Goal: Task Accomplishment & Management: Use online tool/utility

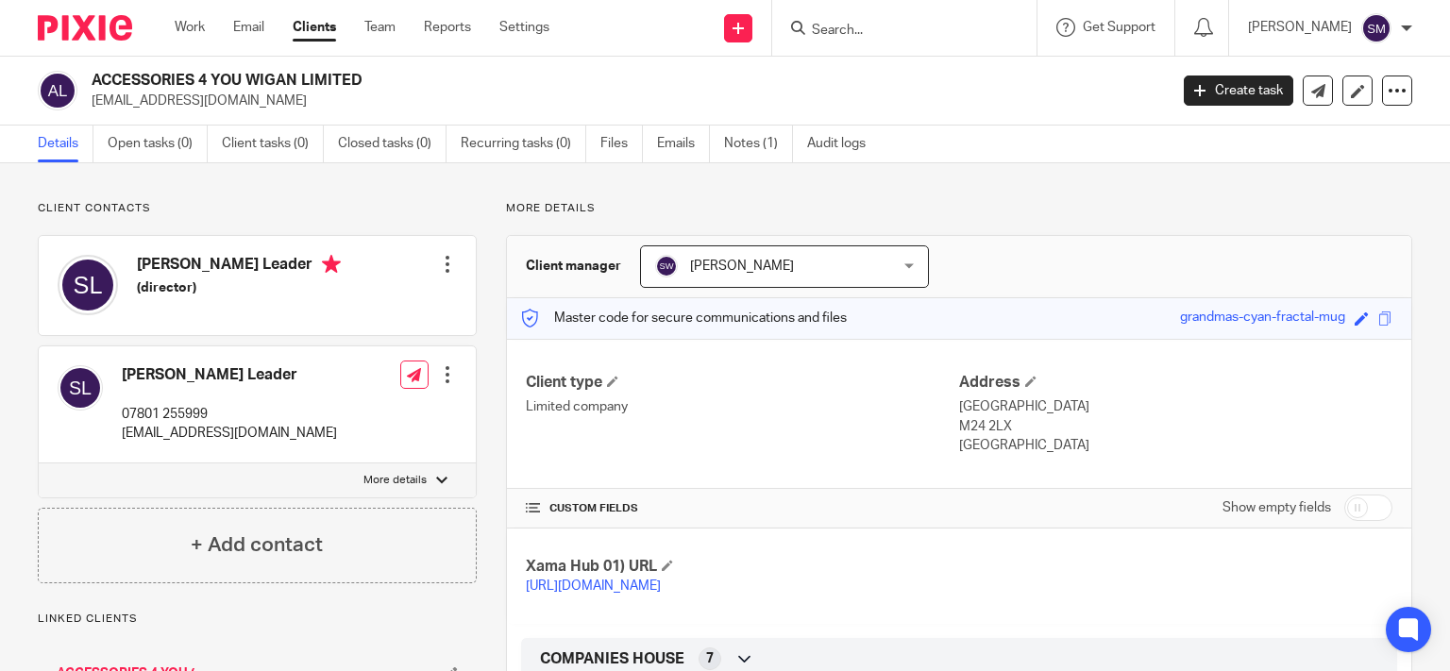
scroll to position [453, 0]
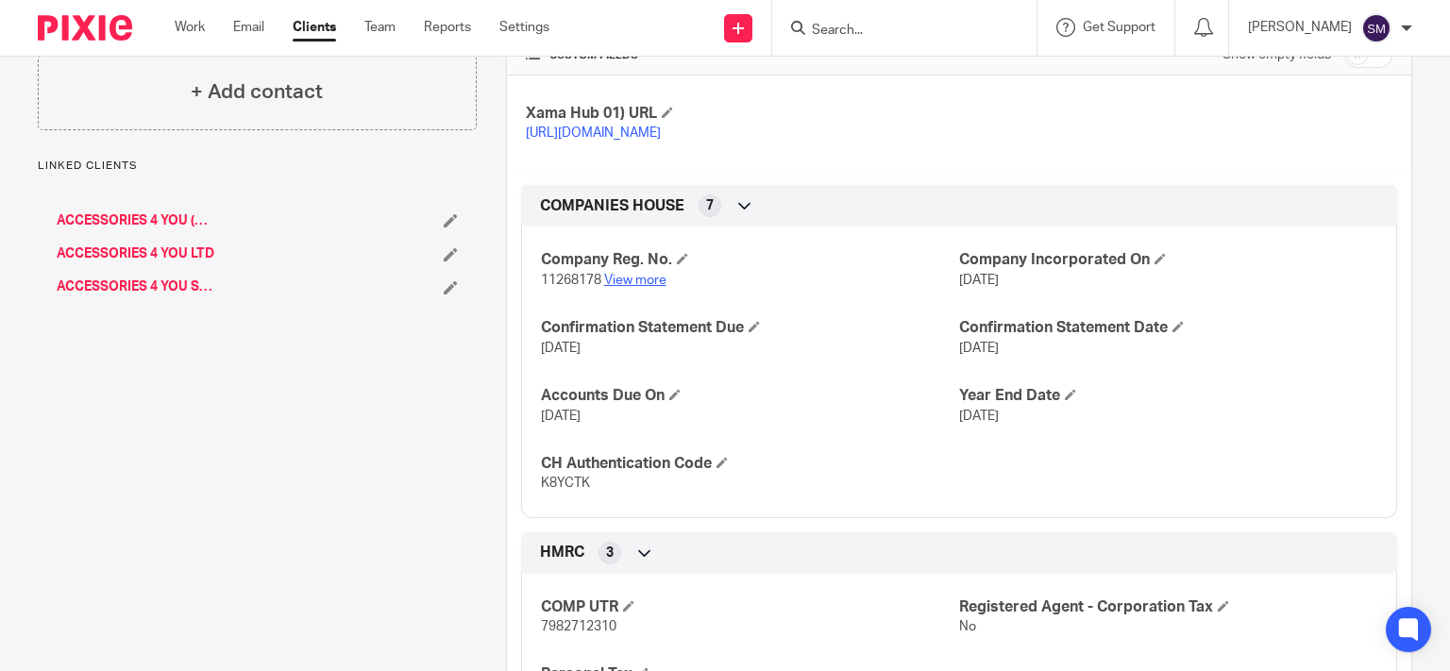
click at [635, 287] on link "View more" at bounding box center [635, 280] width 62 height 13
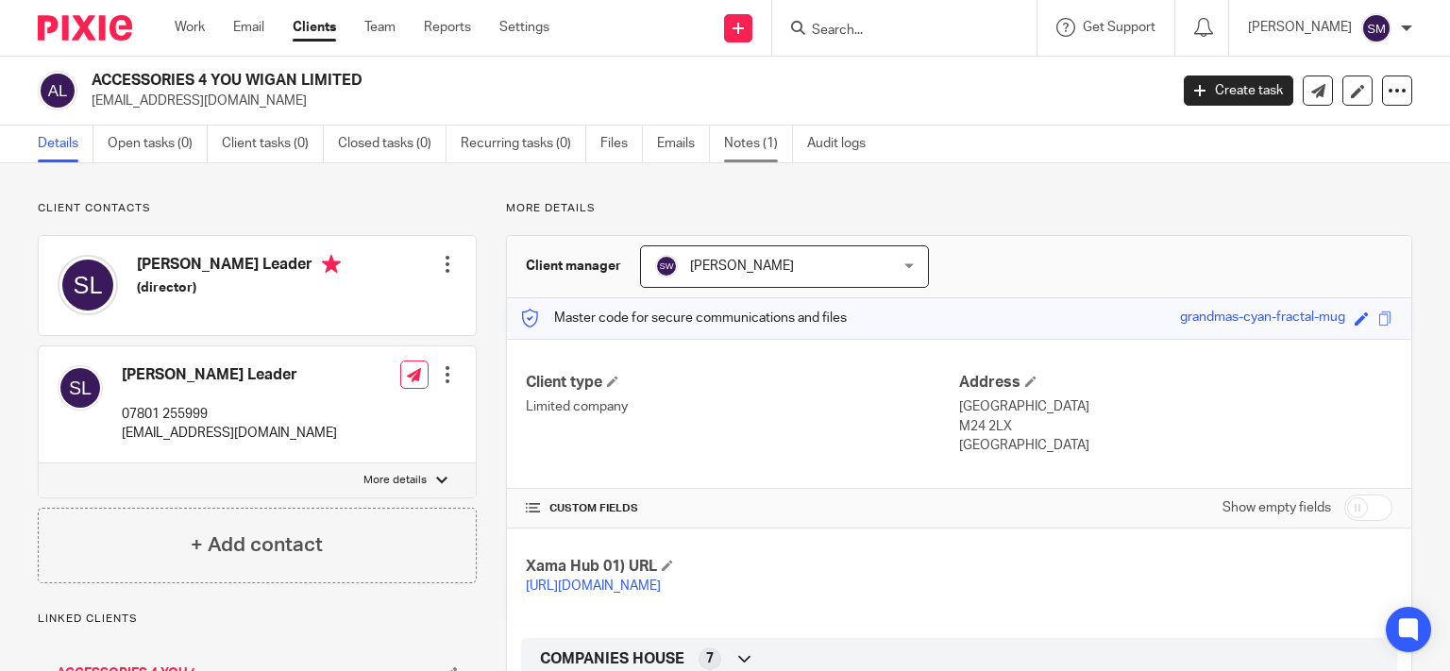
click at [768, 130] on link "Notes (1)" at bounding box center [758, 144] width 69 height 37
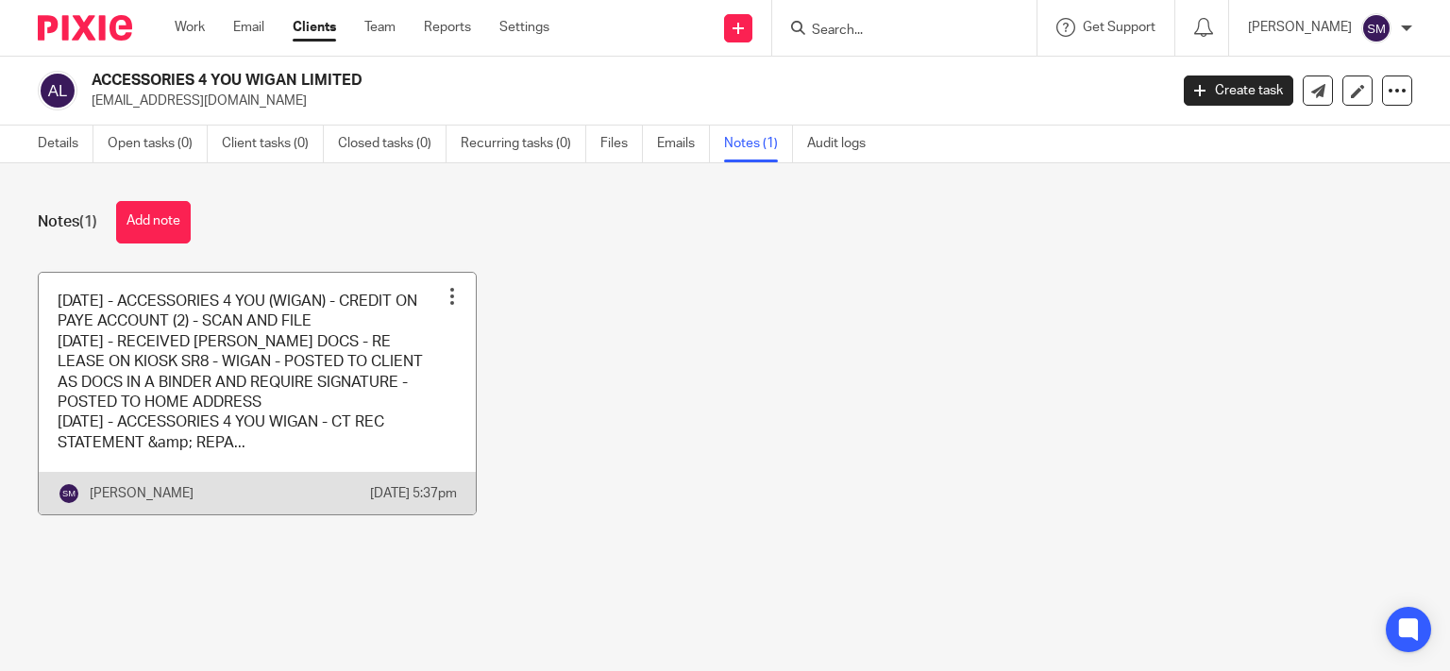
click at [336, 406] on link at bounding box center [257, 394] width 437 height 243
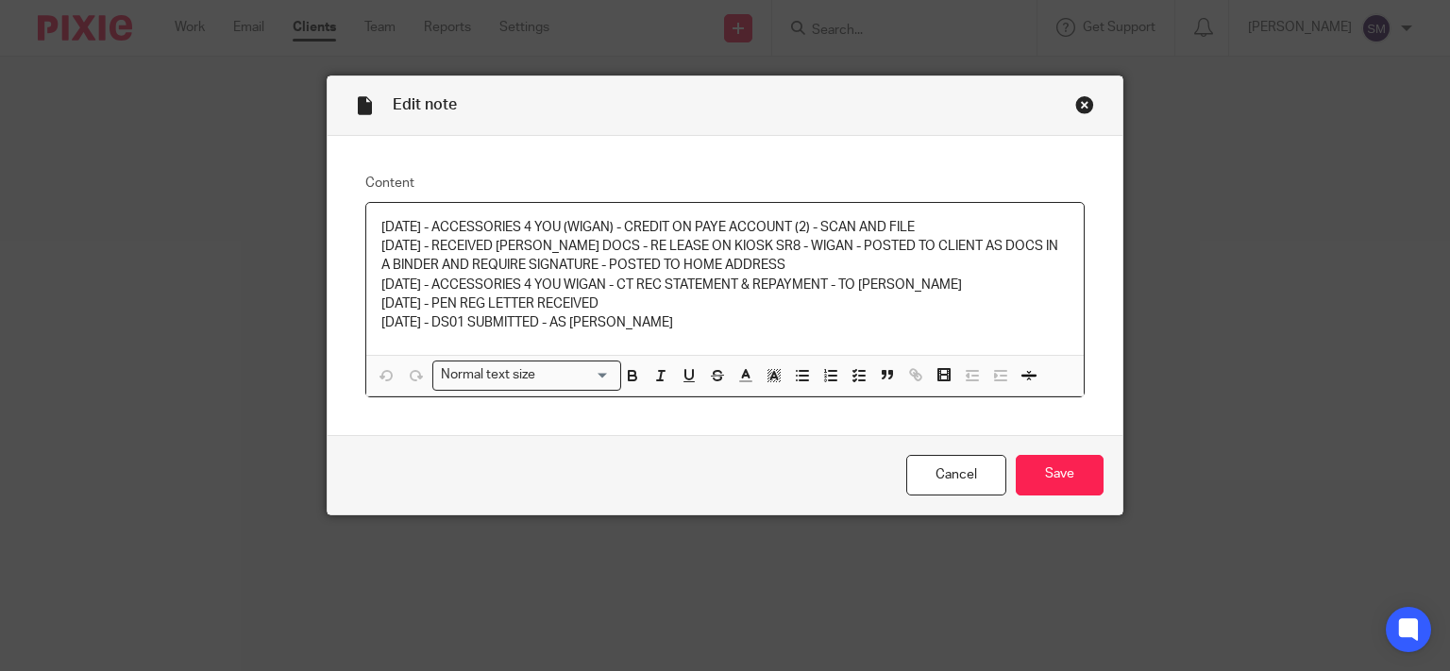
click at [1083, 109] on div "Close this dialog window" at bounding box center [1084, 104] width 19 height 19
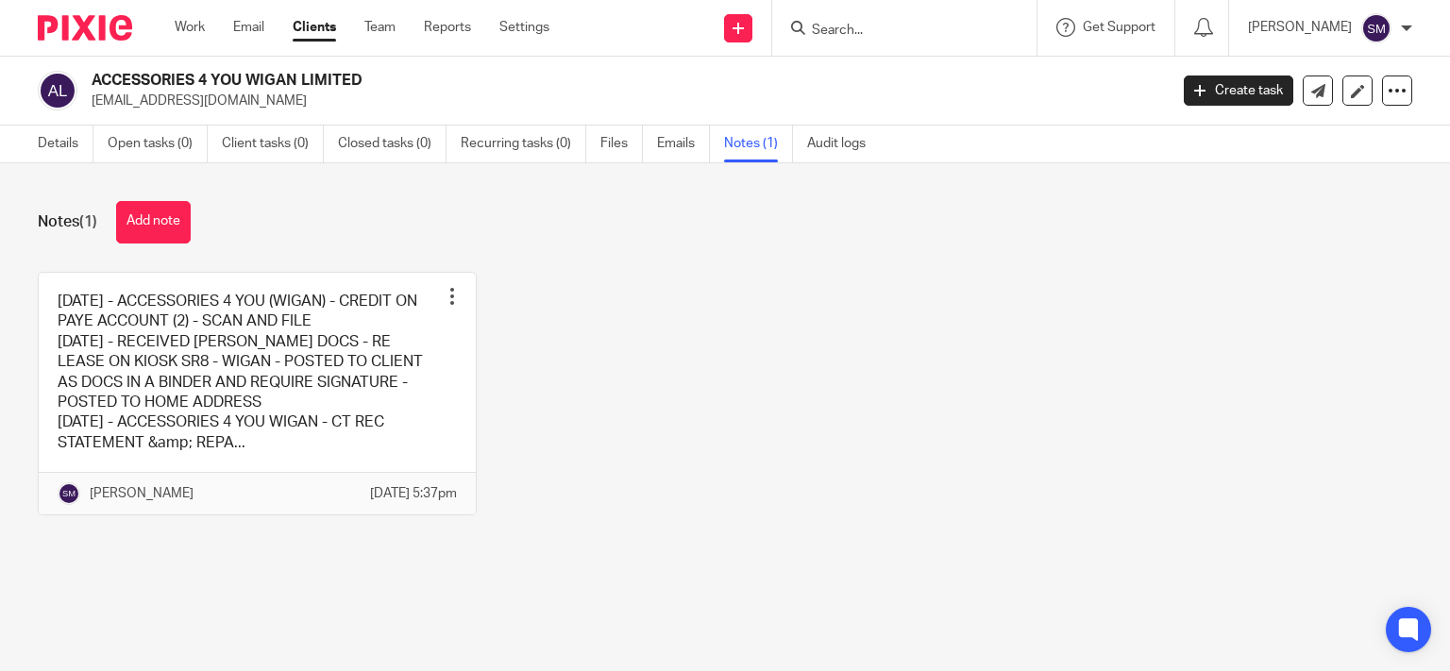
click at [817, 366] on div "21/12/22 - ACCESSORIES 4 YOU (WIGAN) - CREDIT ON PAYE ACCOUNT (2) - SCAN AND FI…" at bounding box center [710, 408] width 1404 height 273
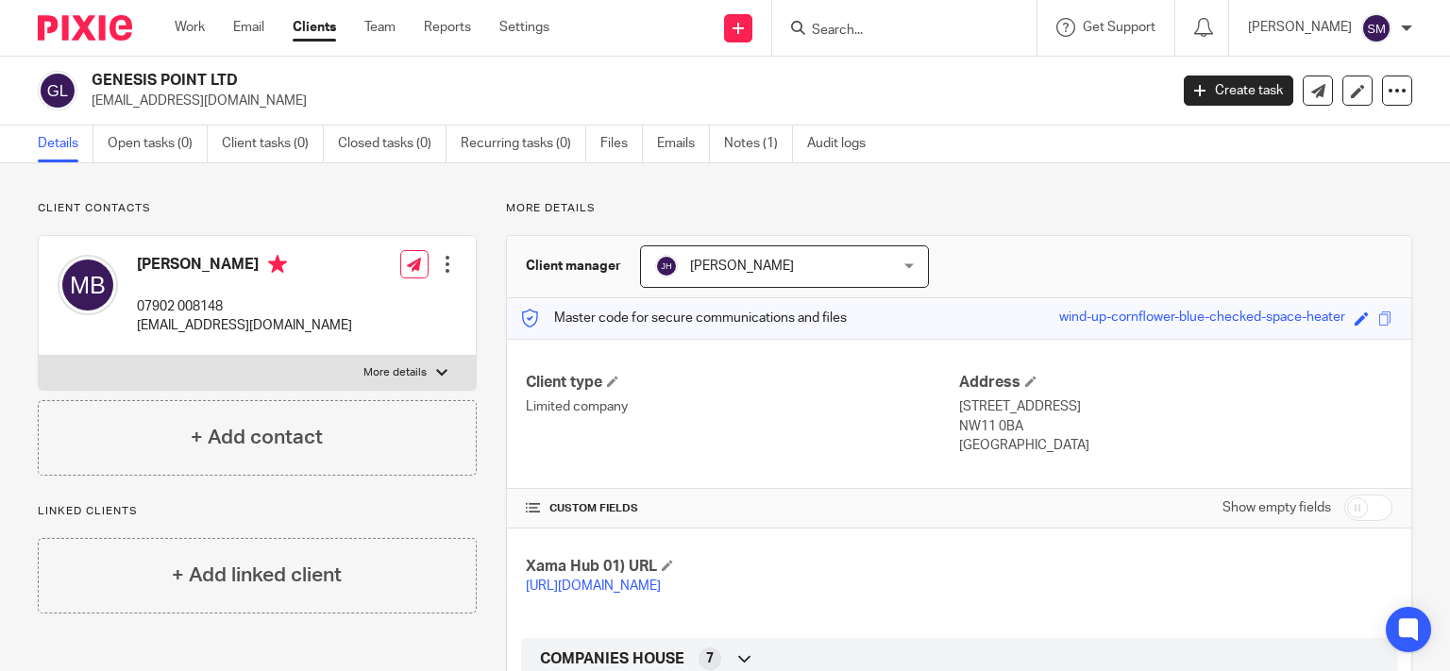
click at [316, 25] on link "Clients" at bounding box center [314, 27] width 43 height 19
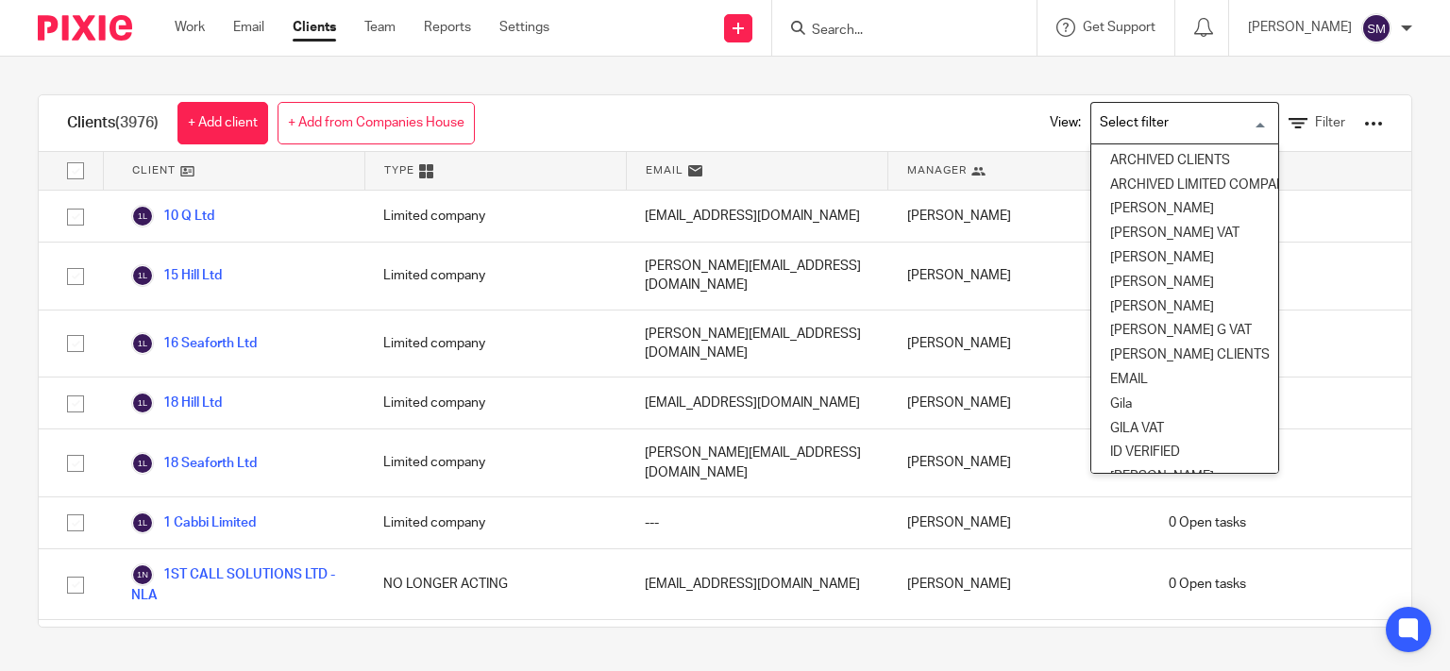
click at [1165, 119] on input "Search for option" at bounding box center [1180, 123] width 175 height 33
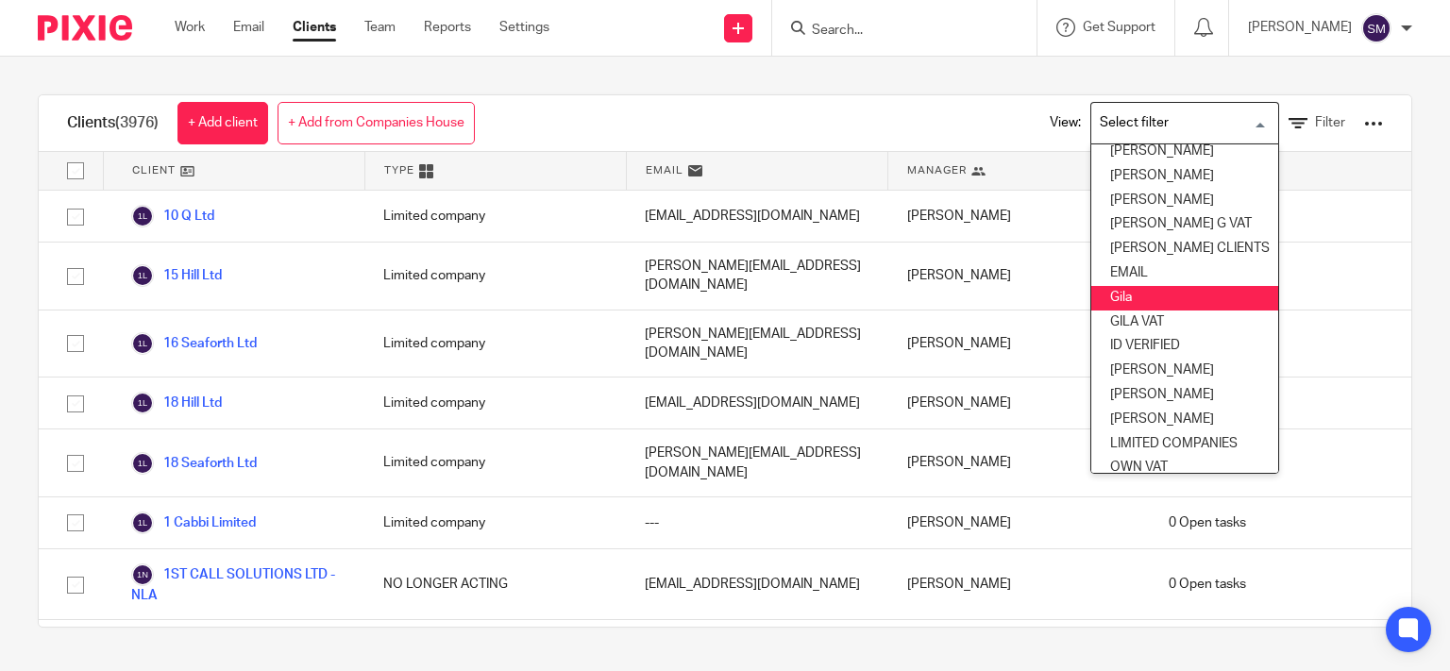
scroll to position [184, 0]
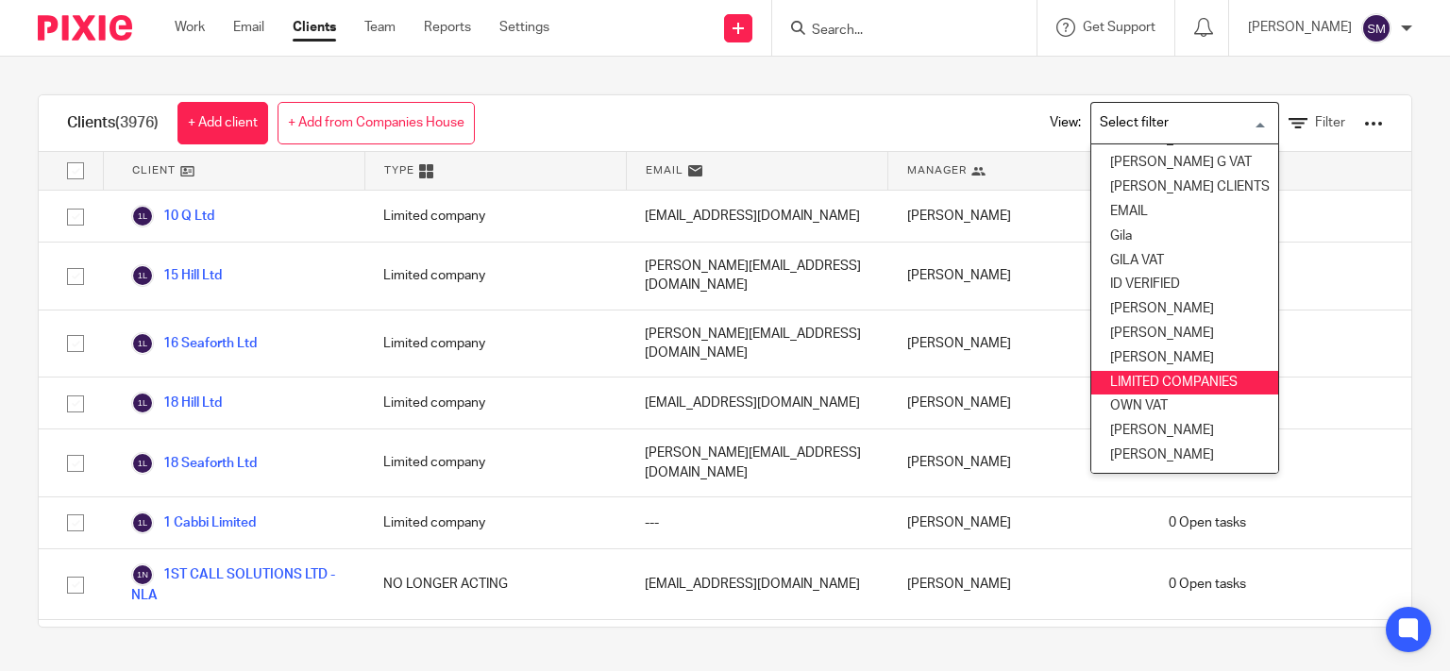
click at [1175, 371] on li "LIMITED COMPANIES" at bounding box center [1184, 383] width 187 height 25
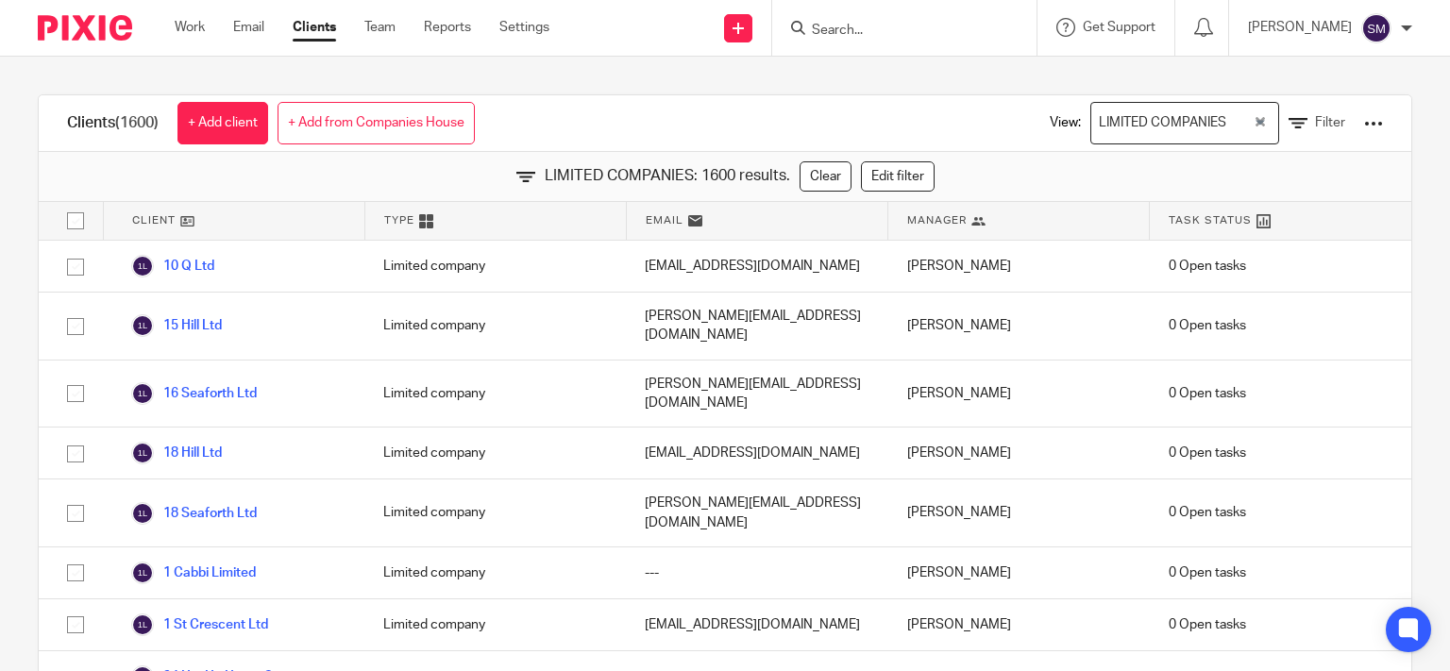
click at [78, 215] on input "checkbox" at bounding box center [76, 221] width 36 height 36
checkbox input "true"
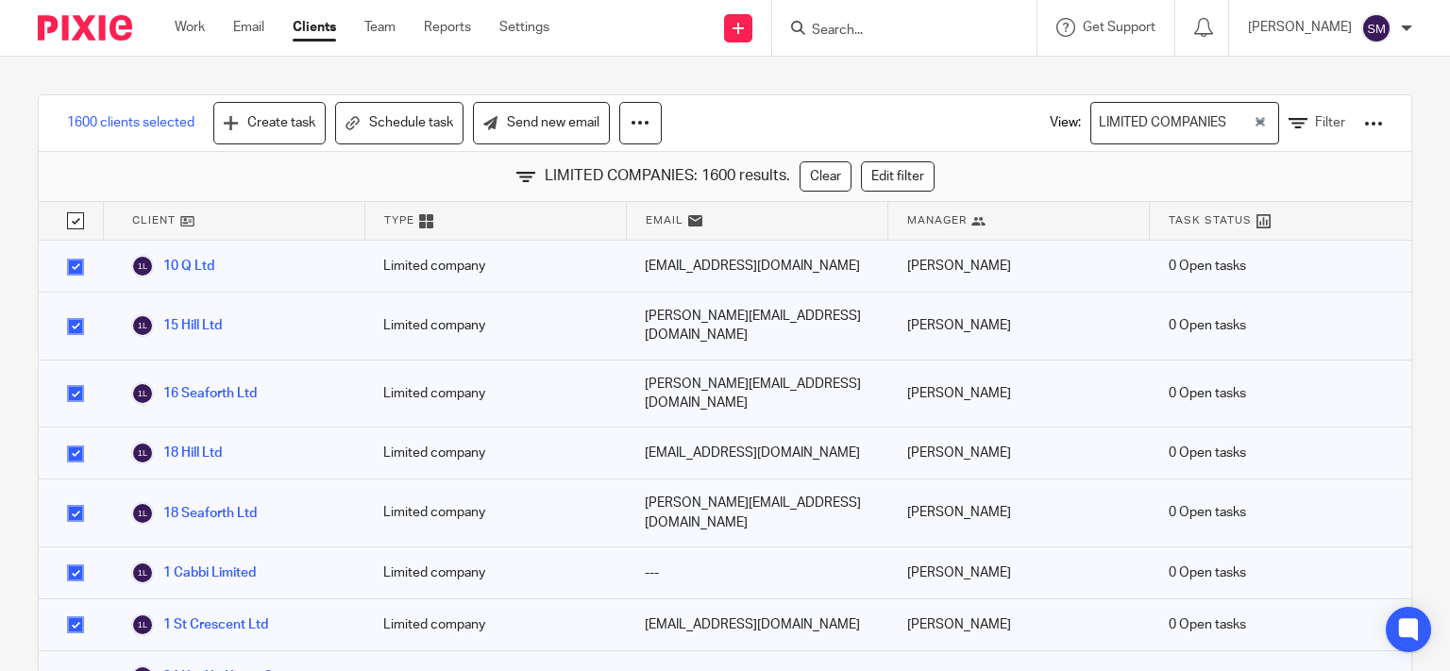
checkbox input "true"
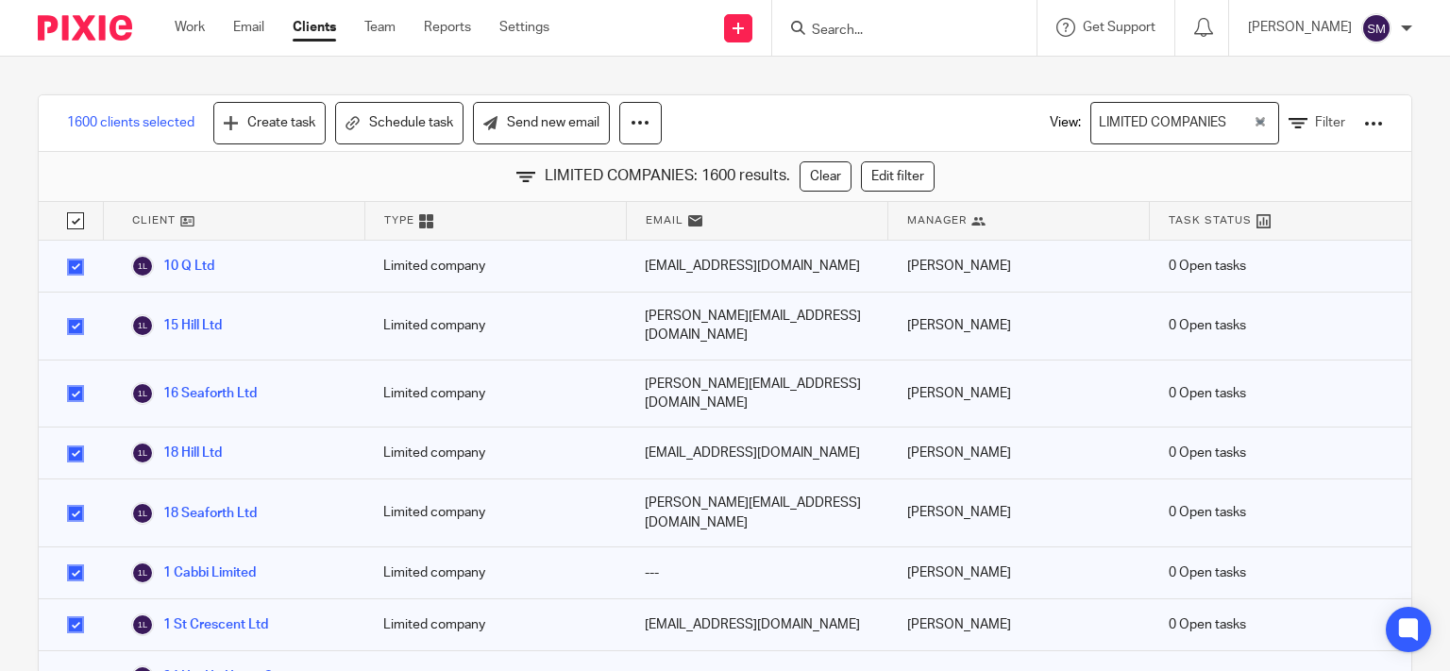
checkbox input "true"
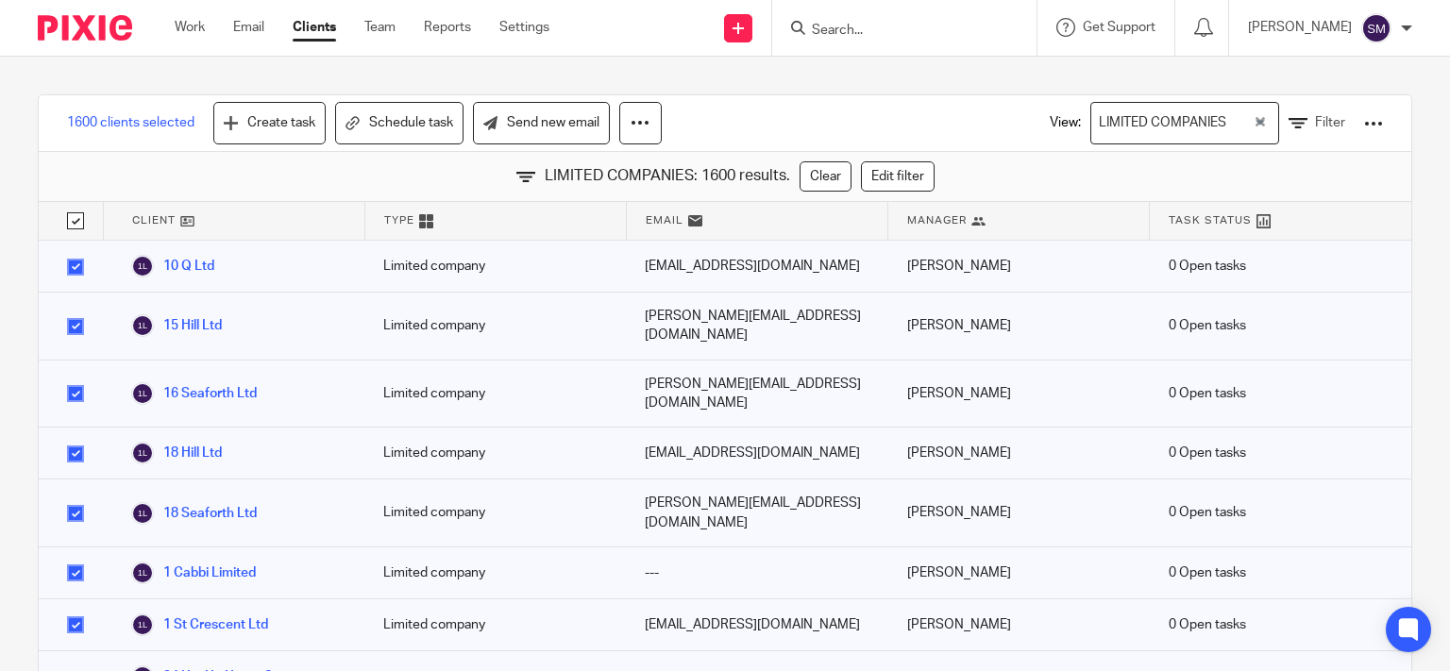
checkbox input "true"
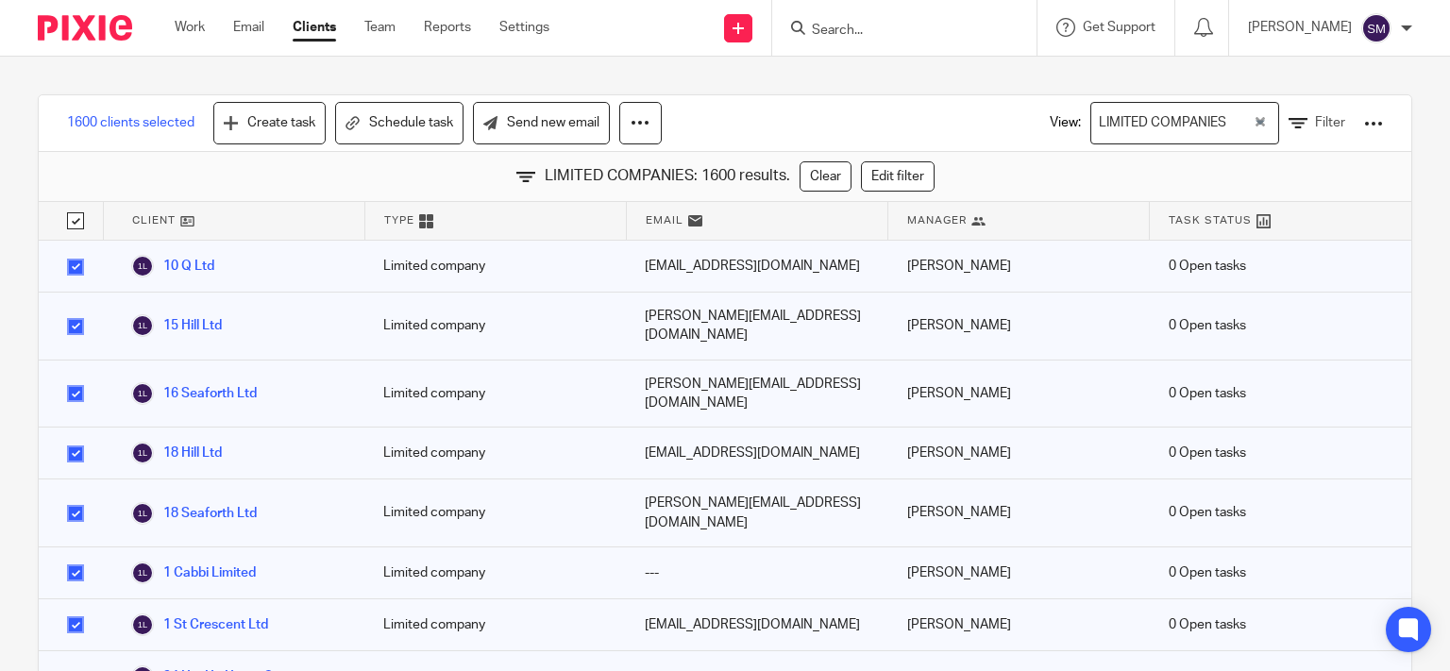
checkbox input "true"
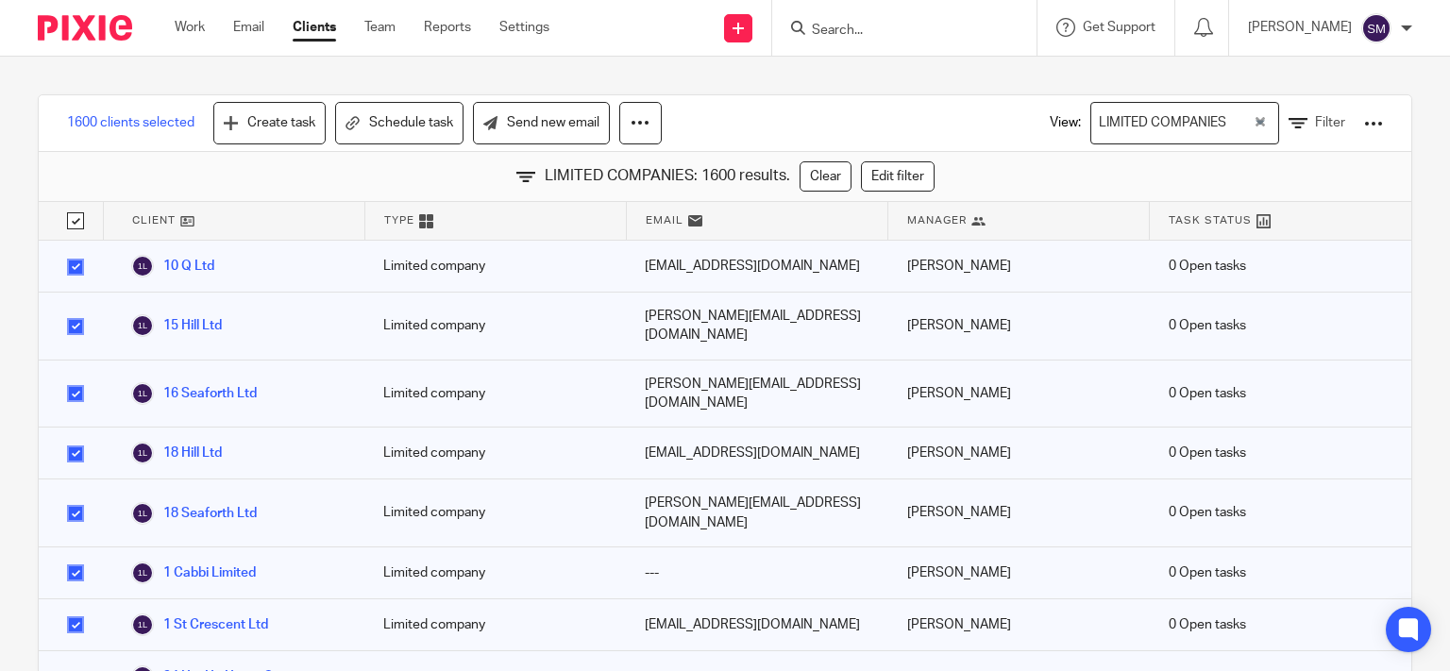
checkbox input "true"
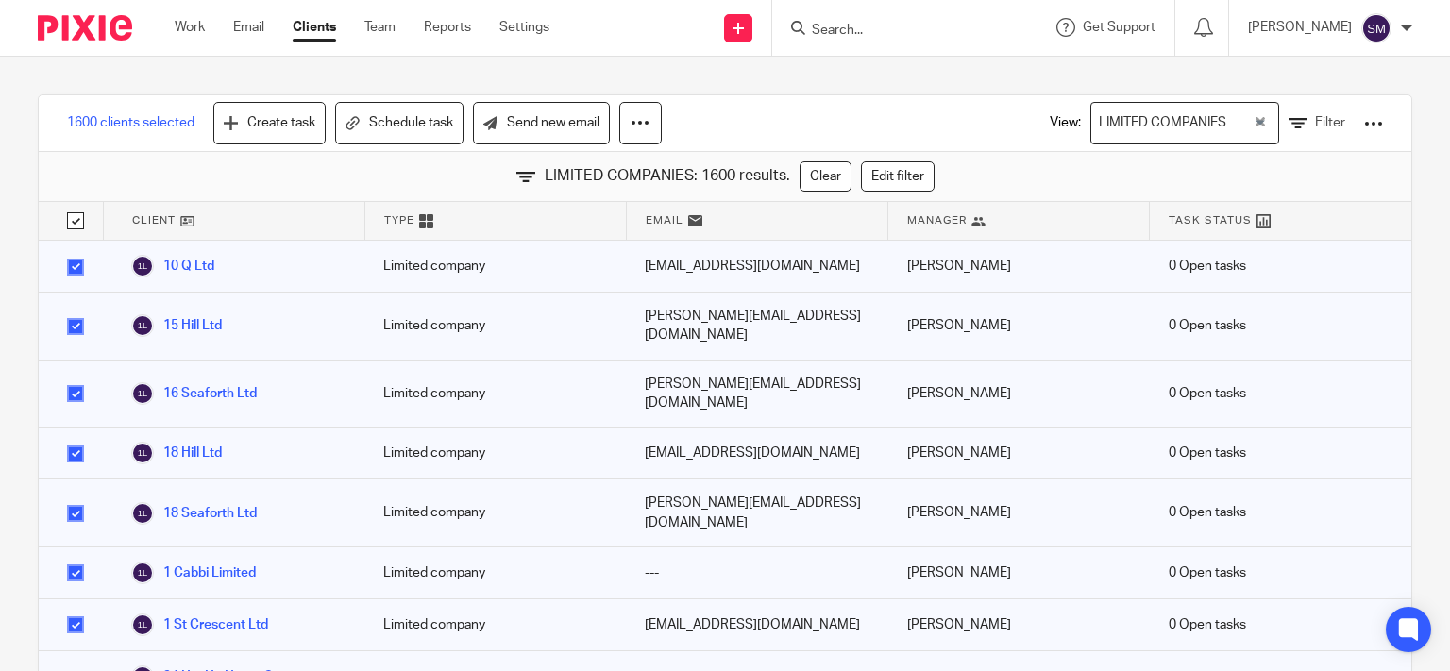
checkbox input "true"
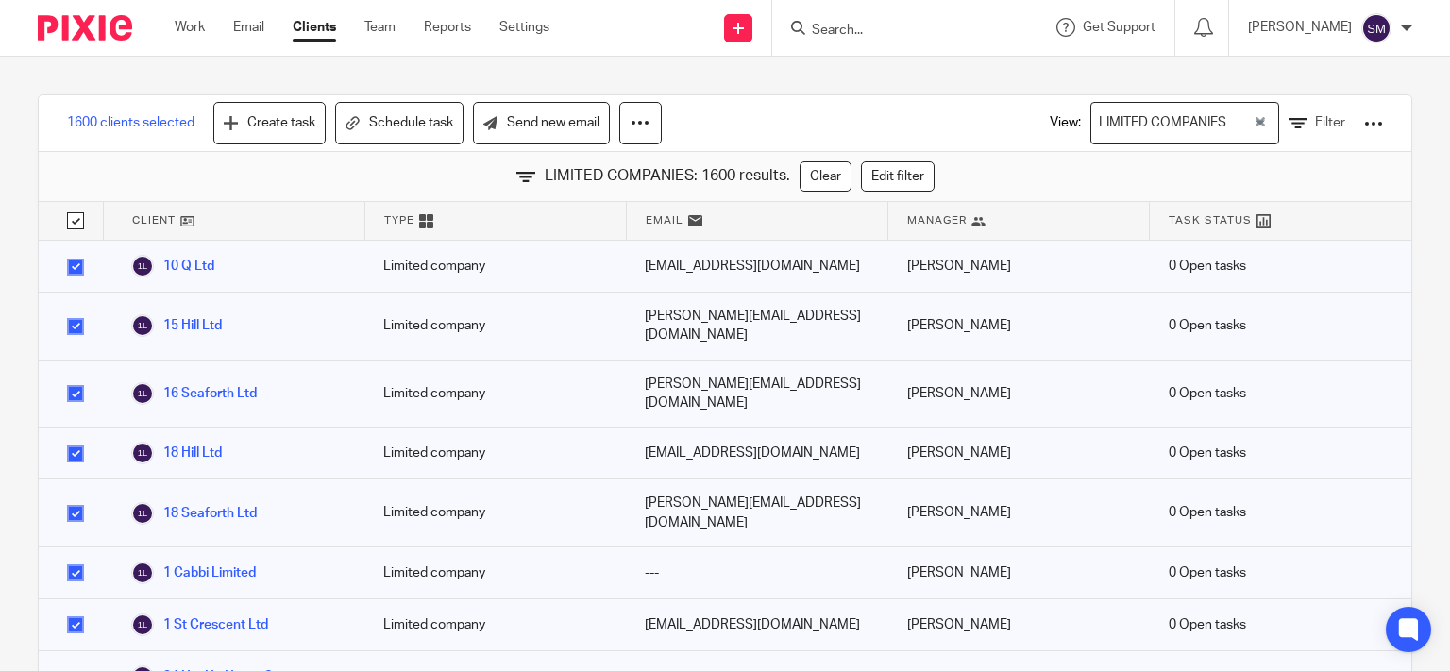
checkbox input "true"
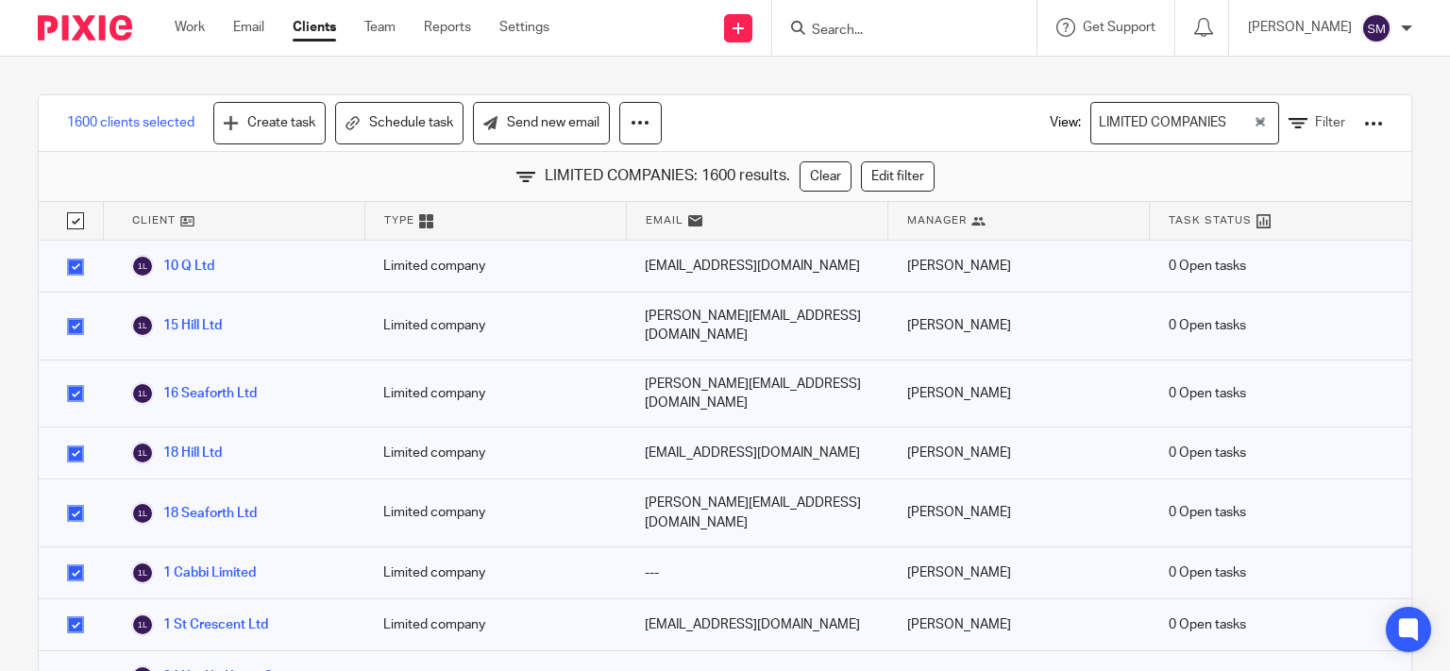
checkbox input "true"
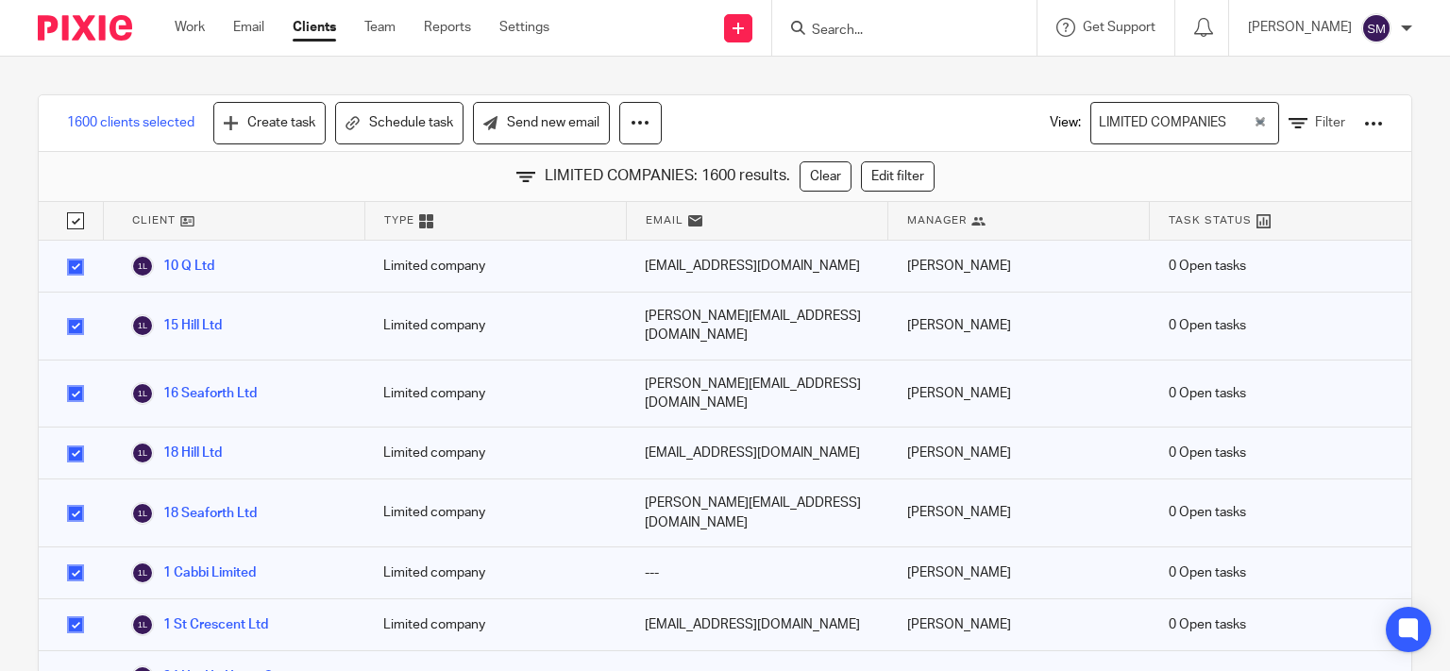
checkbox input "true"
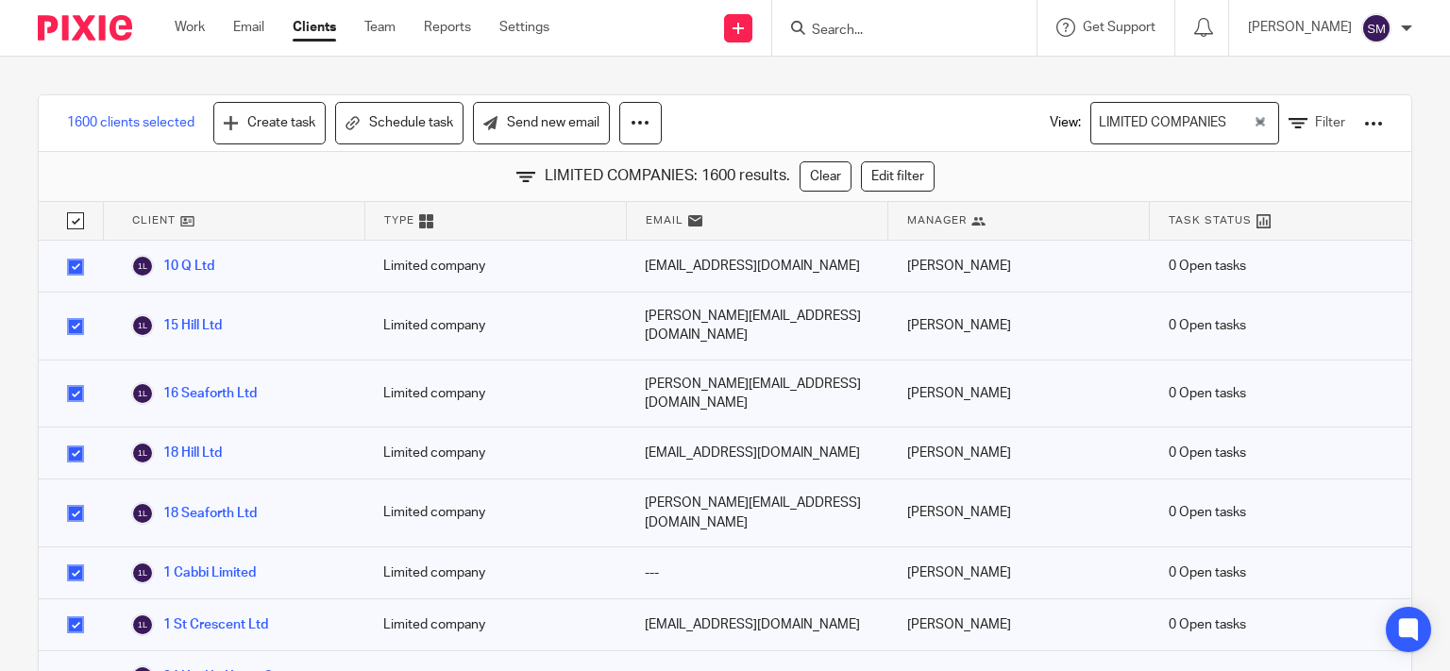
checkbox input "true"
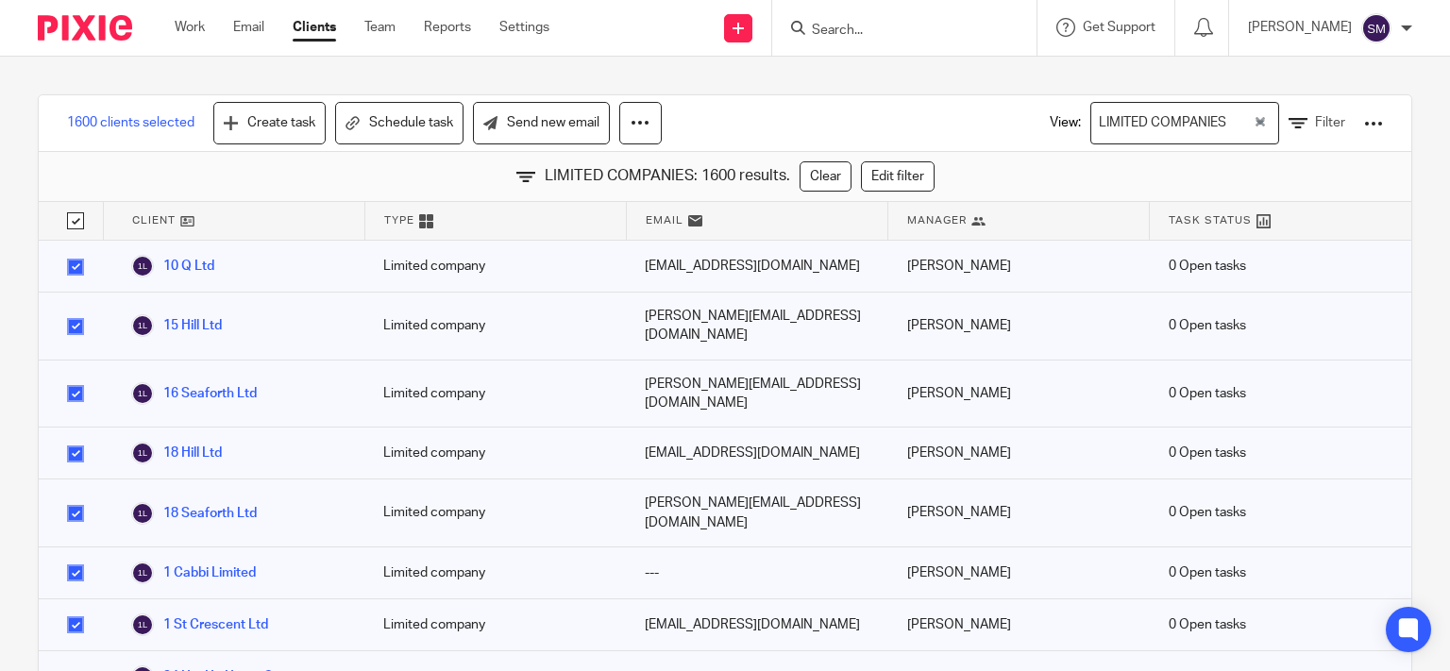
checkbox input "true"
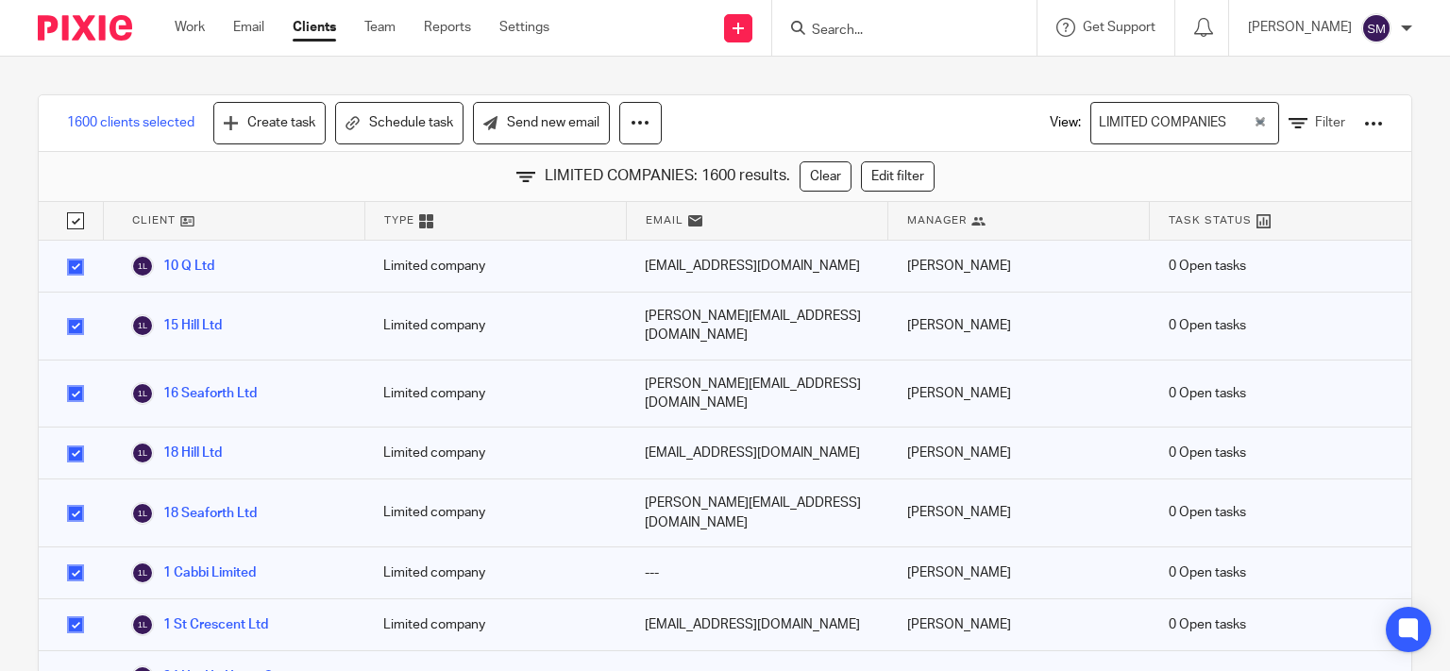
checkbox input "true"
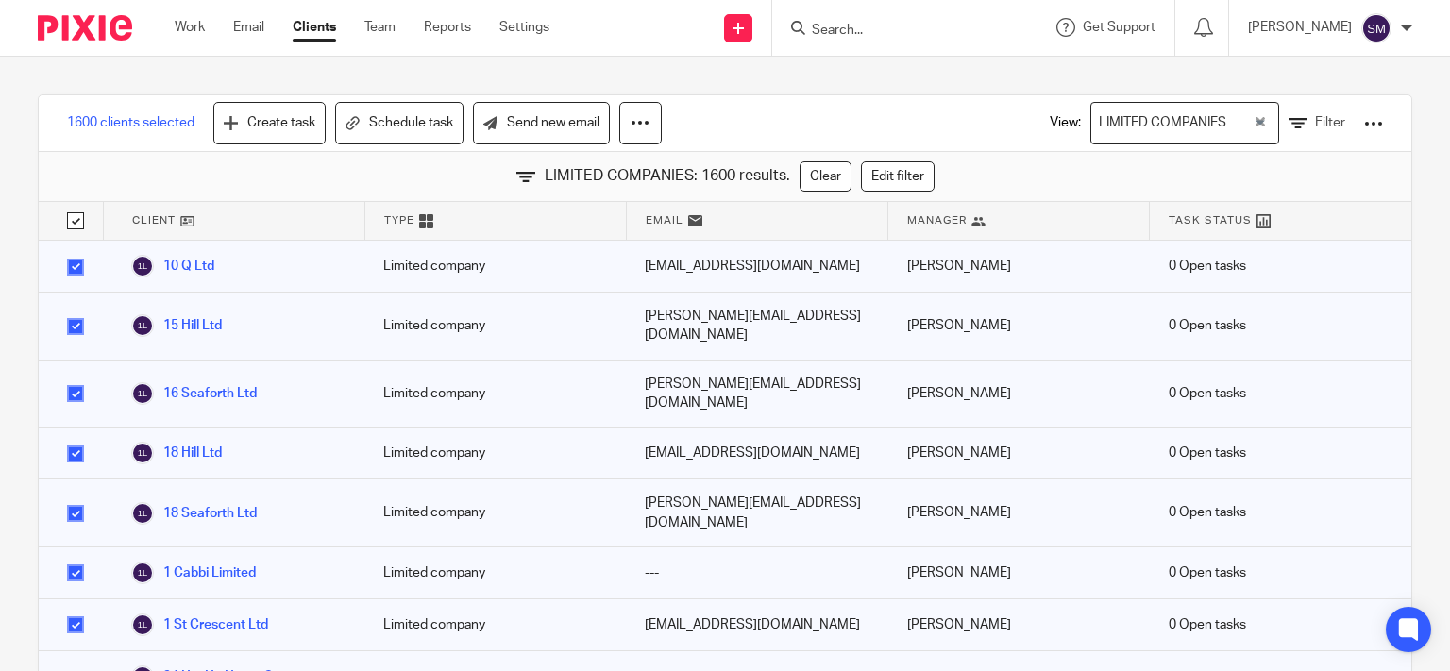
checkbox input "true"
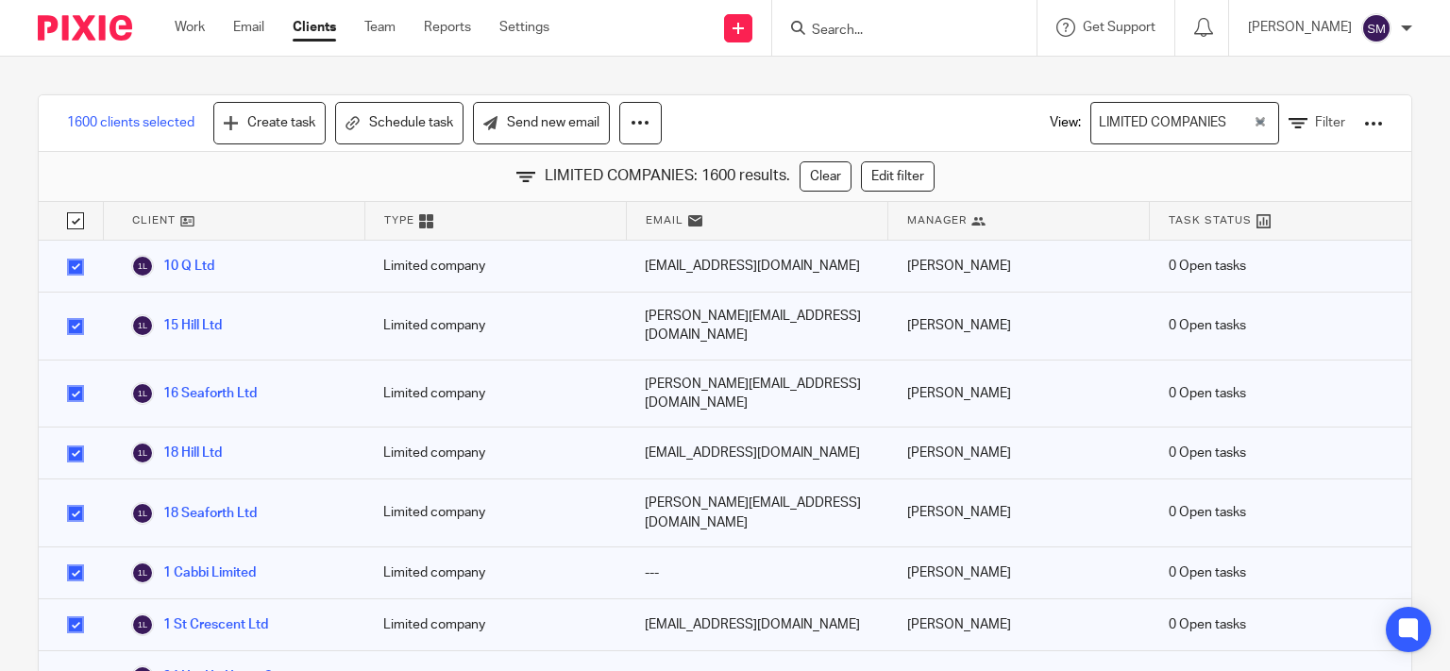
checkbox input "true"
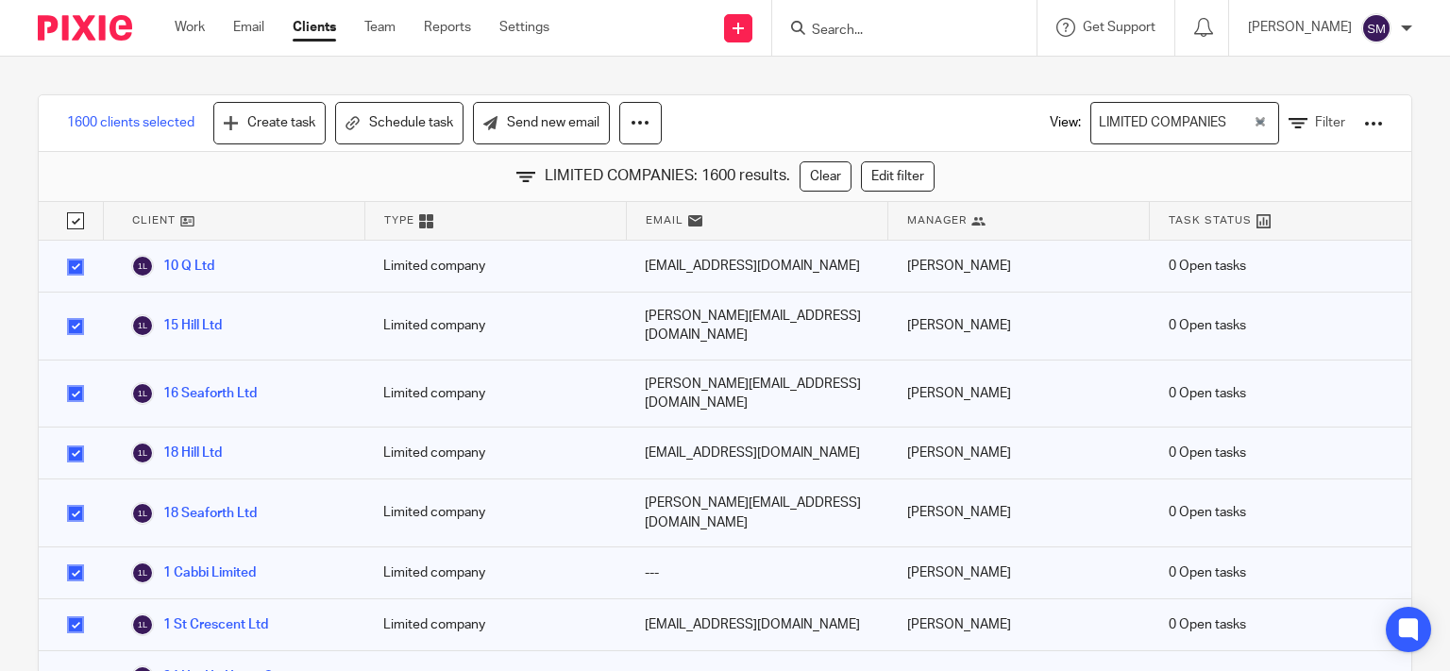
checkbox input "true"
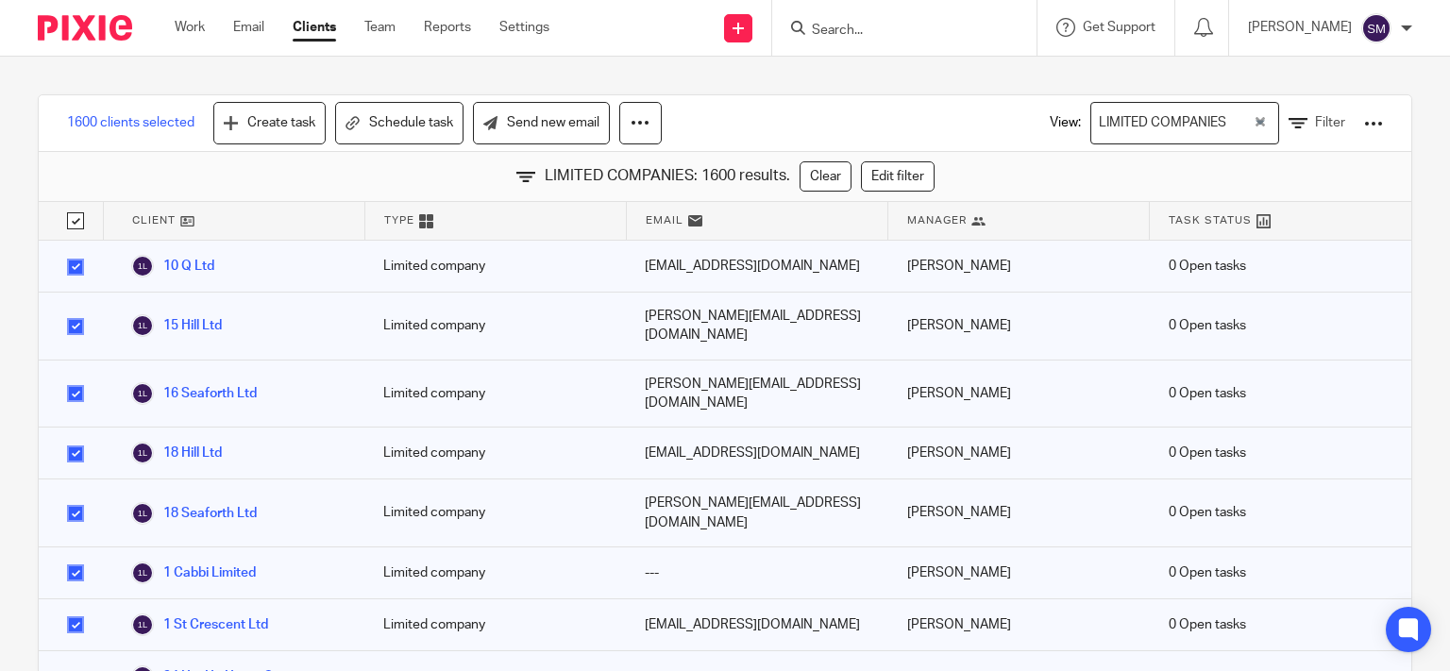
checkbox input "true"
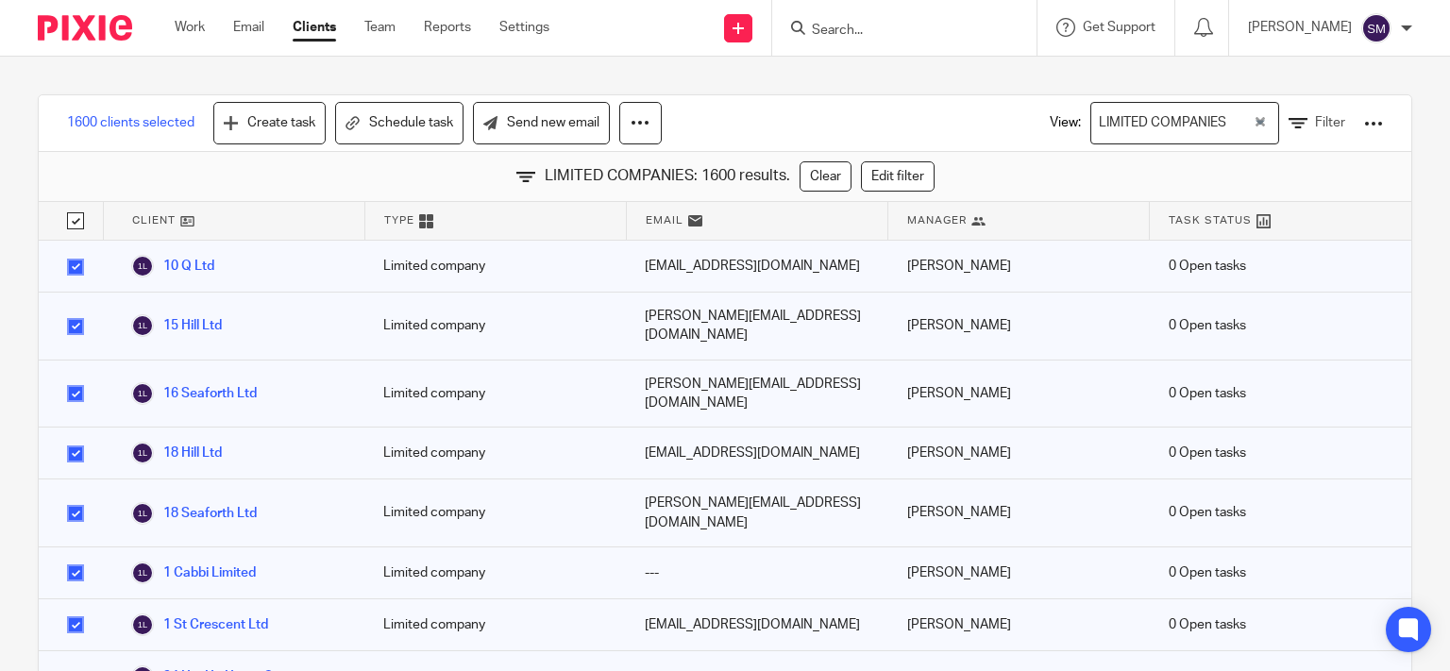
checkbox input "true"
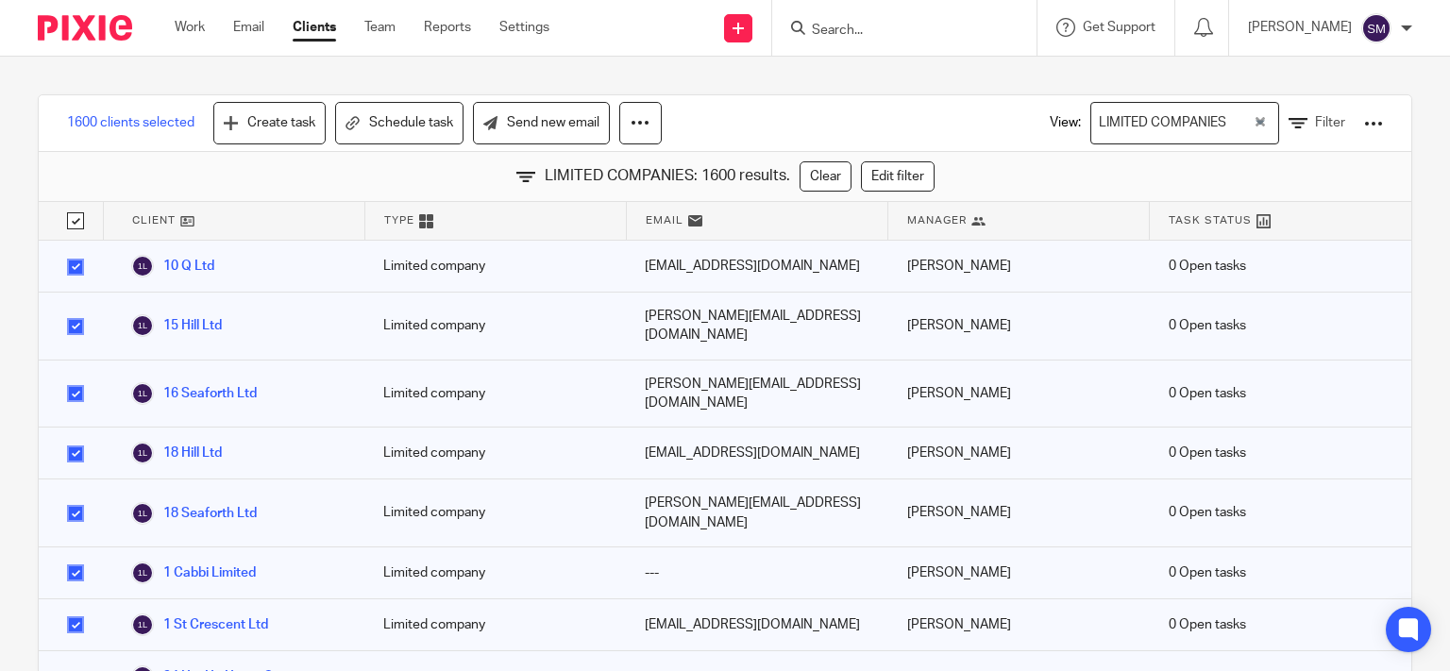
checkbox input "true"
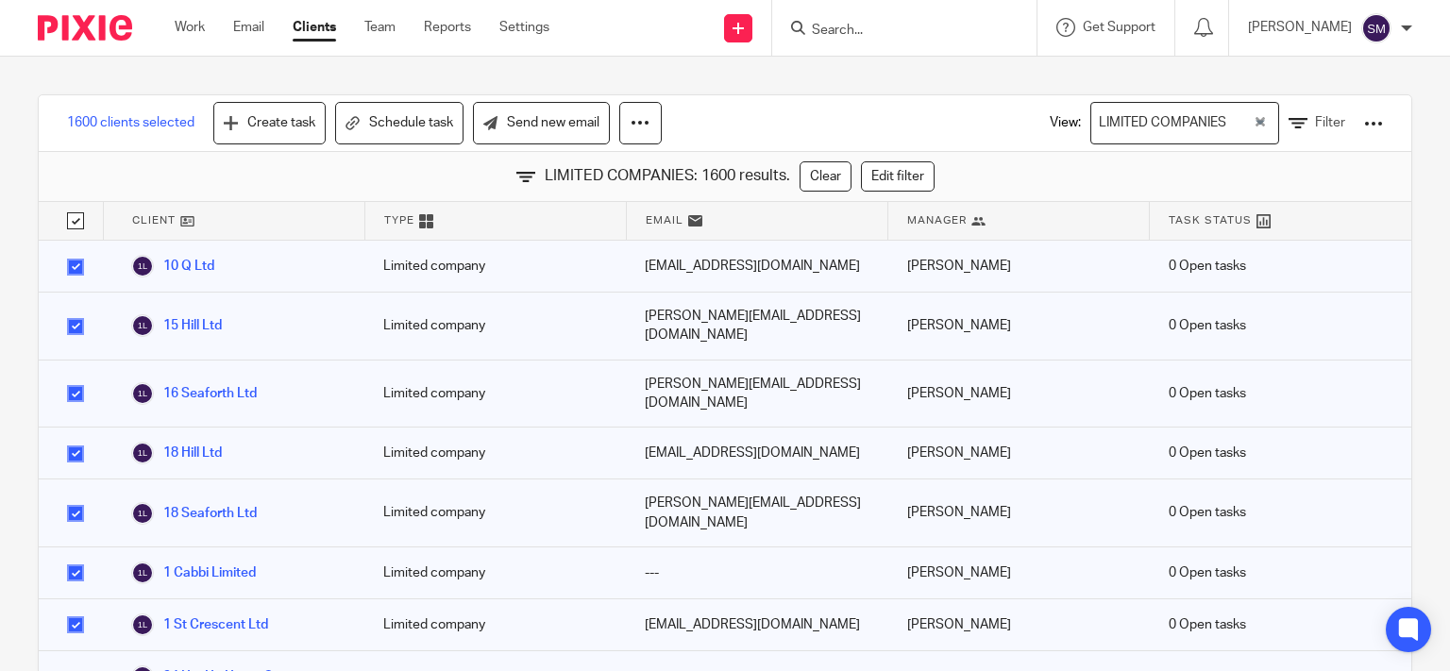
checkbox input "true"
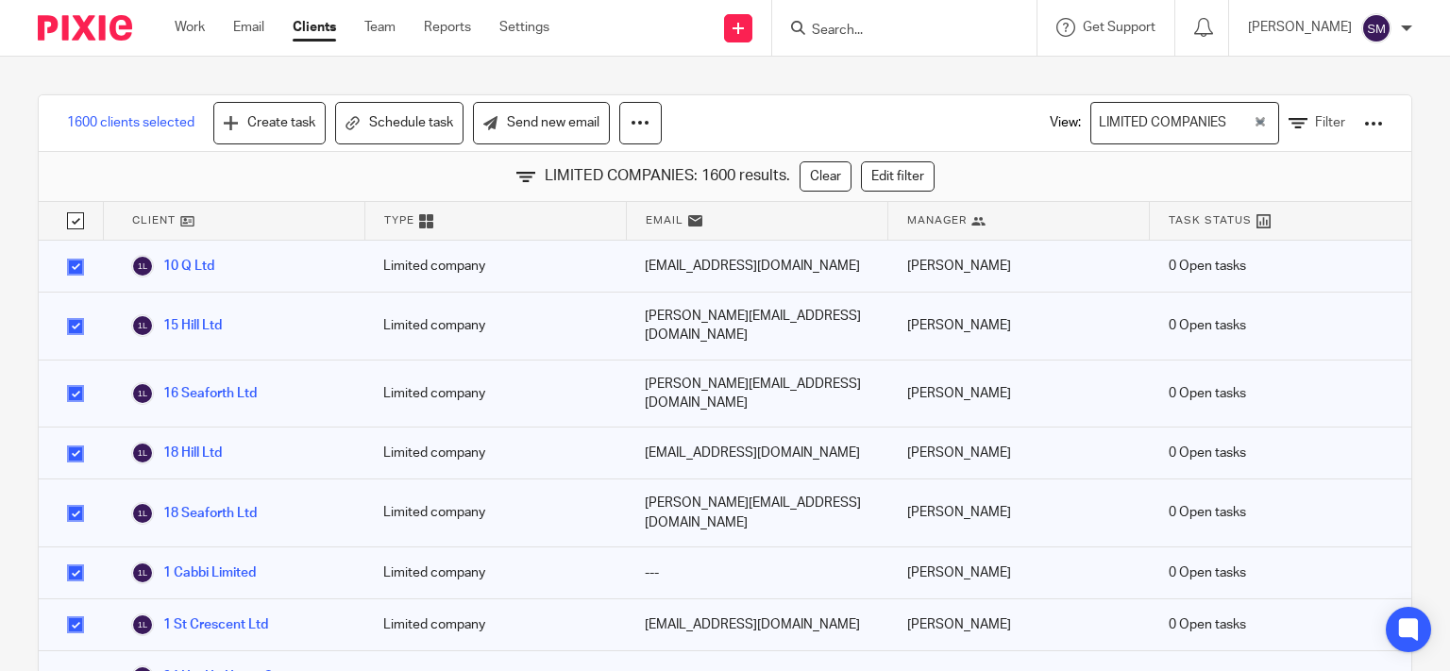
checkbox input "true"
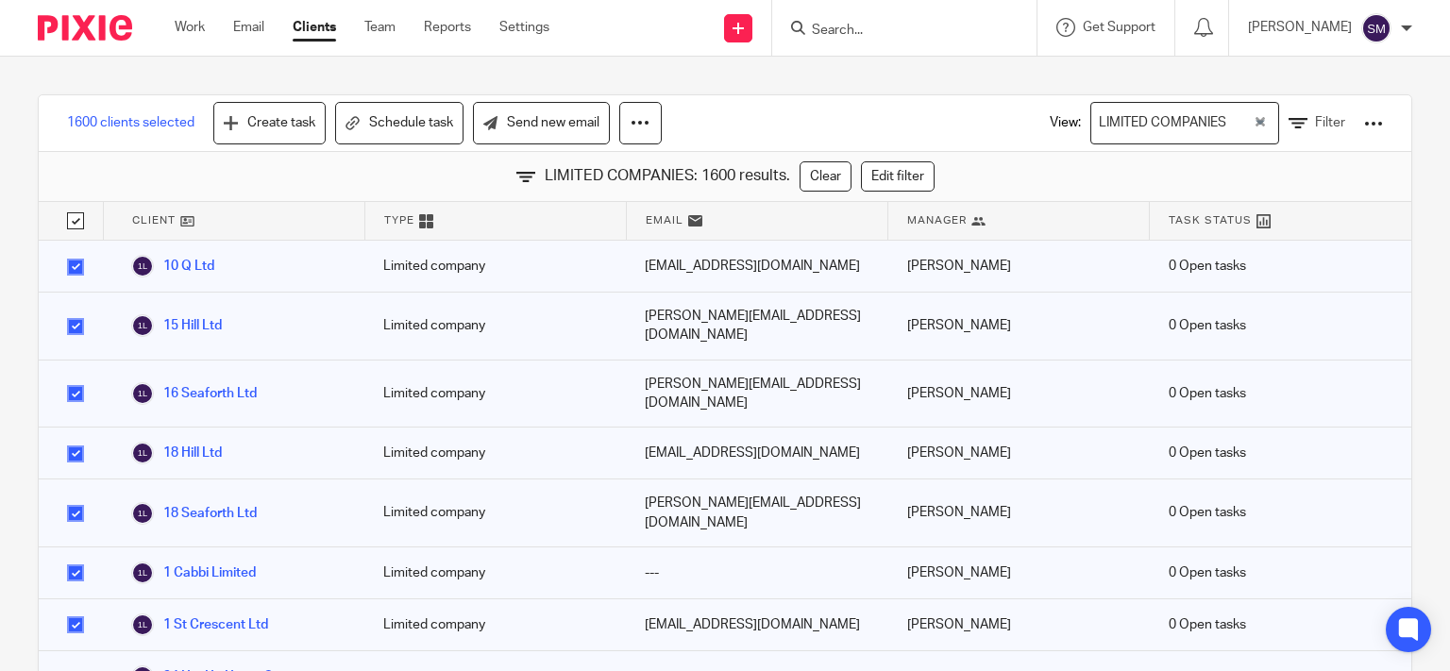
checkbox input "true"
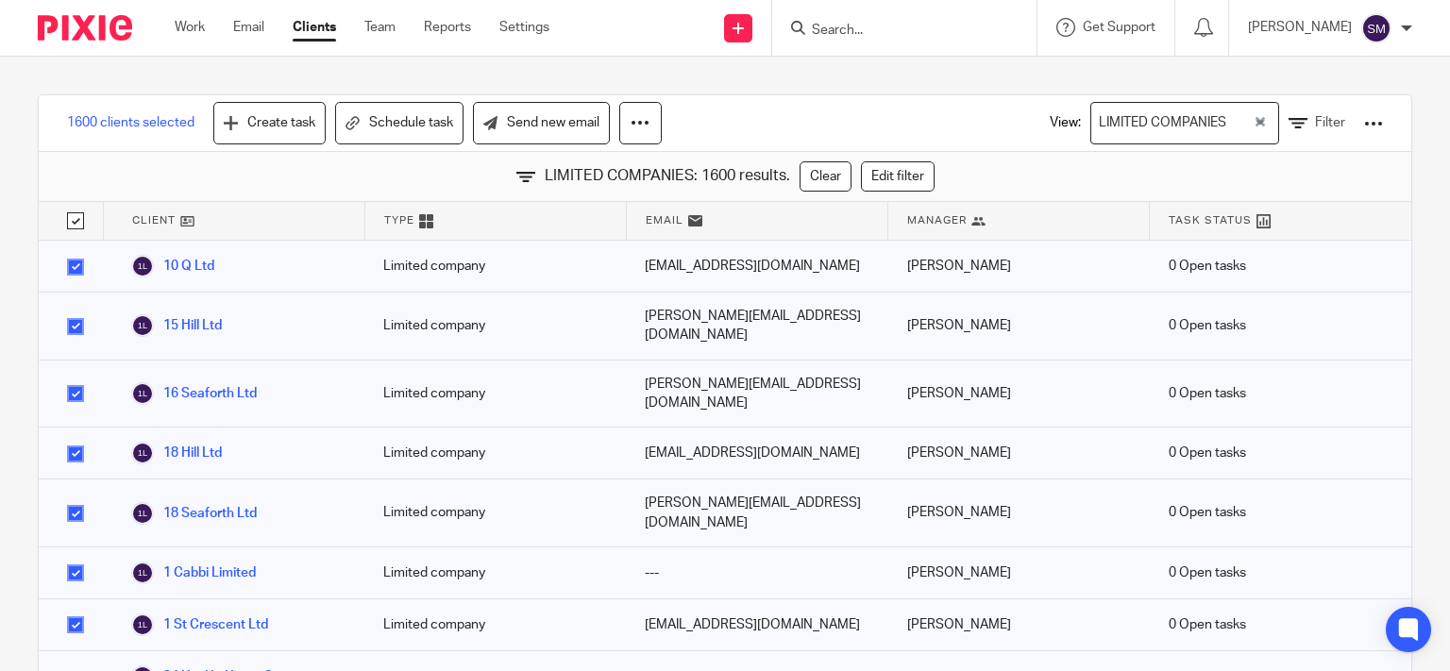
checkbox input "true"
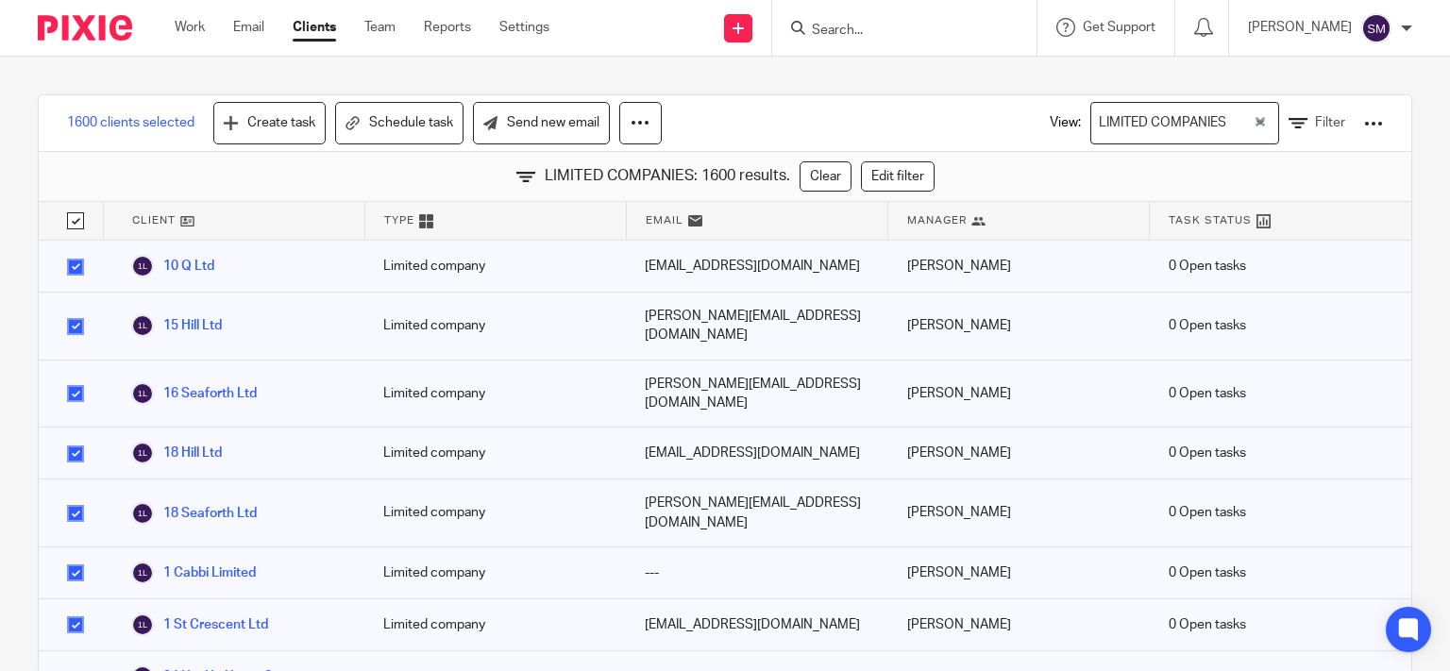
checkbox input "true"
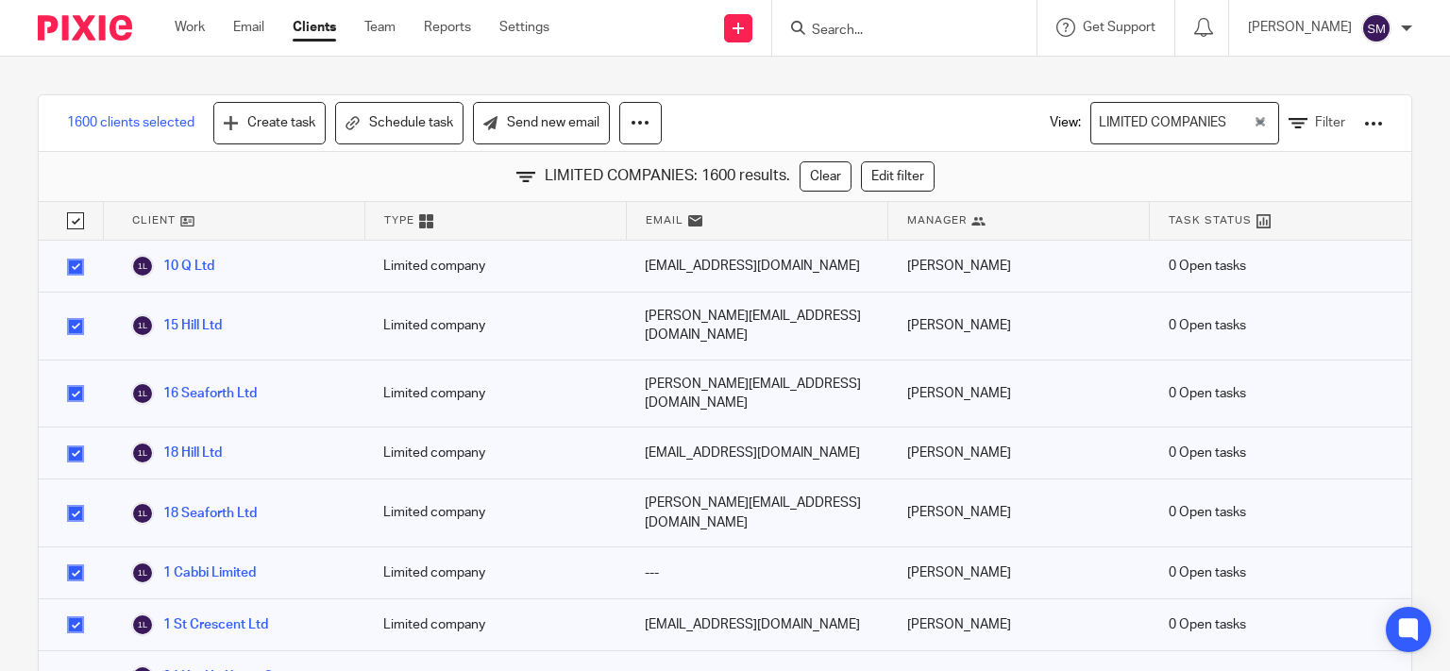
checkbox input "true"
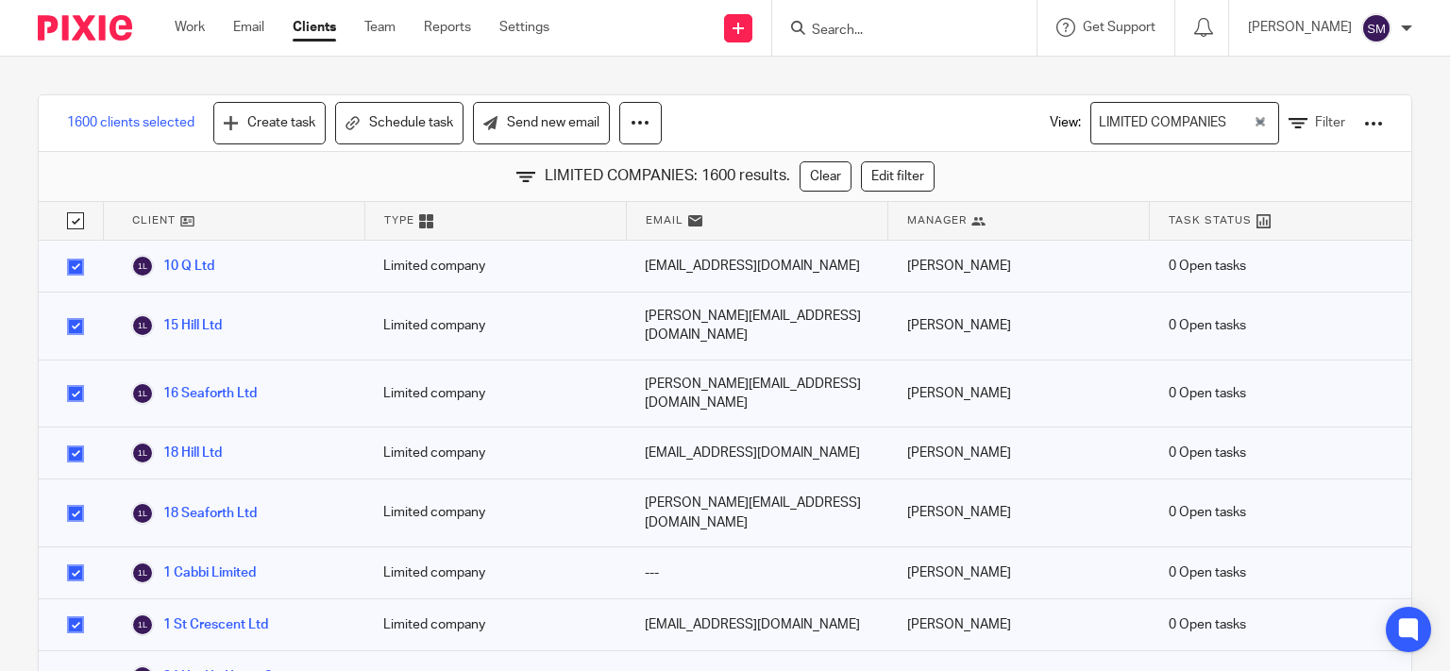
checkbox input "true"
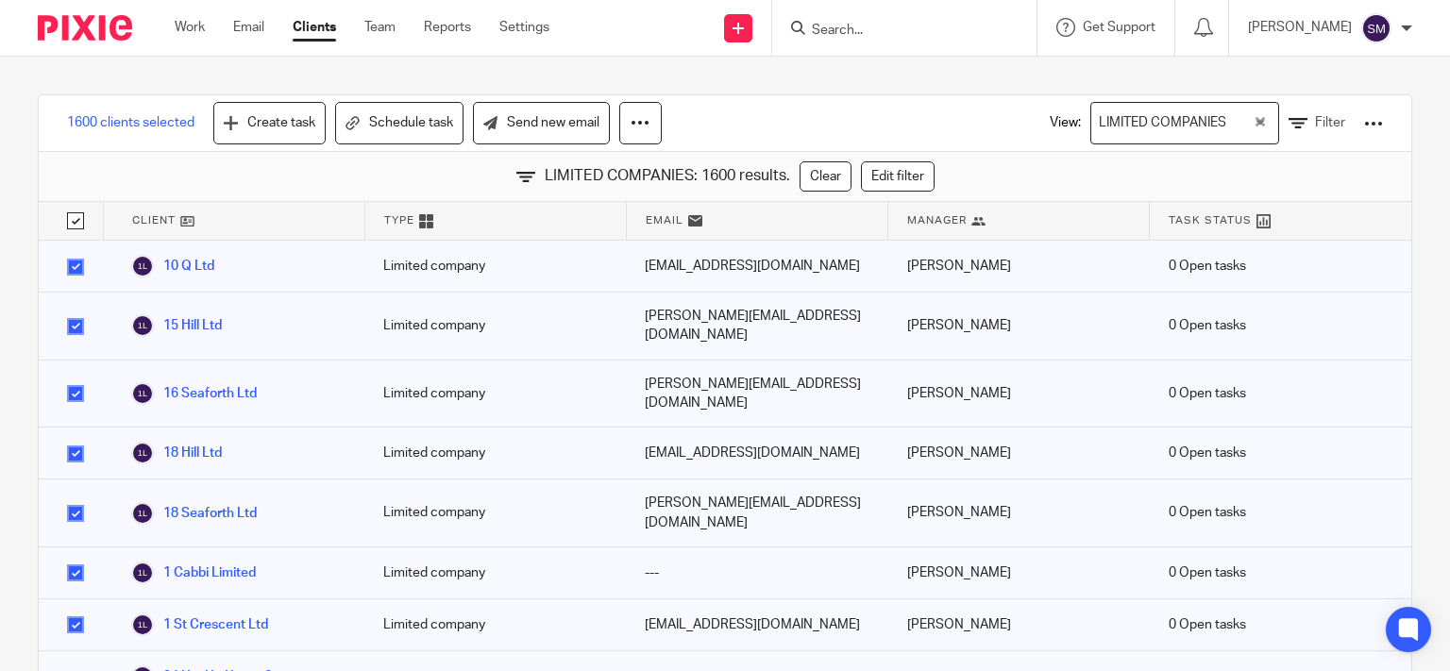
checkbox input "true"
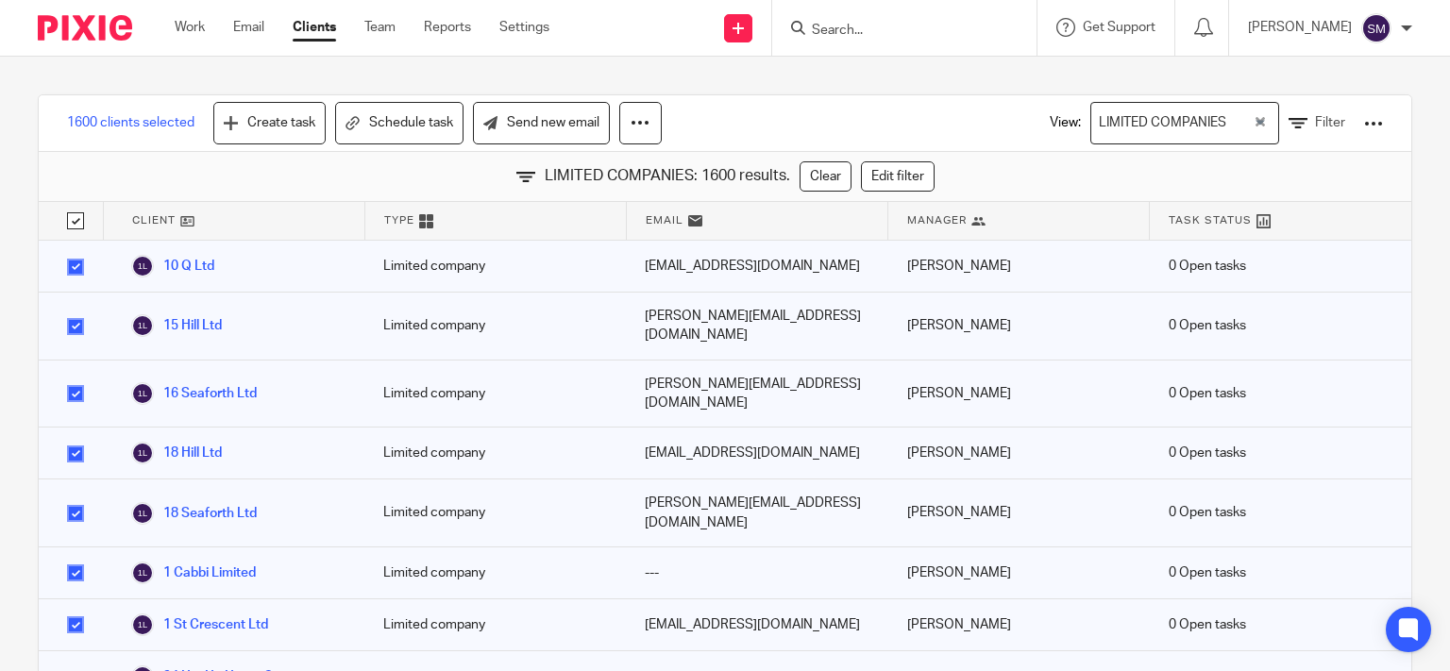
checkbox input "true"
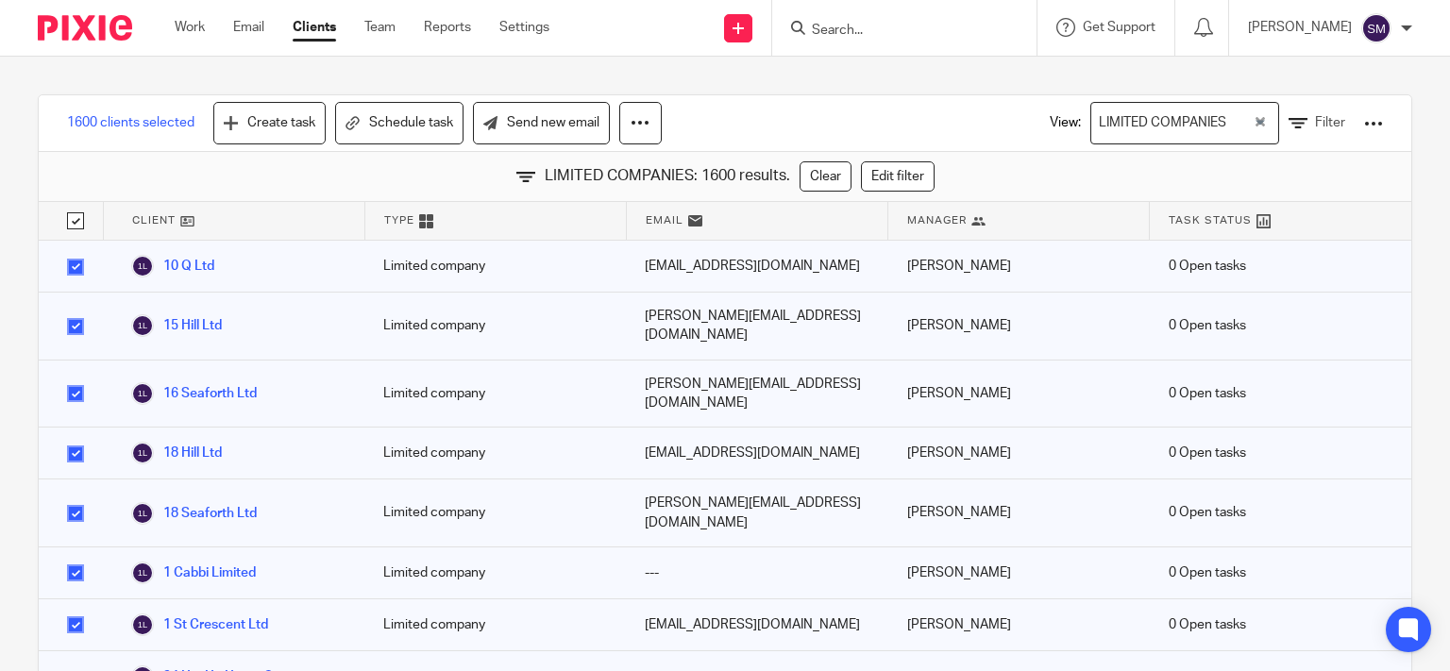
checkbox input "true"
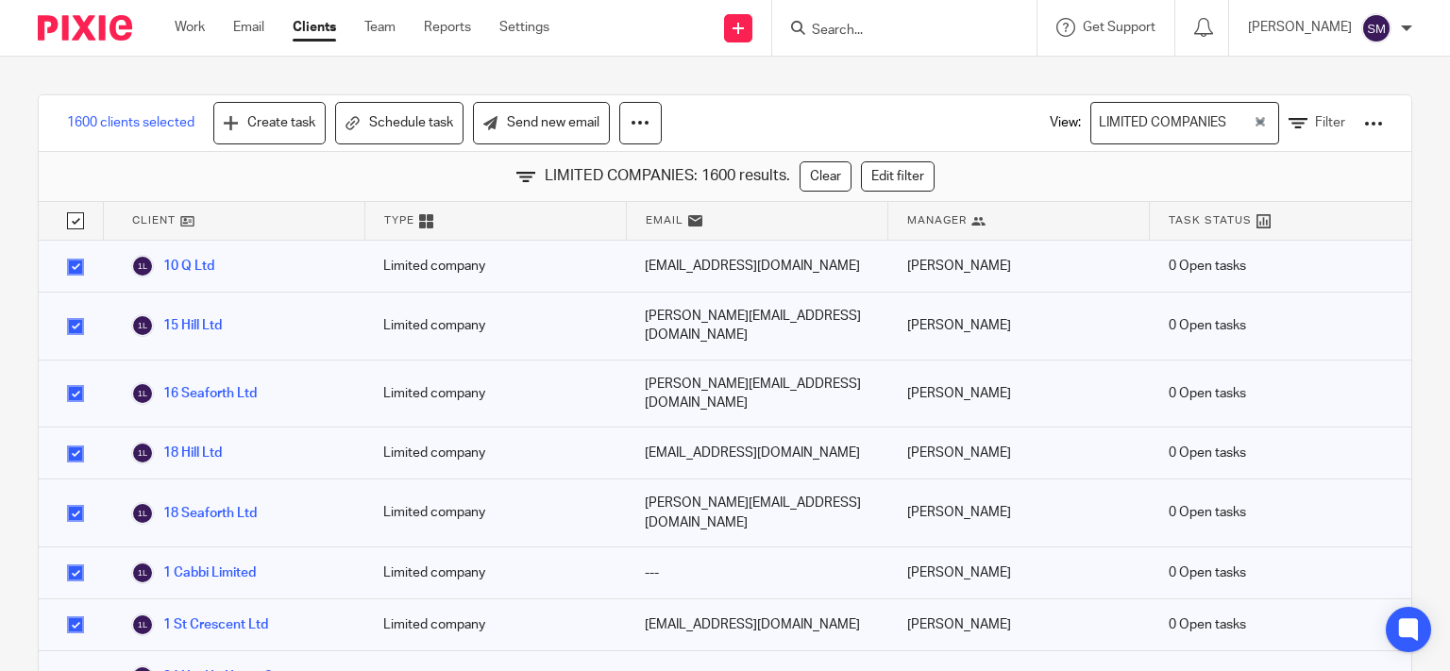
checkbox input "true"
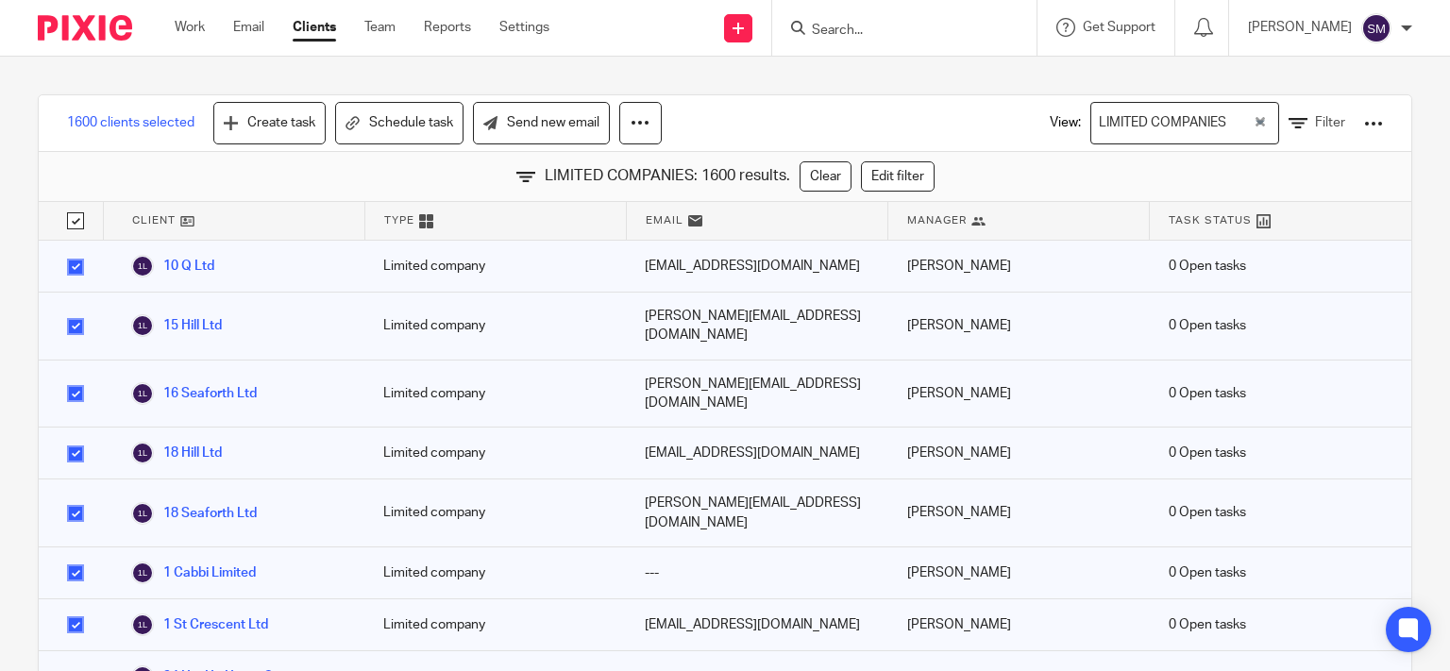
checkbox input "true"
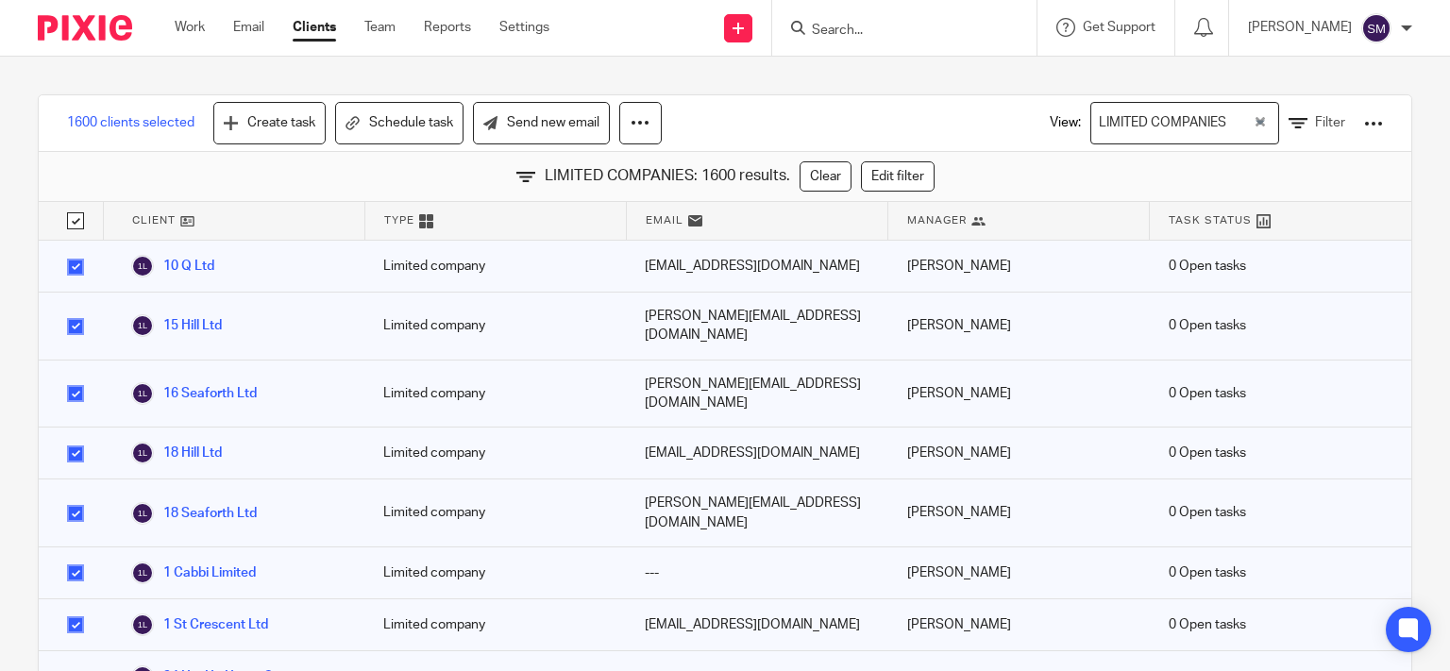
checkbox input "true"
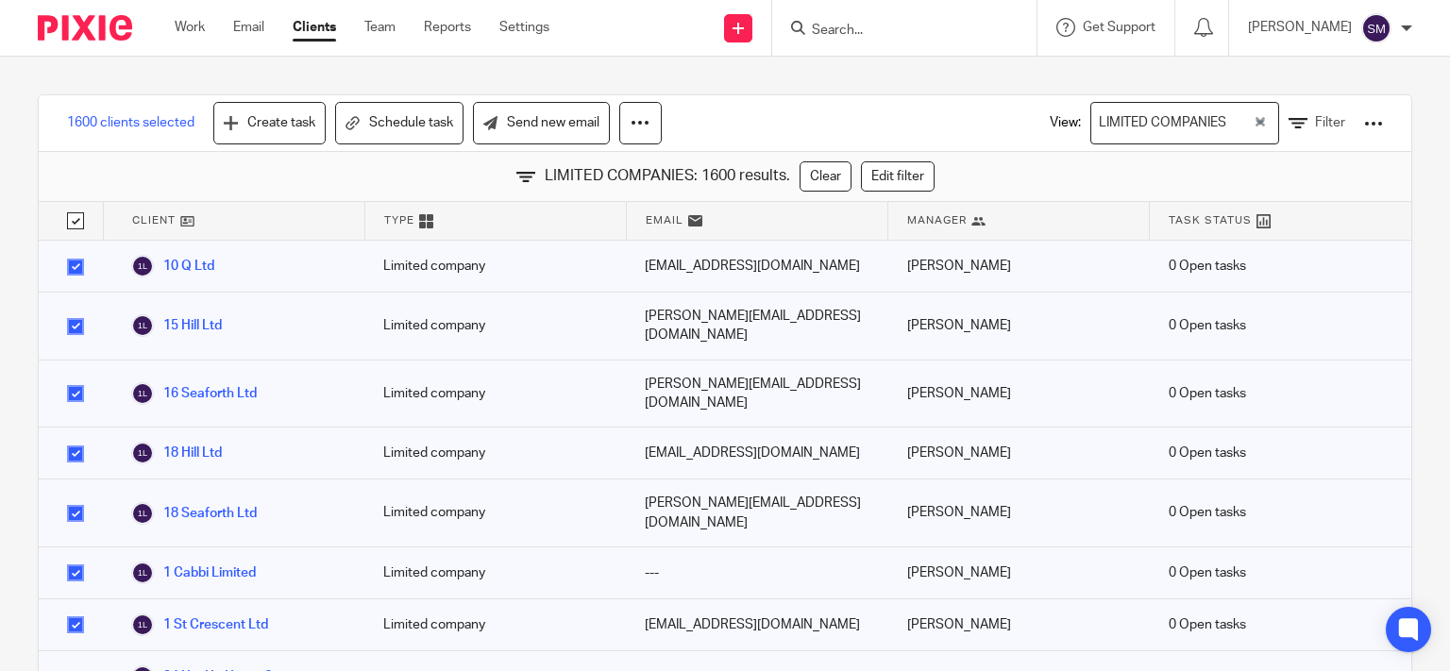
checkbox input "true"
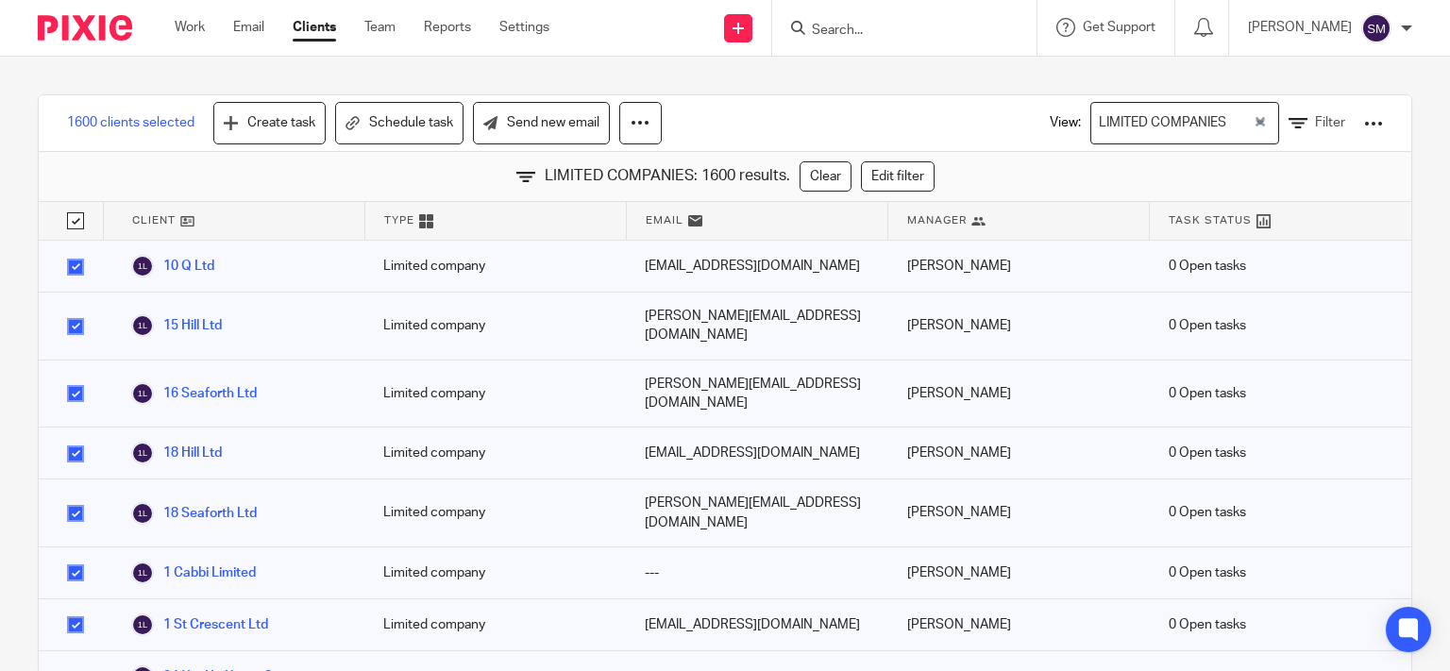
checkbox input "true"
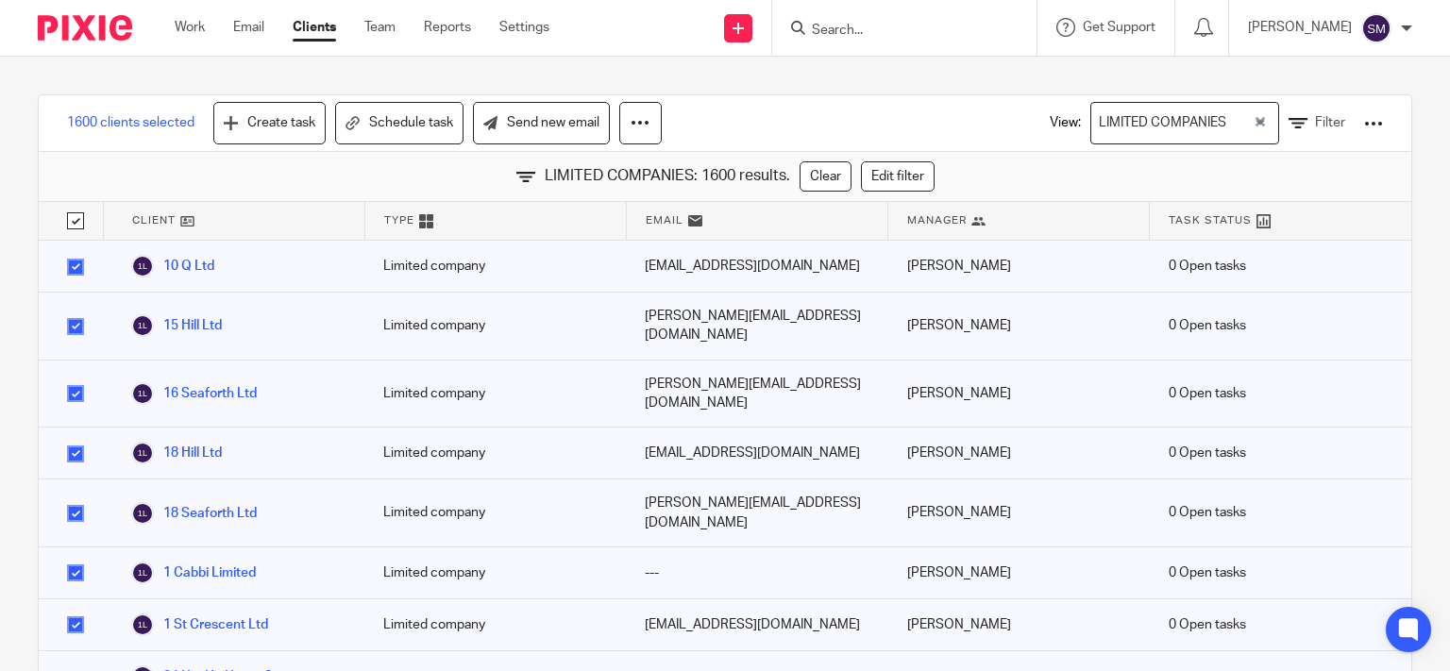
checkbox input "true"
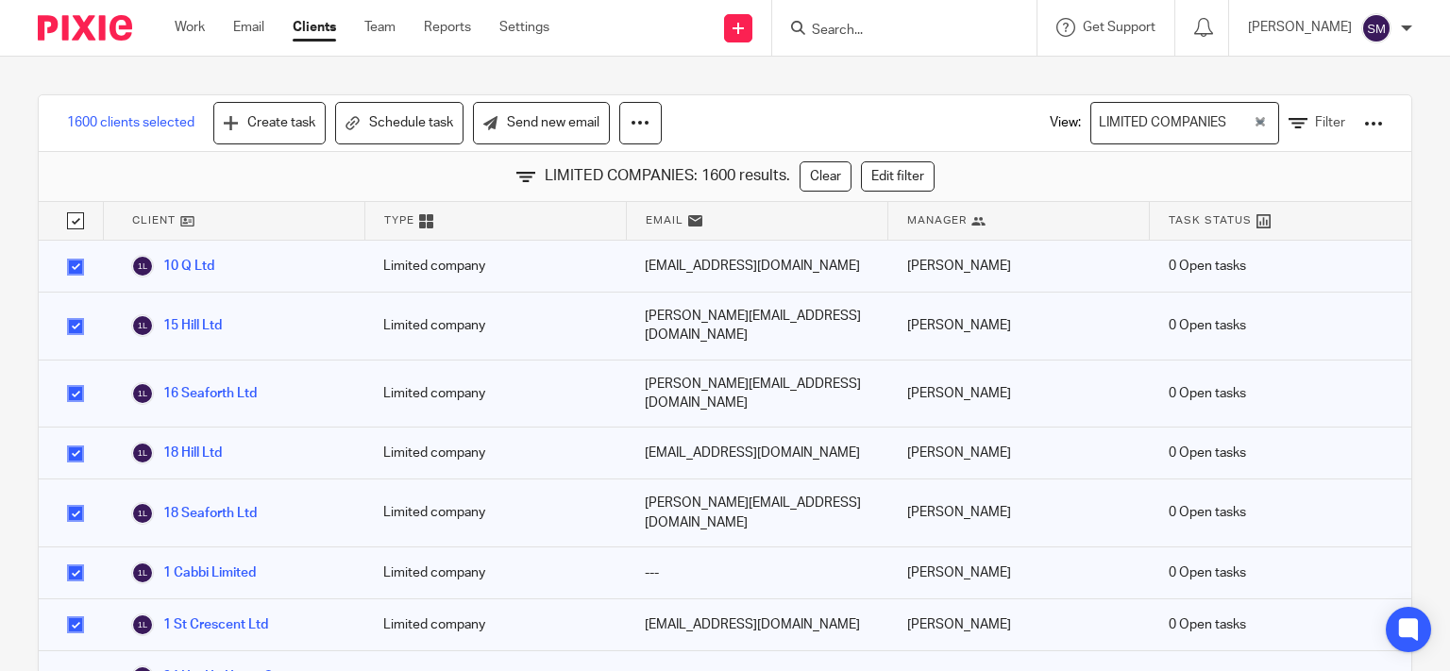
checkbox input "true"
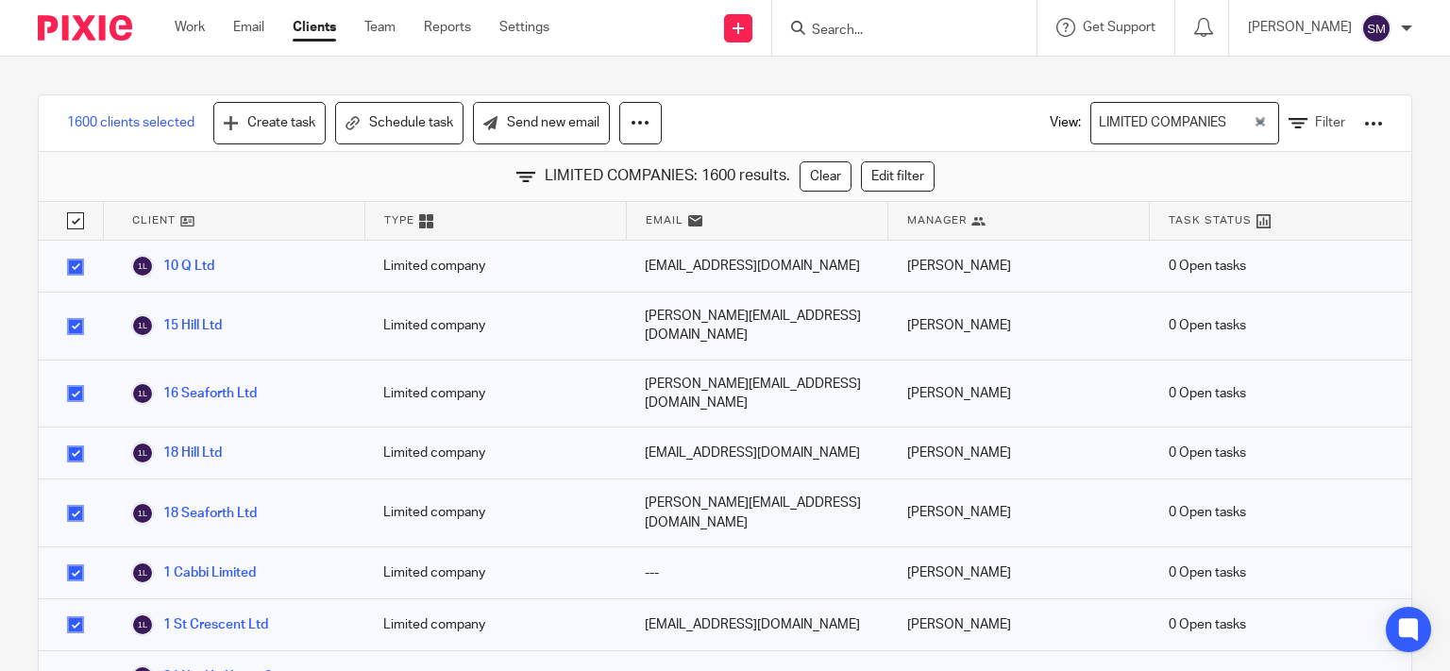
checkbox input "true"
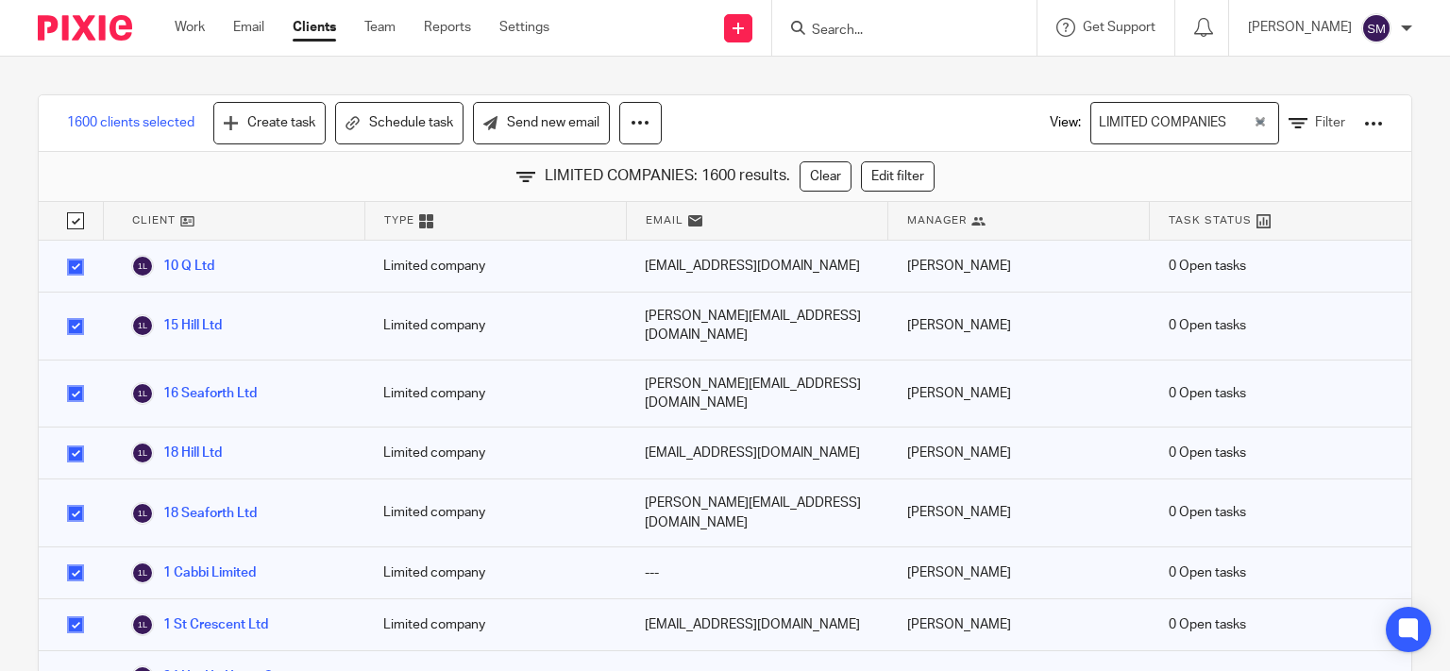
checkbox input "true"
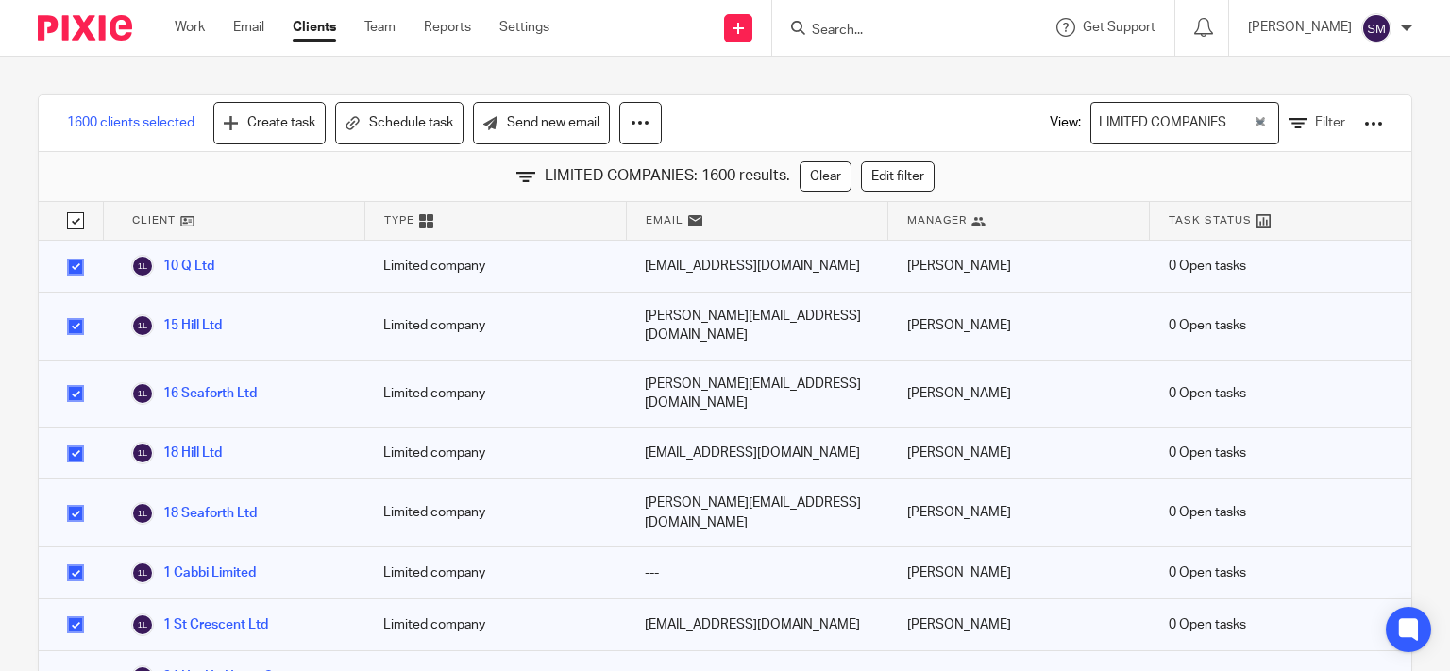
checkbox input "true"
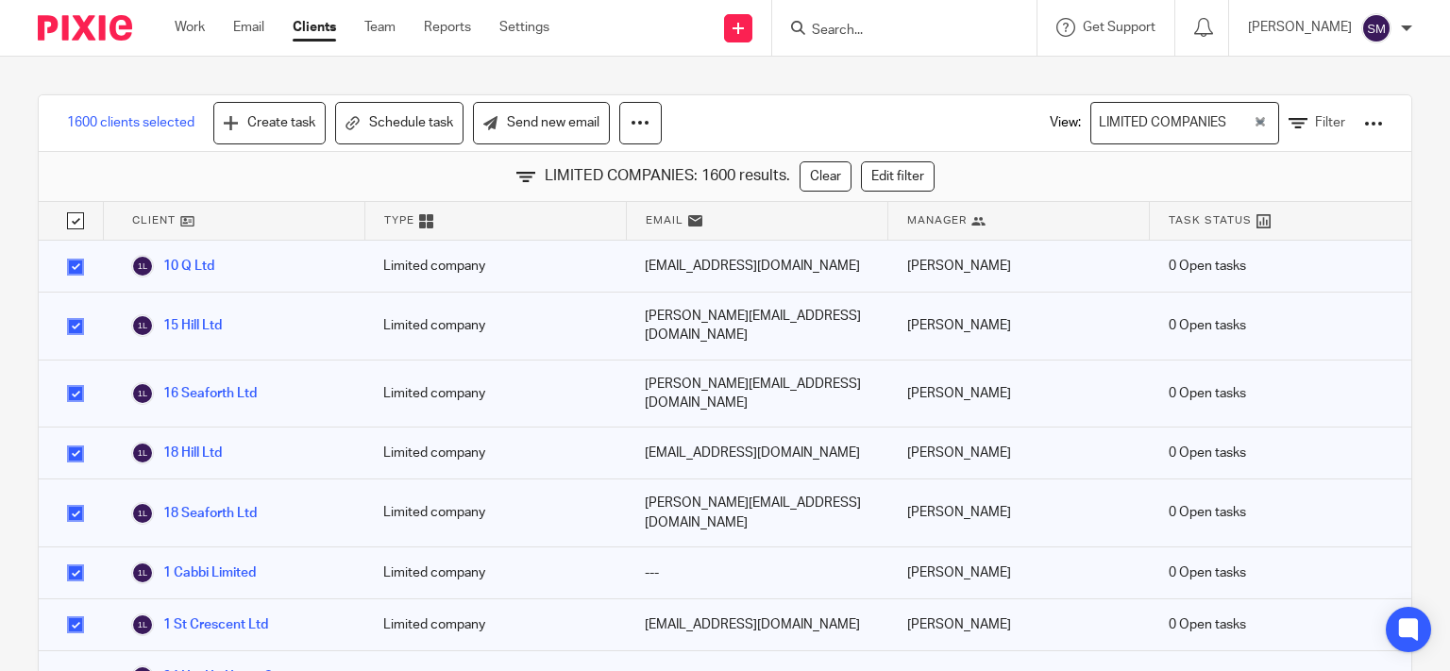
checkbox input "true"
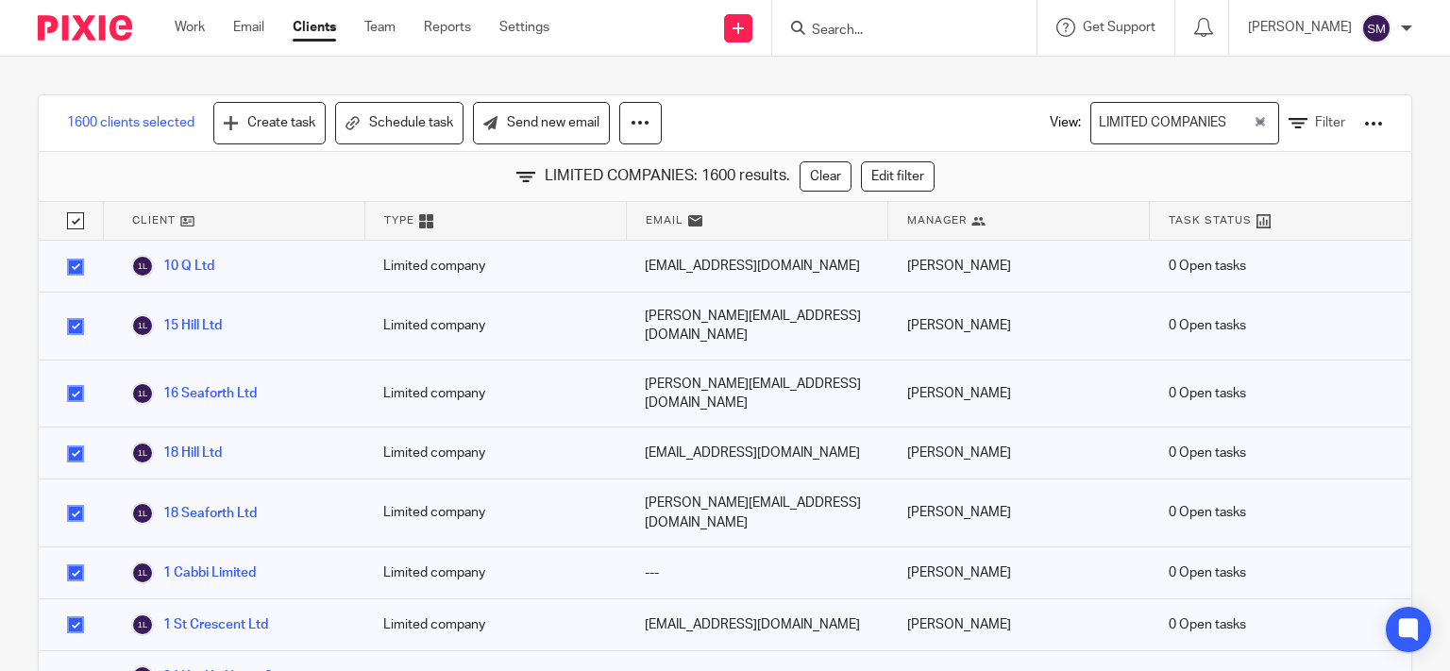
checkbox input "true"
click at [1364, 121] on div at bounding box center [1373, 123] width 19 height 19
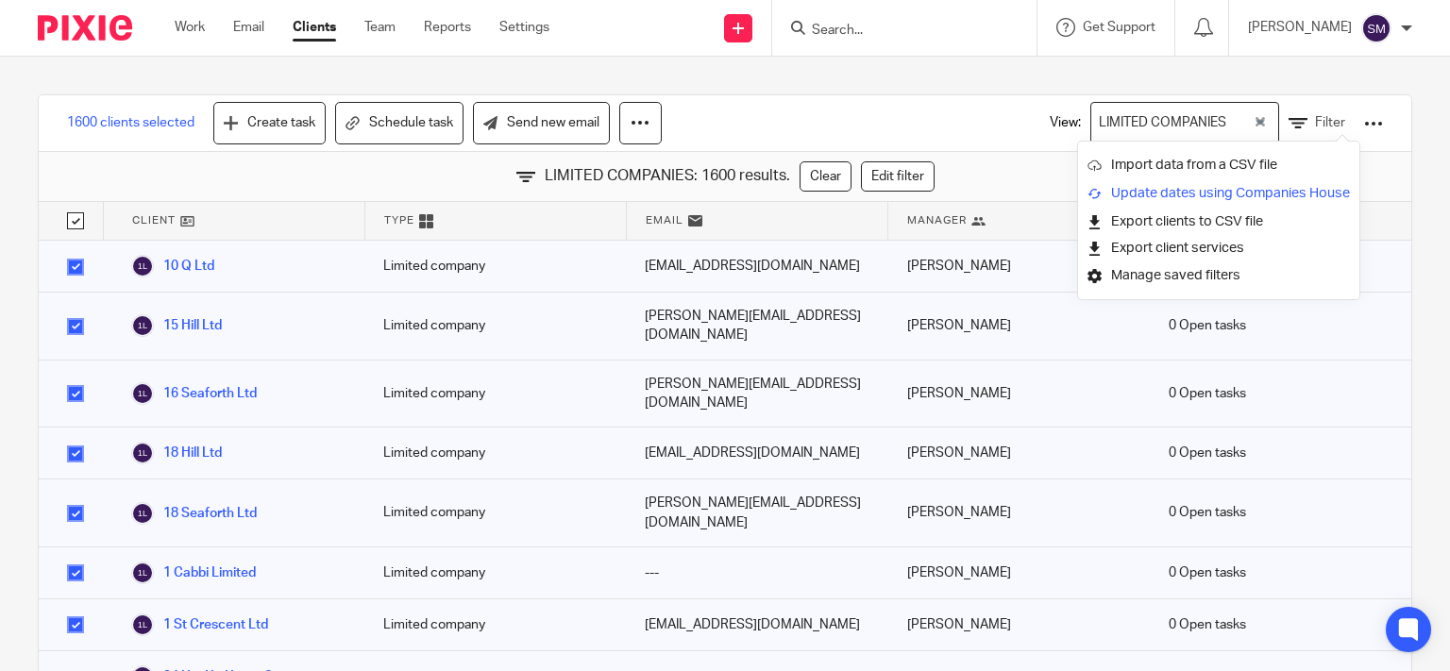
click at [1290, 195] on link "Update dates using Companies House" at bounding box center [1218, 193] width 262 height 28
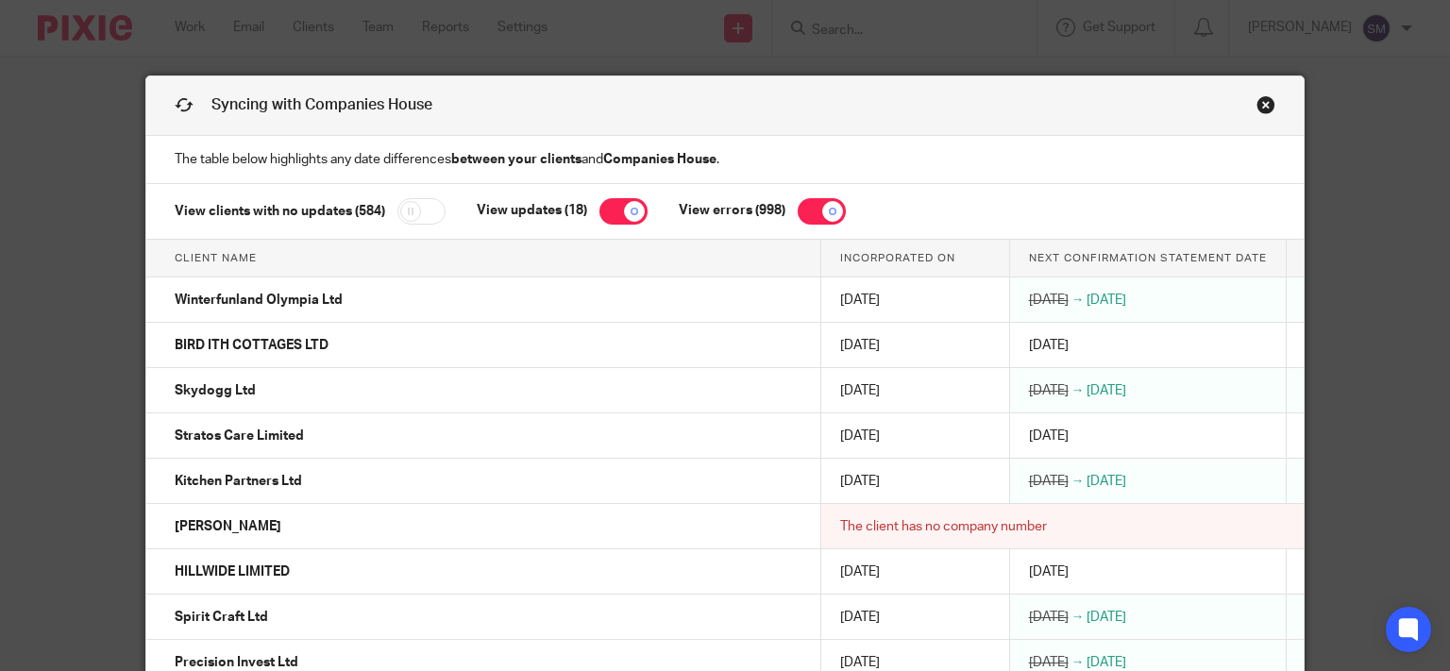
click at [1260, 101] on link "Close this dialog window" at bounding box center [1265, 107] width 19 height 25
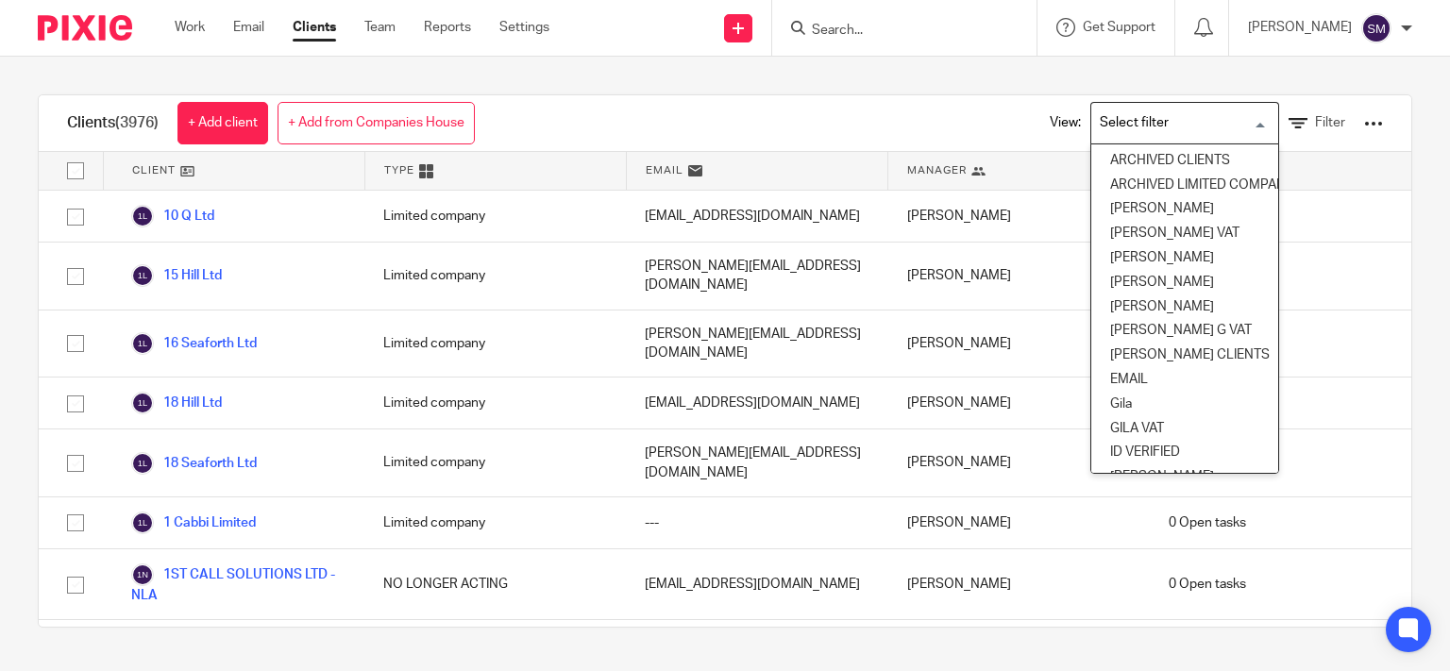
click at [1199, 127] on input "Search for option" at bounding box center [1180, 123] width 175 height 33
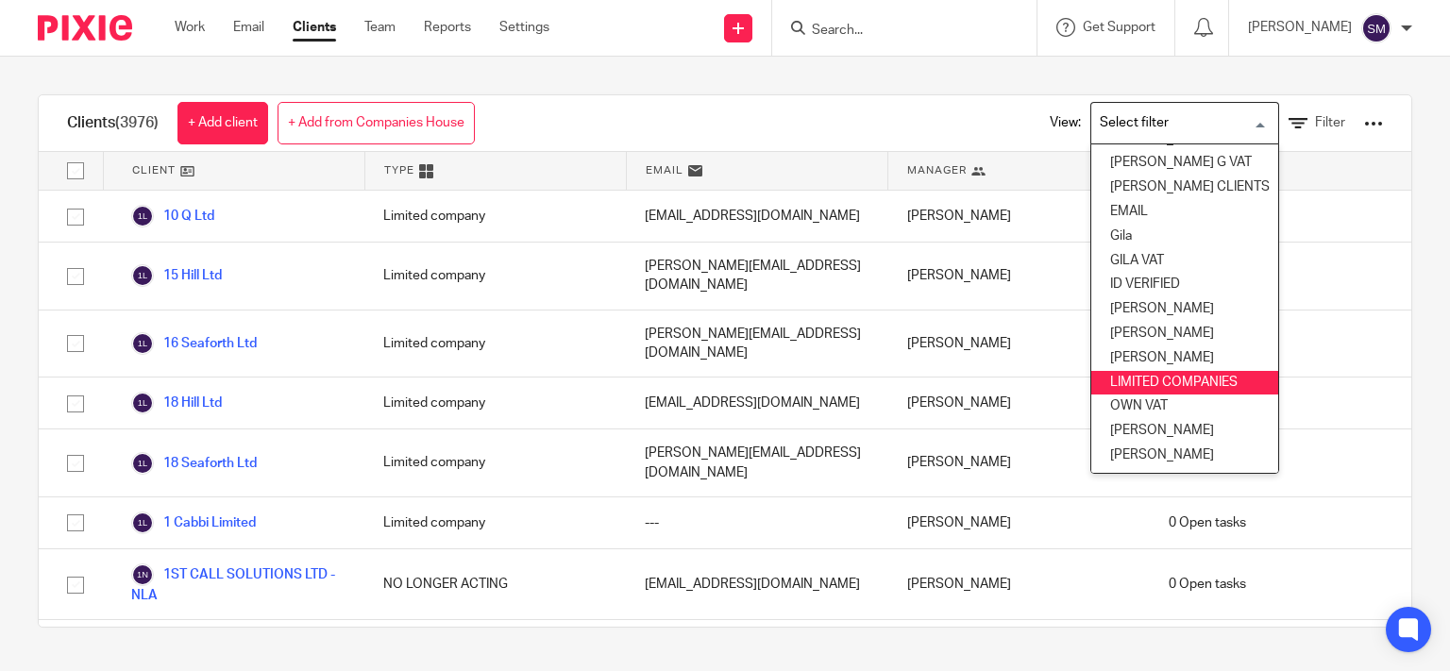
click at [1144, 374] on li "LIMITED COMPANIES" at bounding box center [1184, 383] width 187 height 25
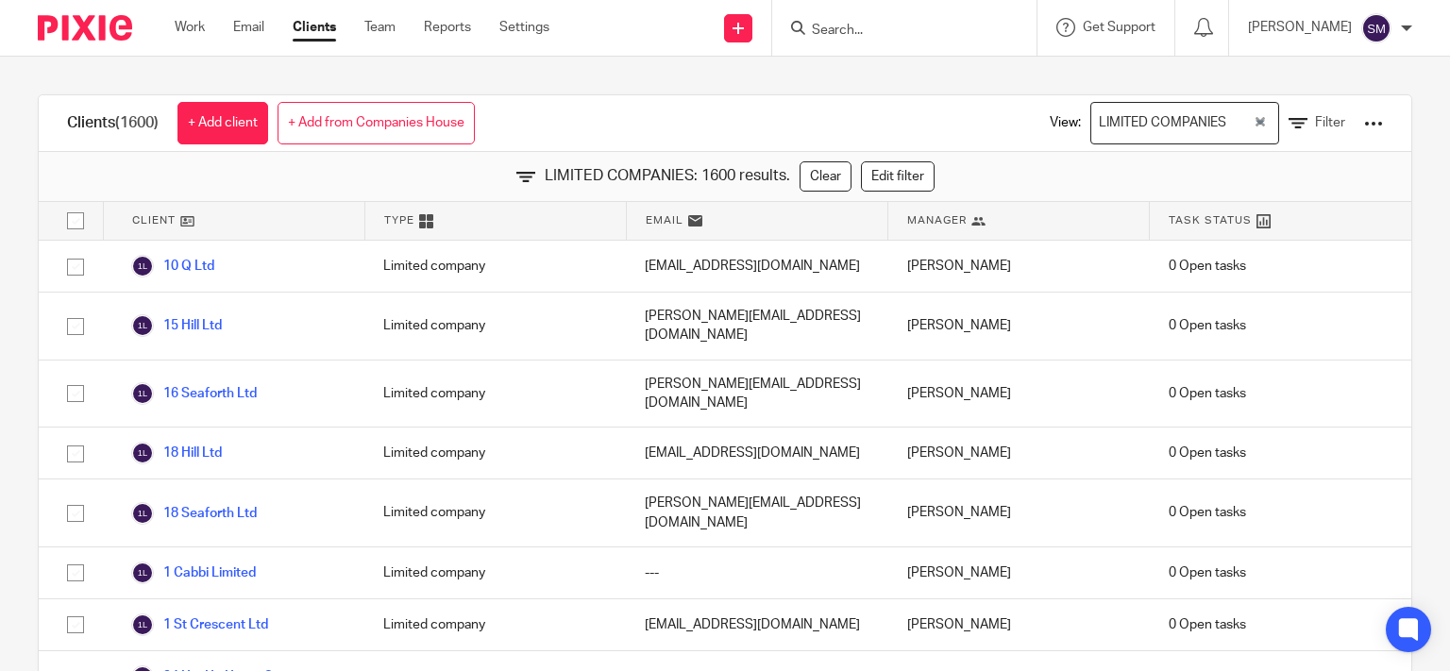
click at [77, 223] on input "checkbox" at bounding box center [76, 221] width 36 height 36
checkbox input "true"
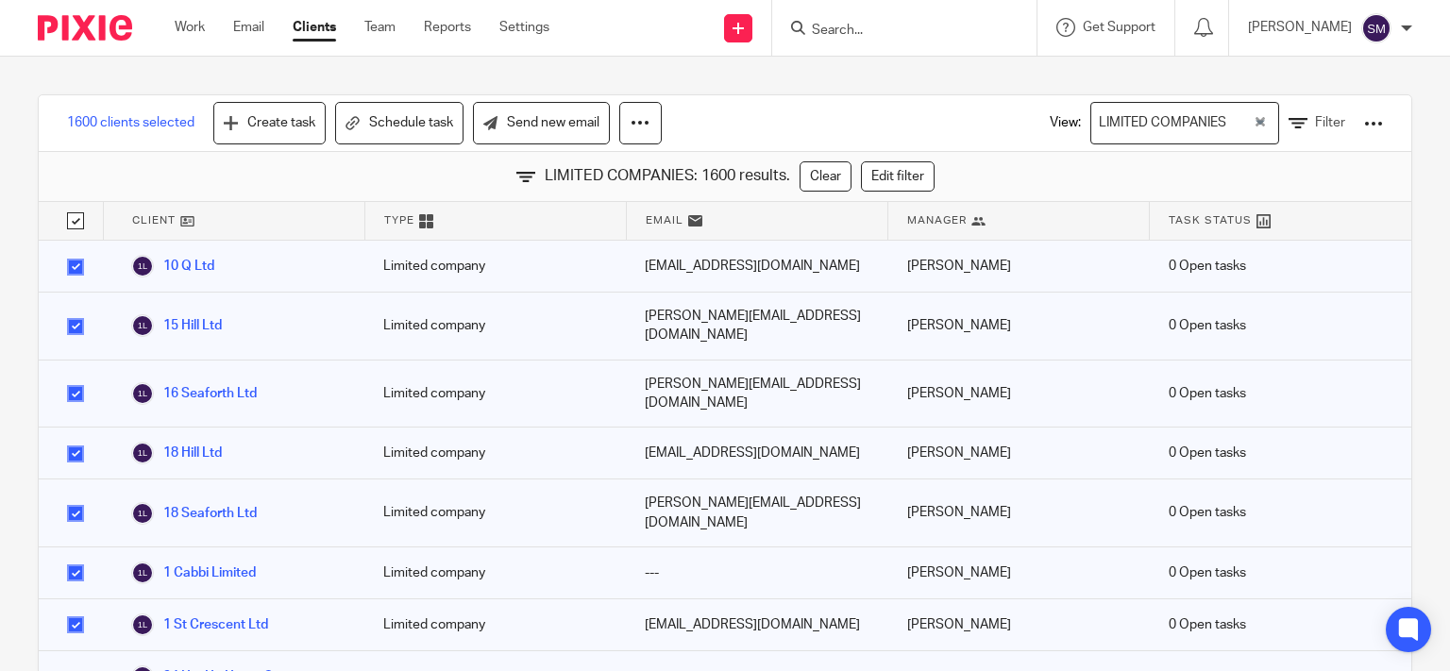
checkbox input "true"
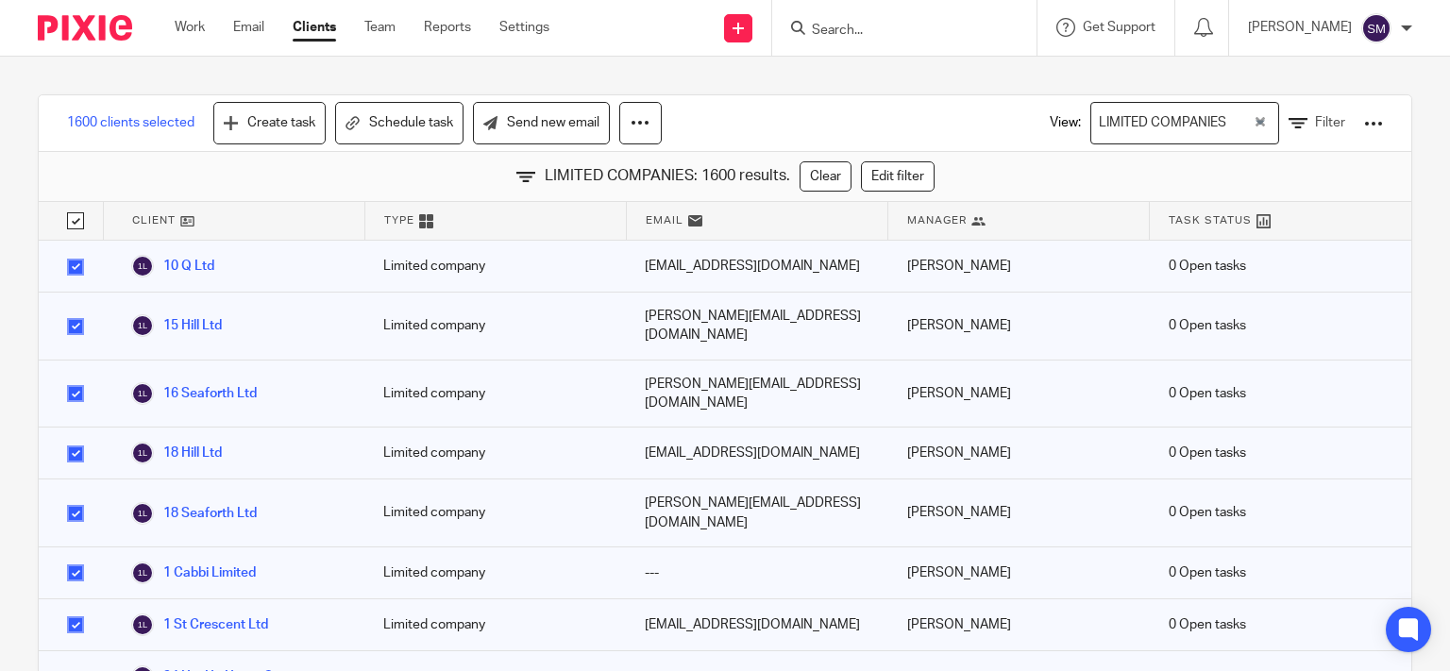
checkbox input "true"
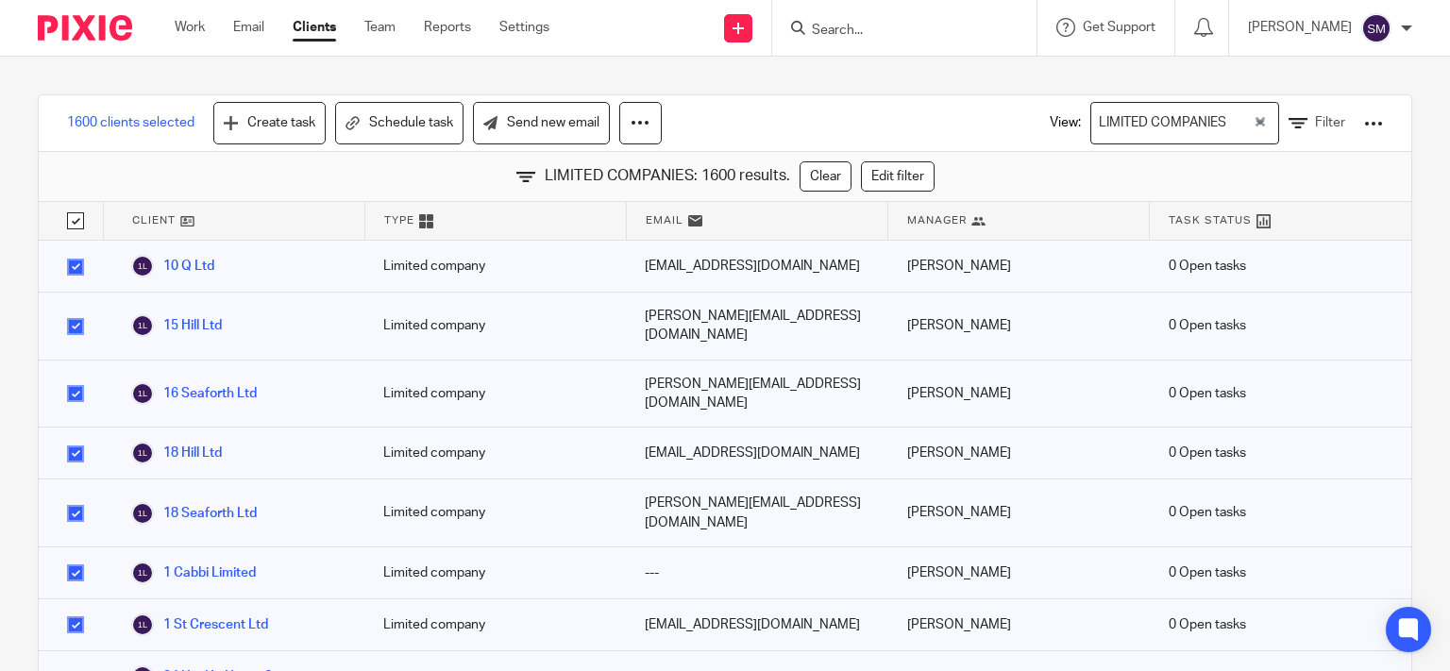
checkbox input "true"
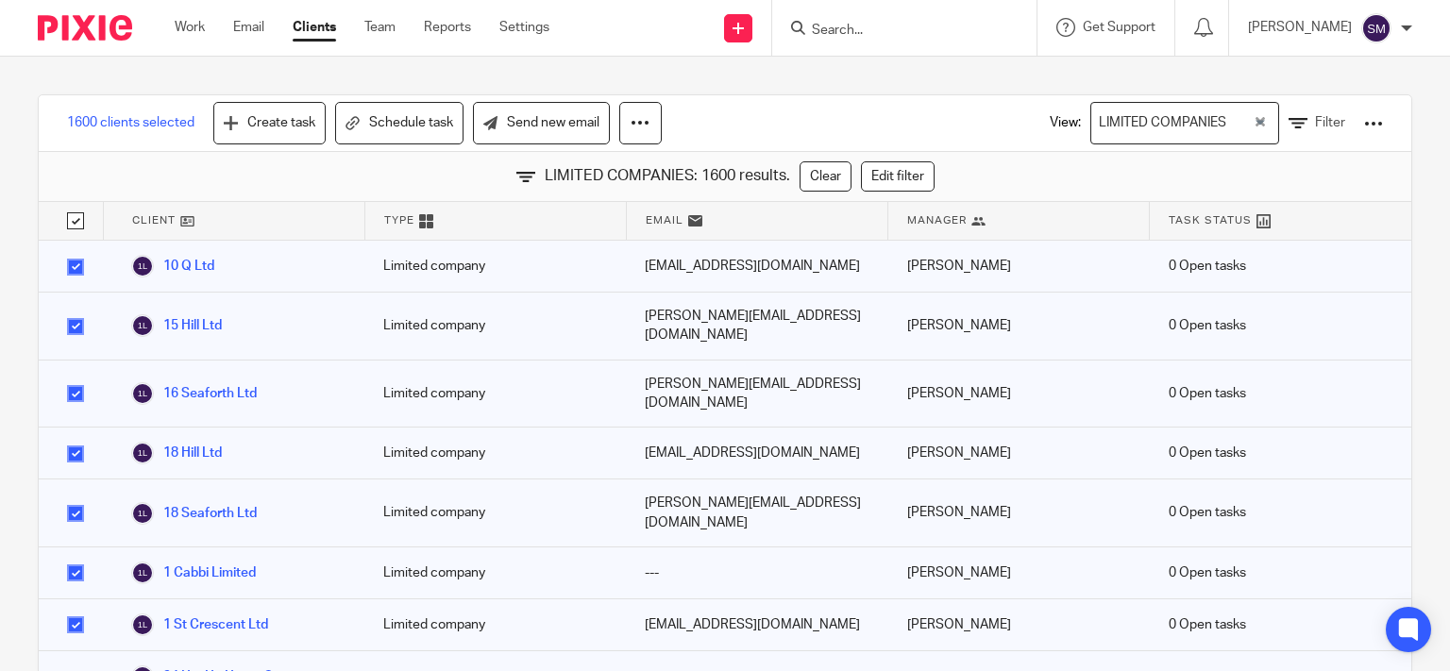
checkbox input "true"
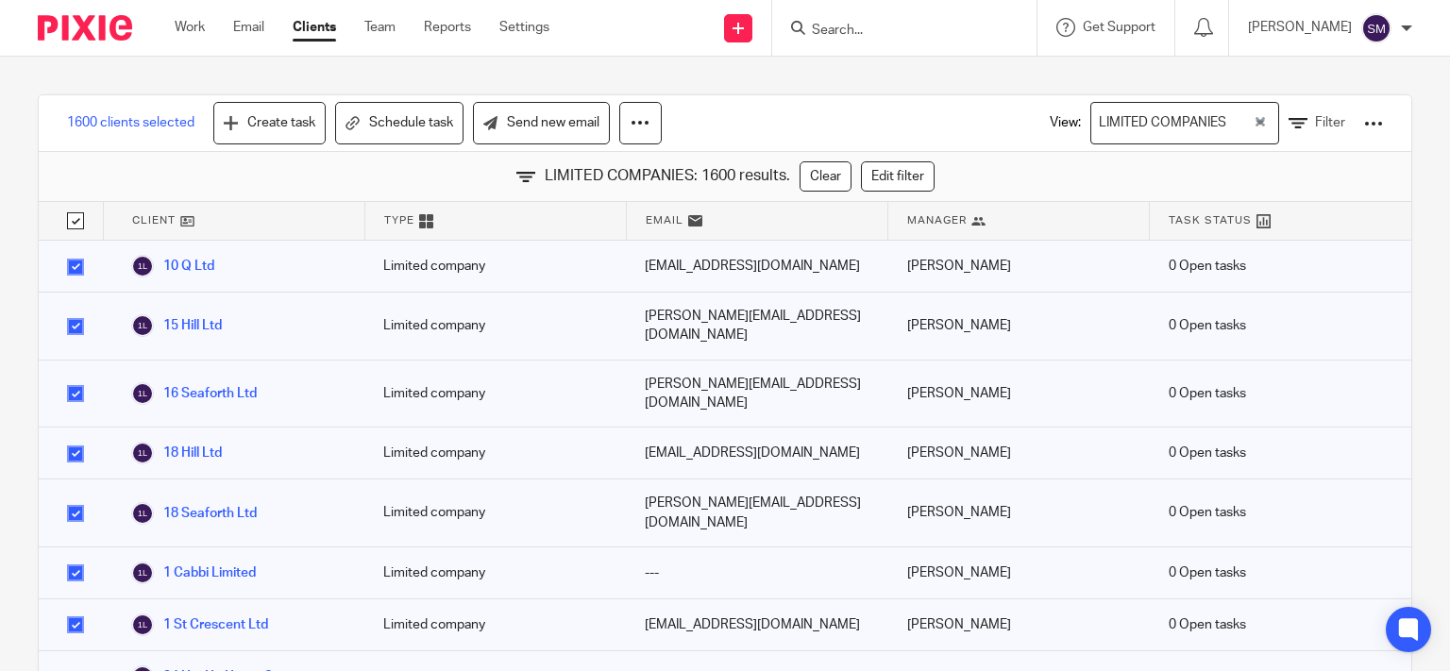
checkbox input "true"
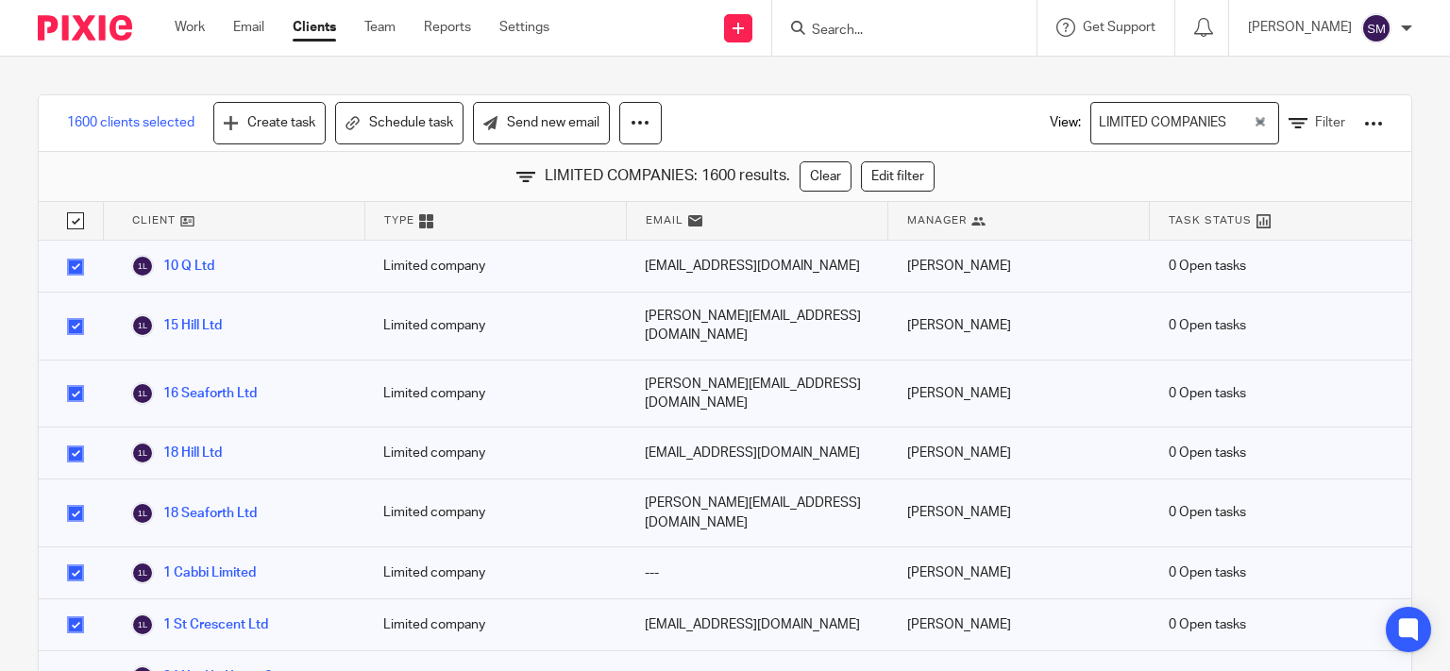
checkbox input "true"
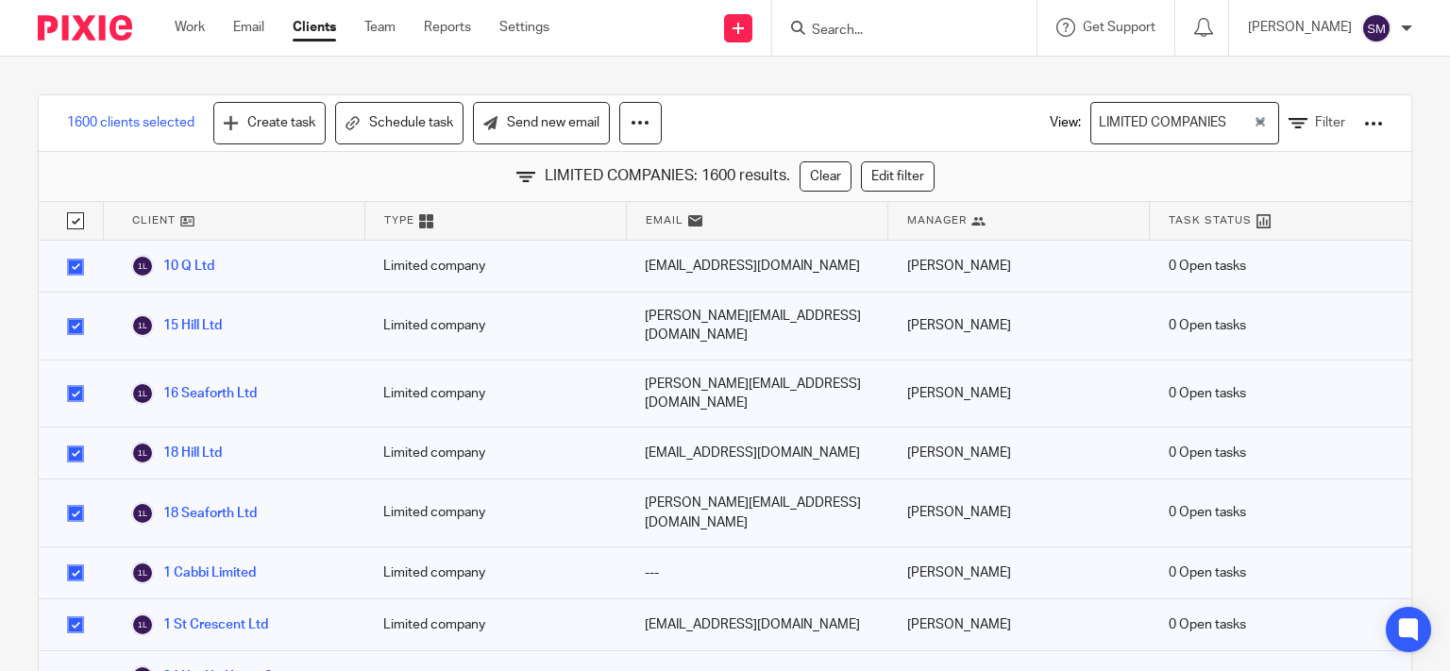
checkbox input "true"
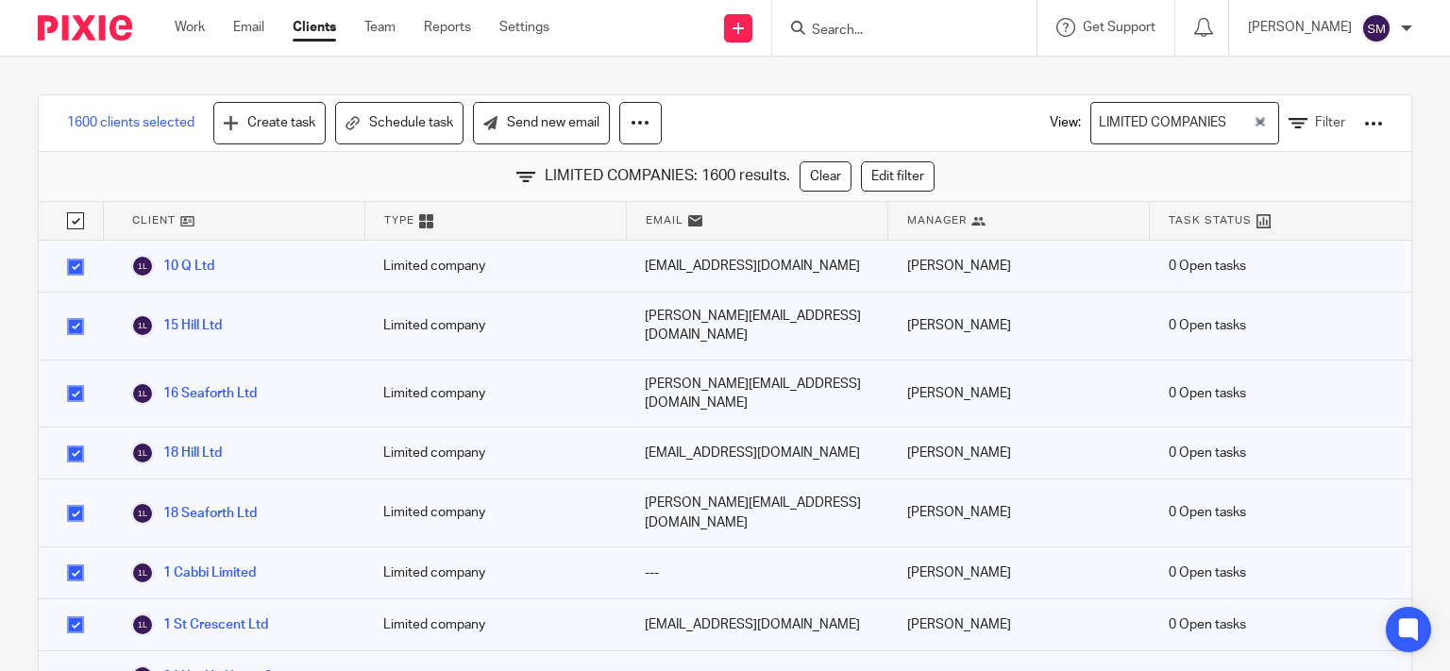
checkbox input "true"
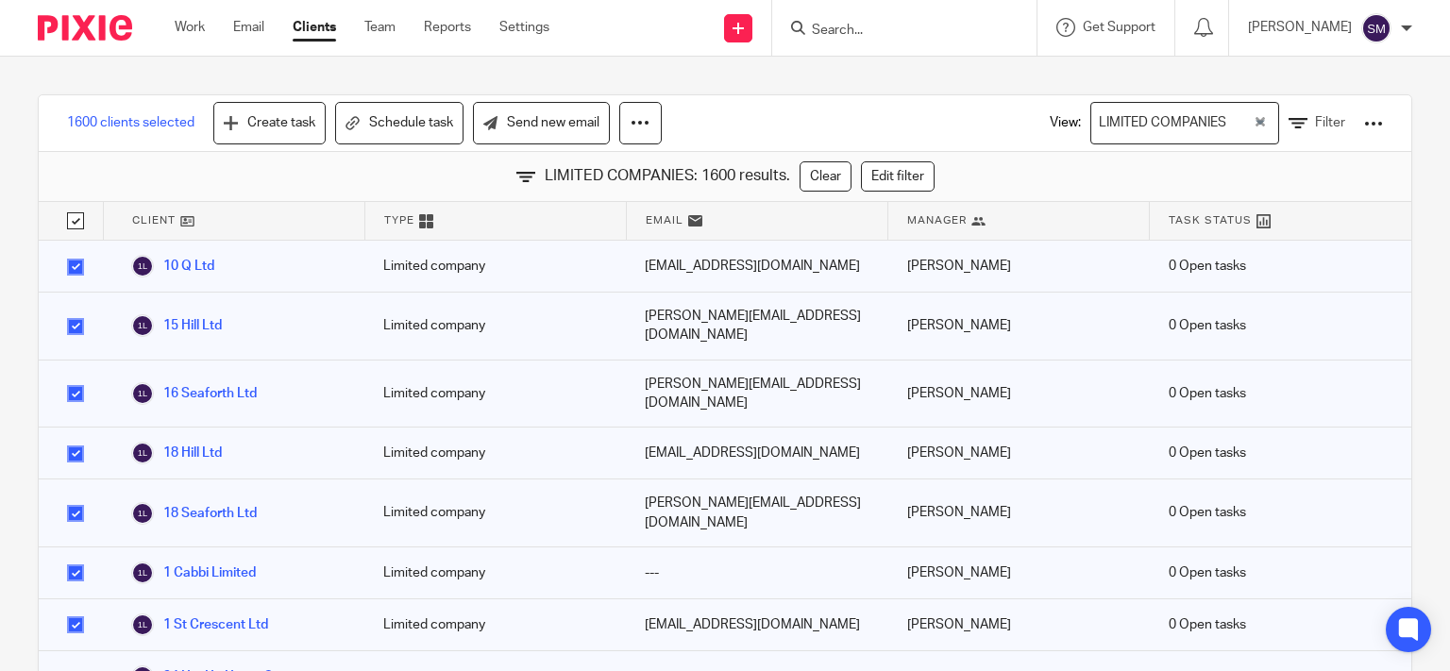
checkbox input "true"
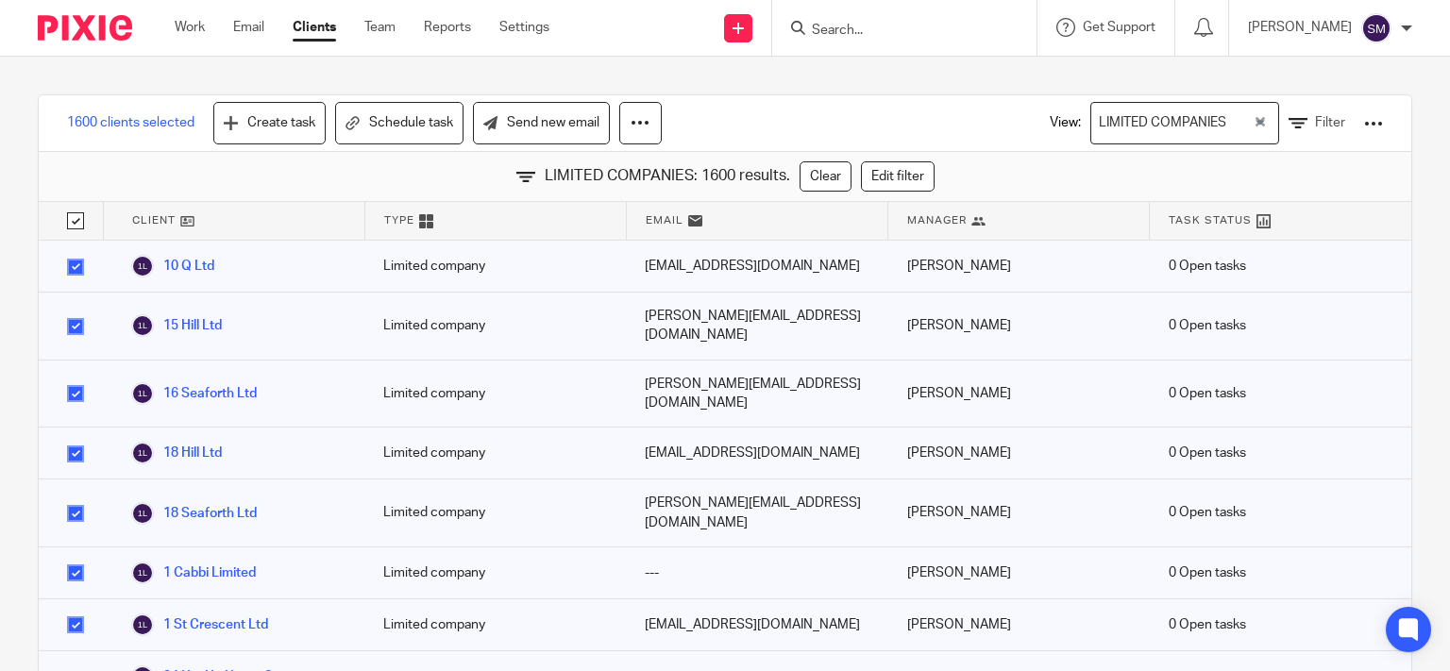
checkbox input "true"
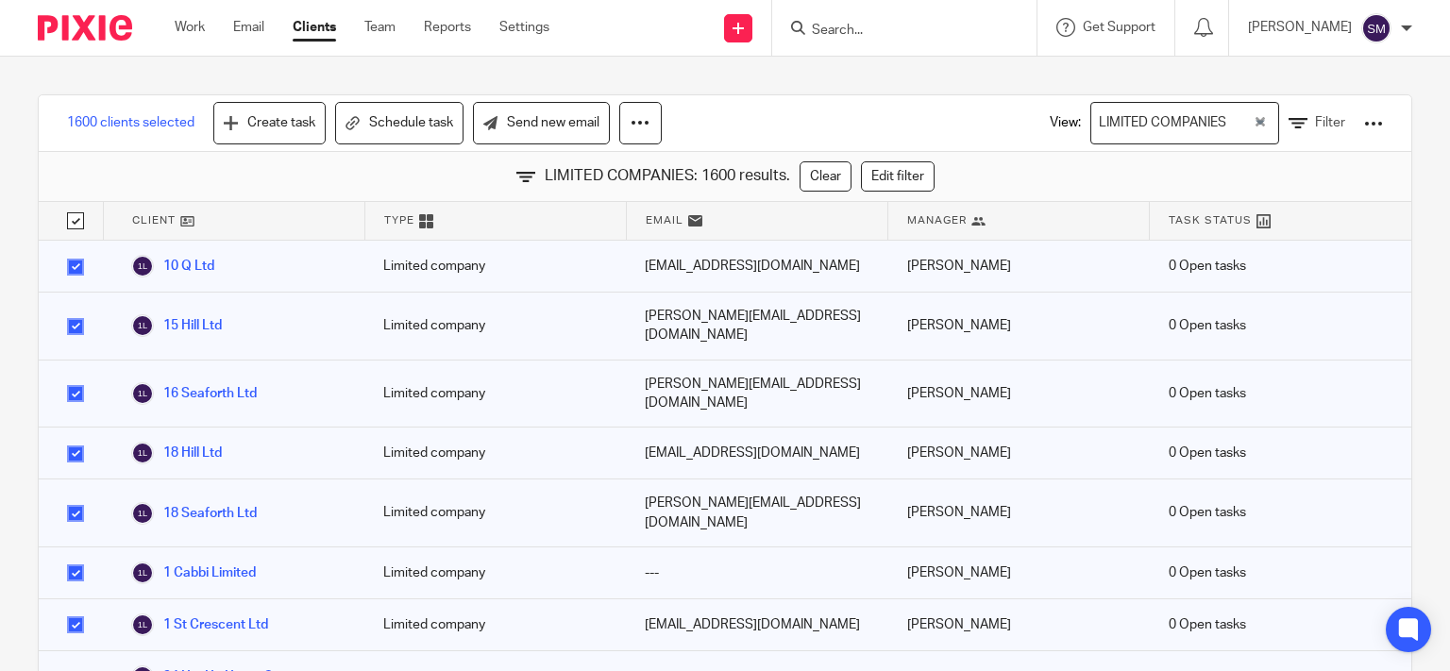
checkbox input "true"
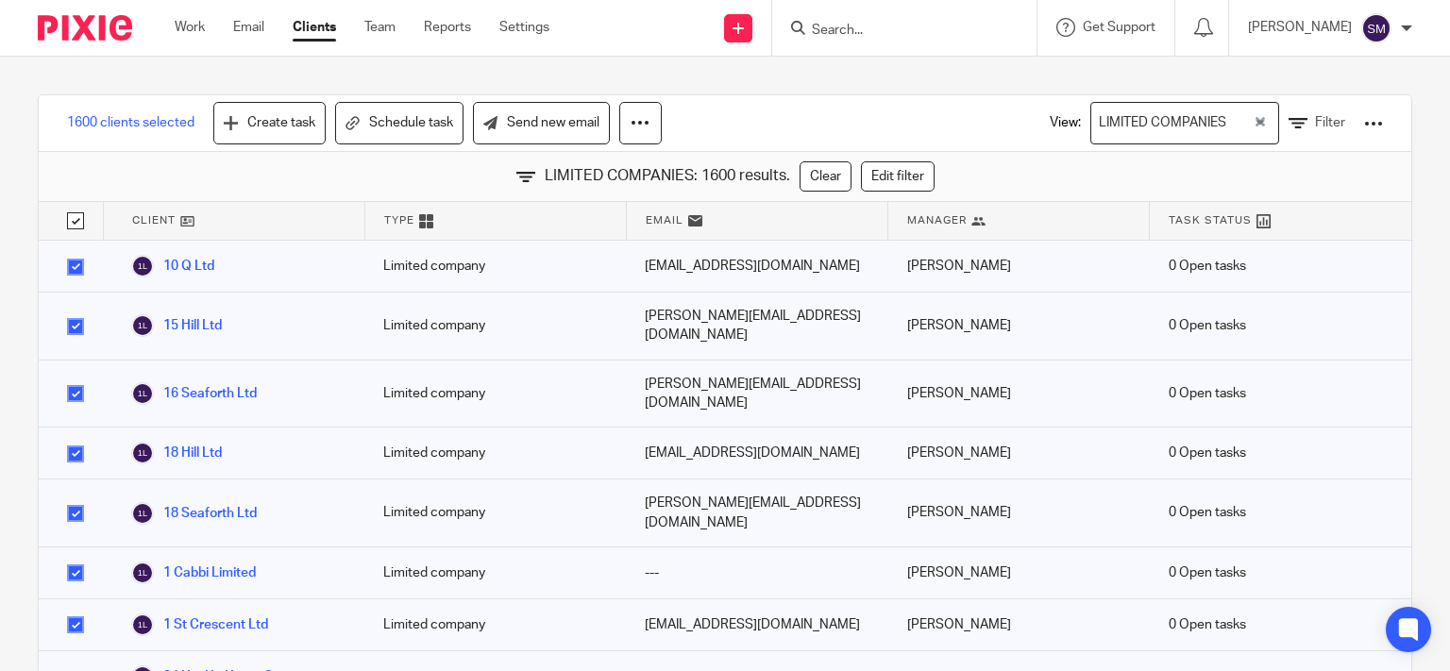
checkbox input "true"
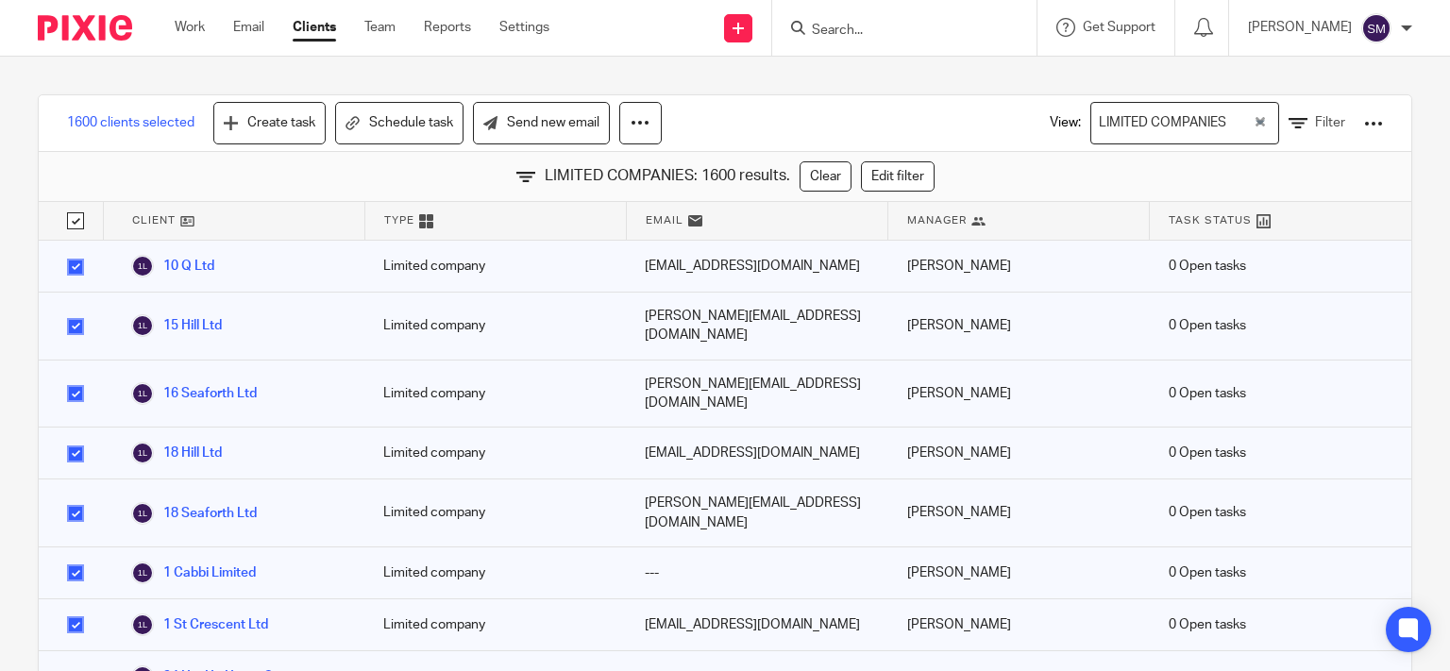
checkbox input "true"
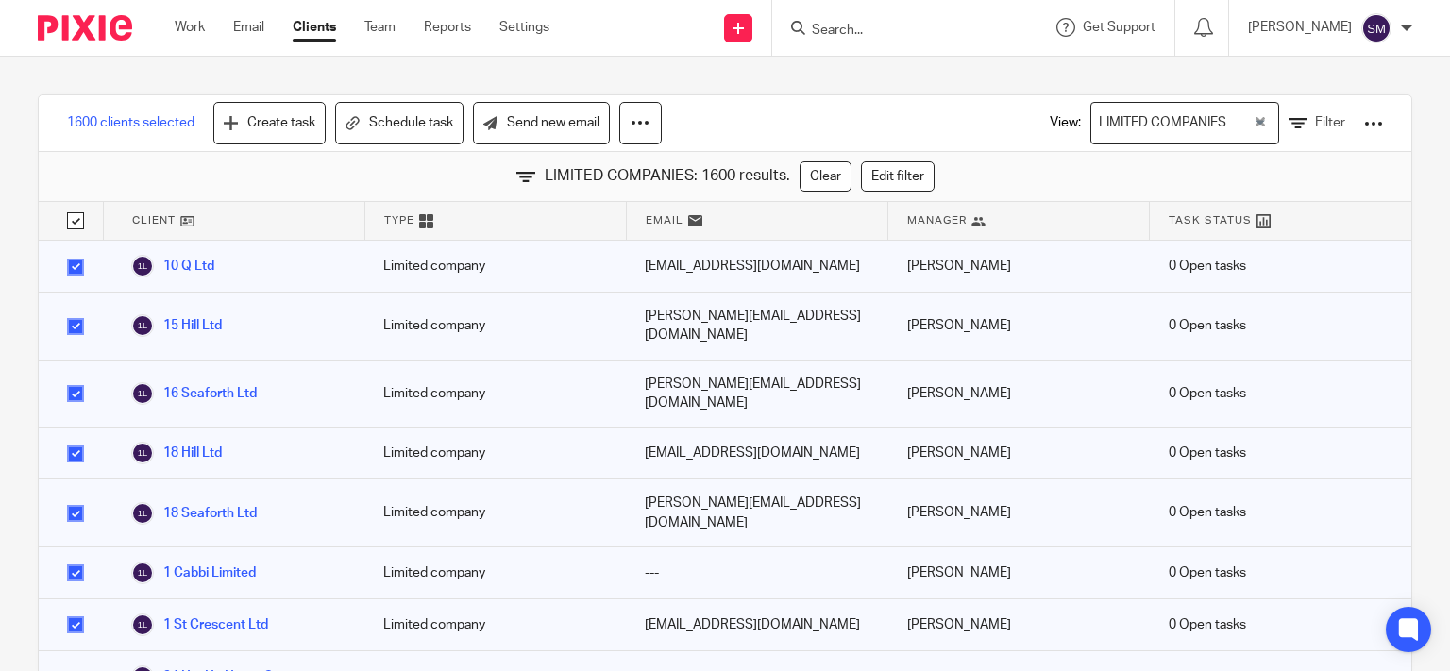
checkbox input "true"
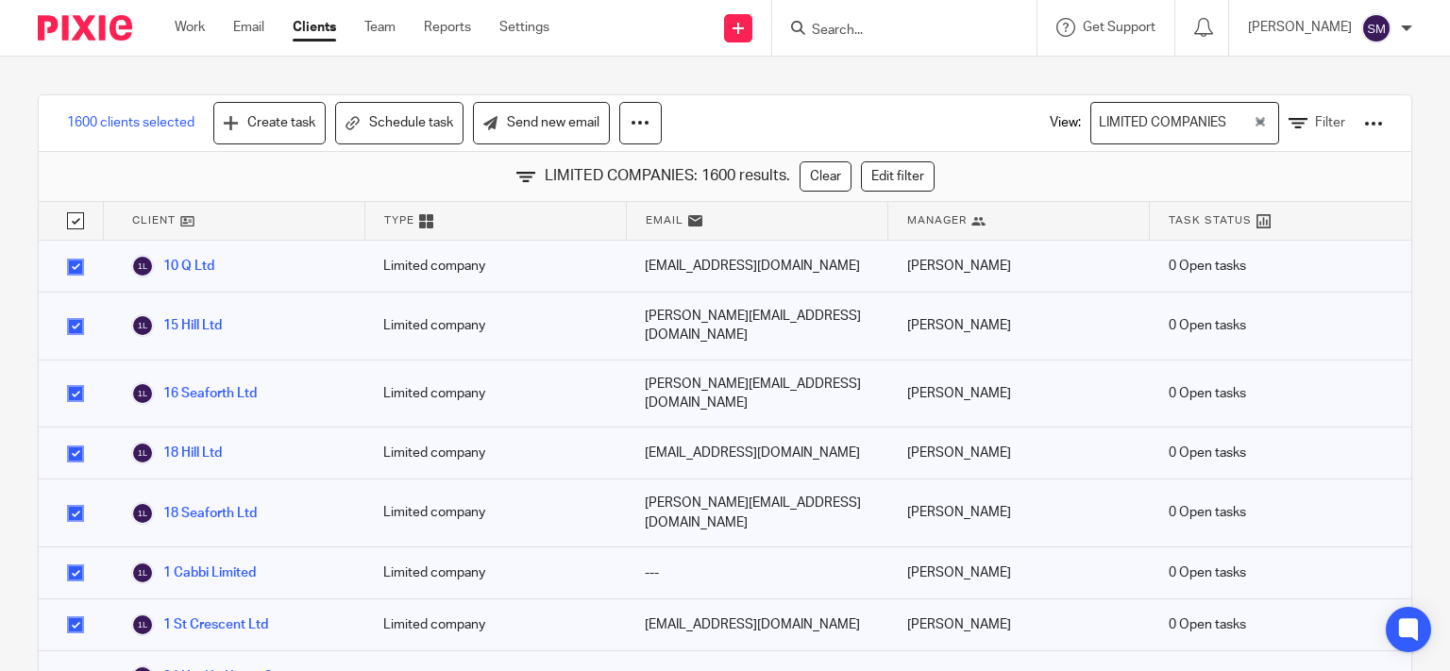
checkbox input "true"
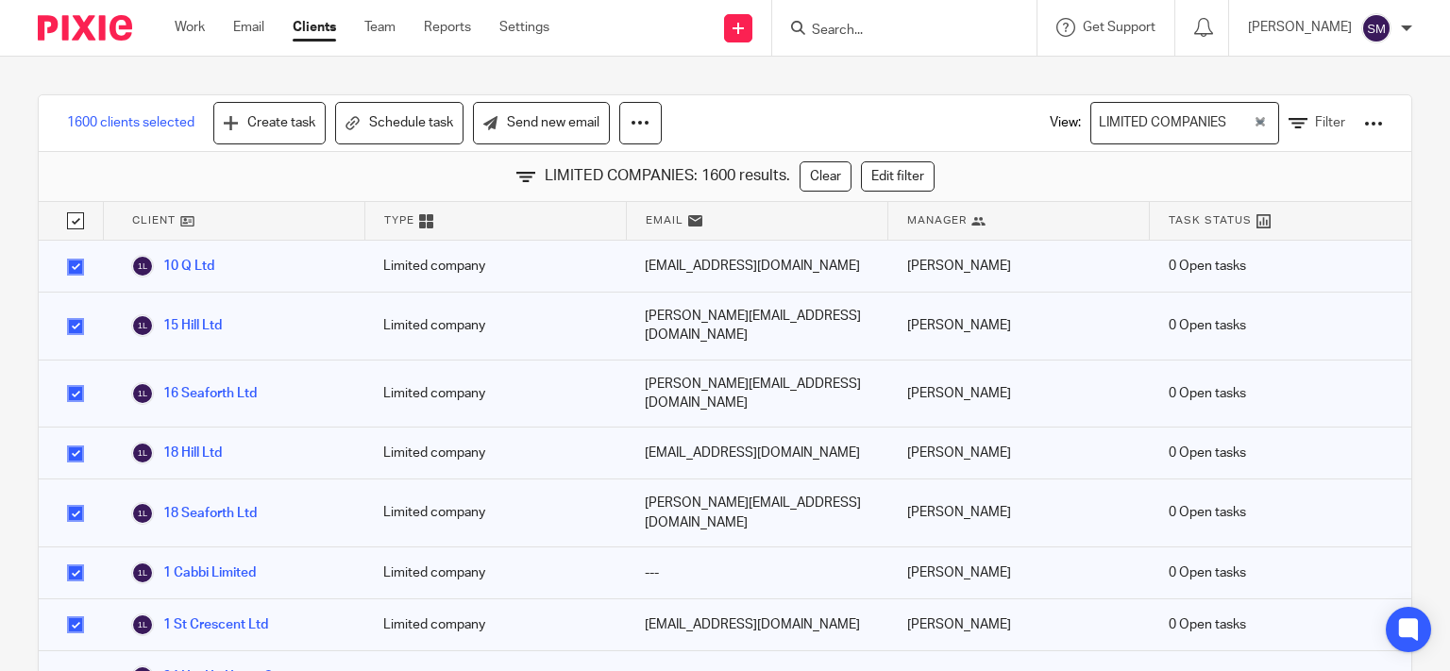
checkbox input "true"
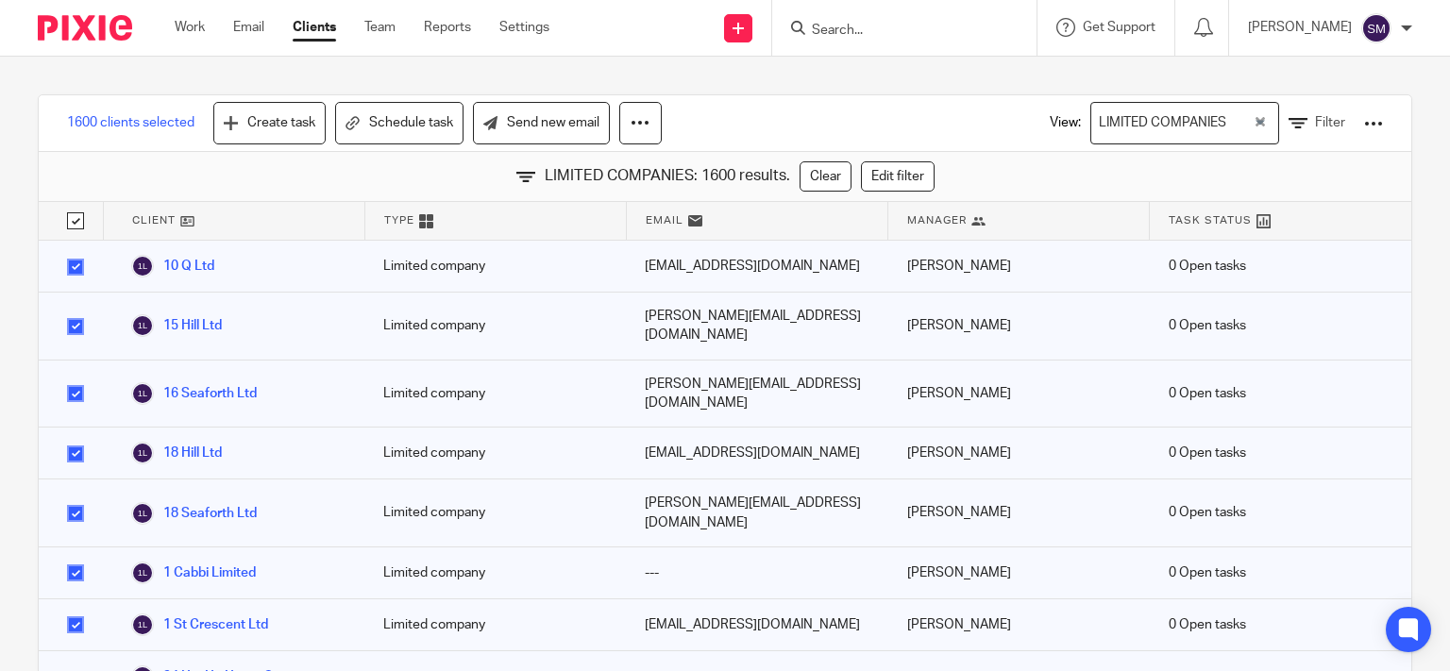
checkbox input "true"
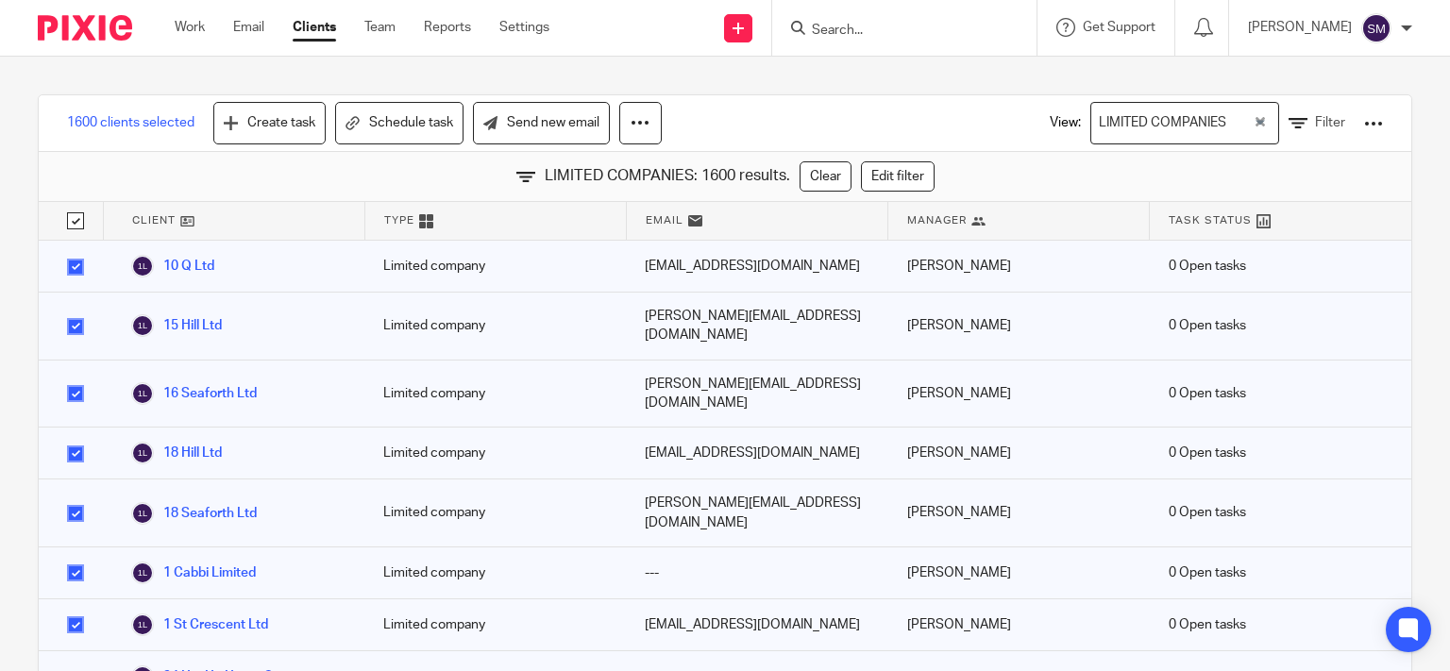
checkbox input "true"
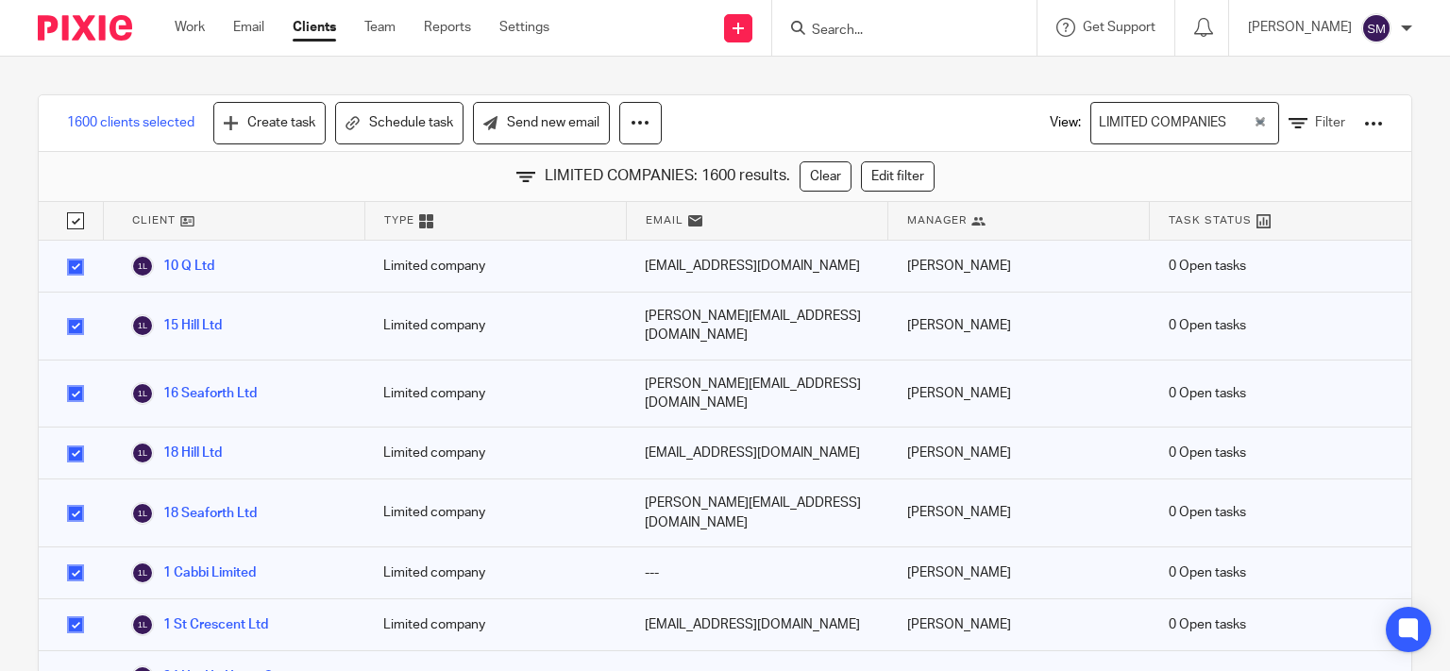
checkbox input "true"
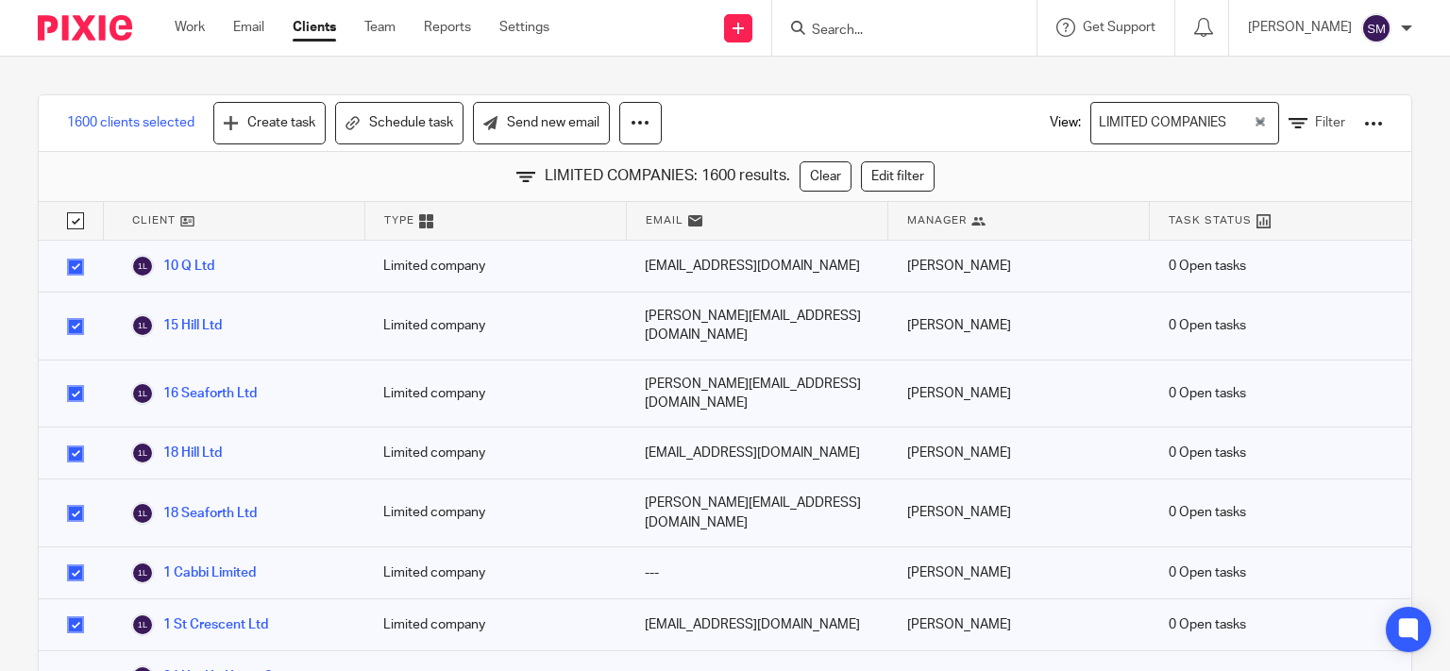
checkbox input "true"
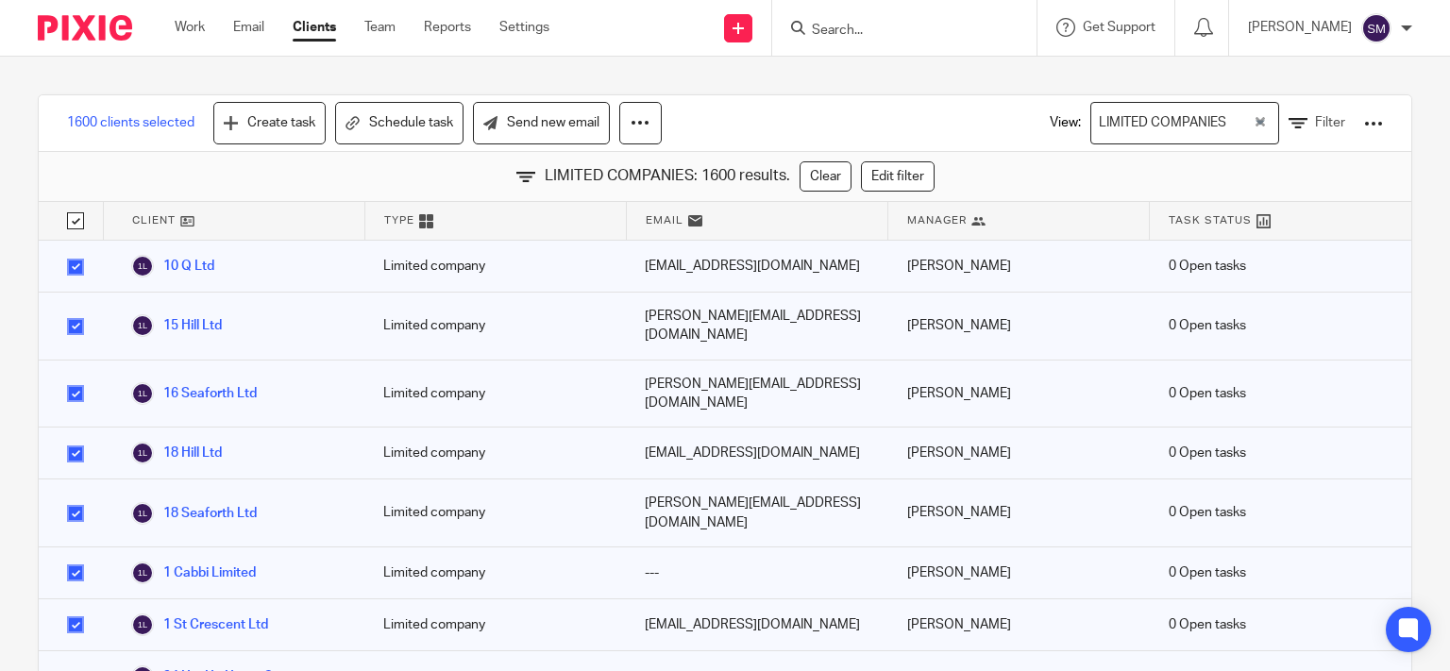
checkbox input "true"
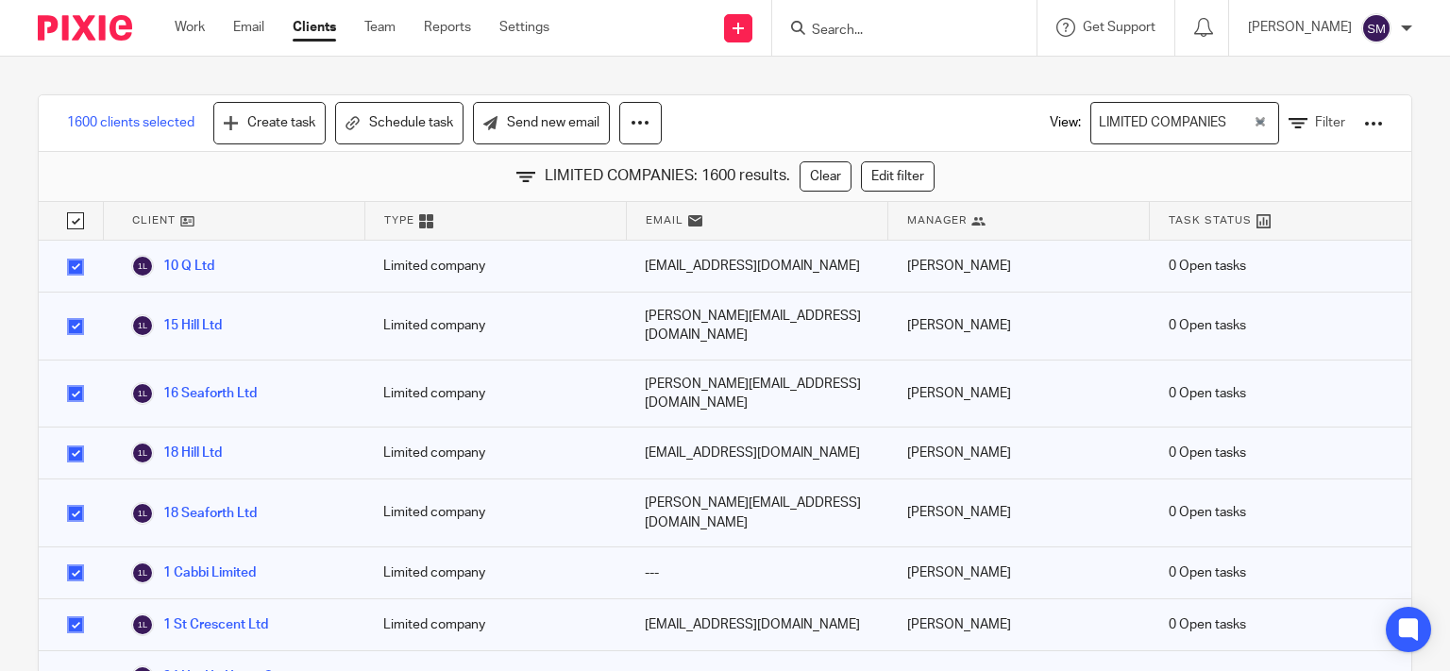
checkbox input "true"
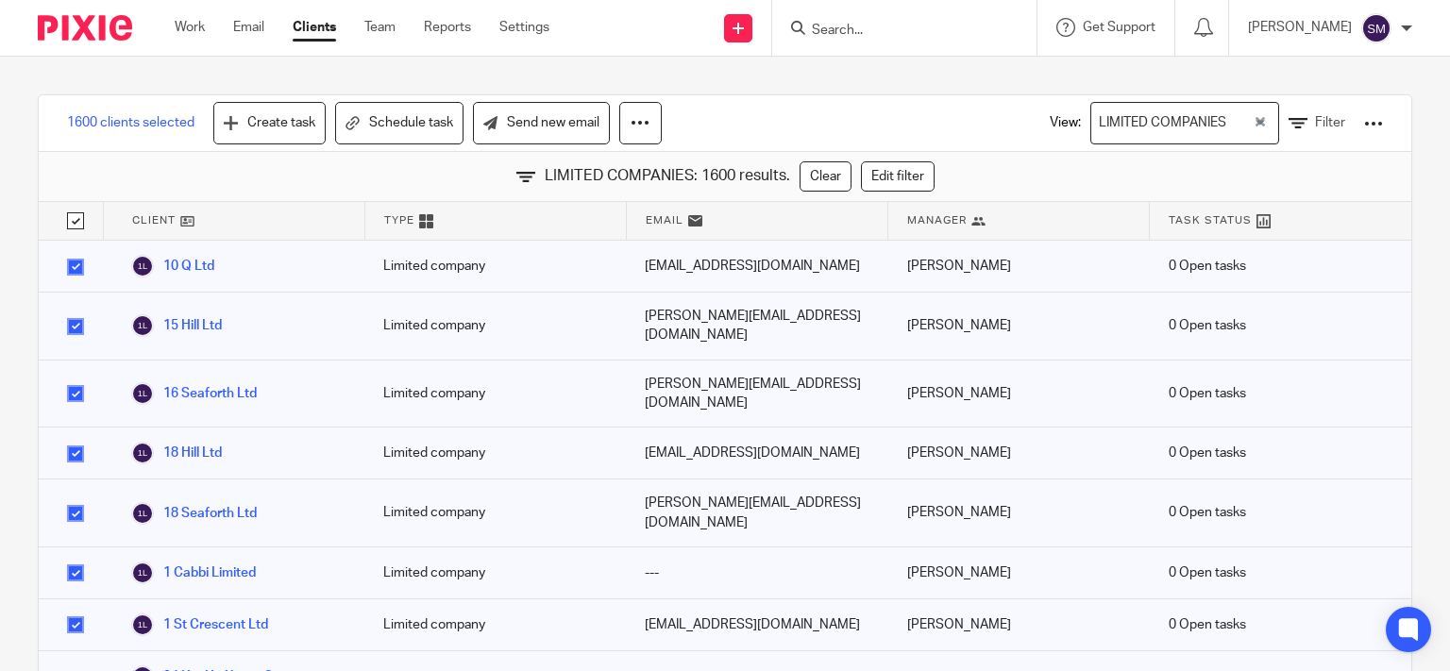
checkbox input "true"
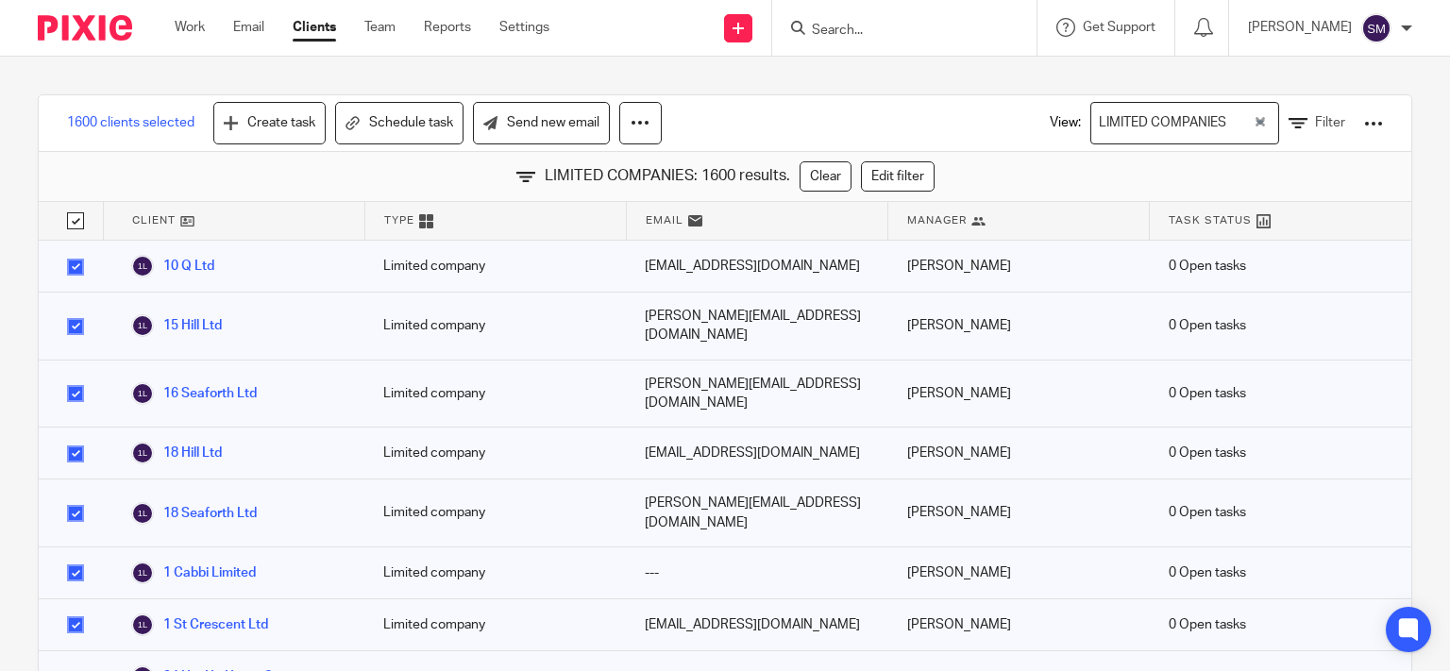
checkbox input "true"
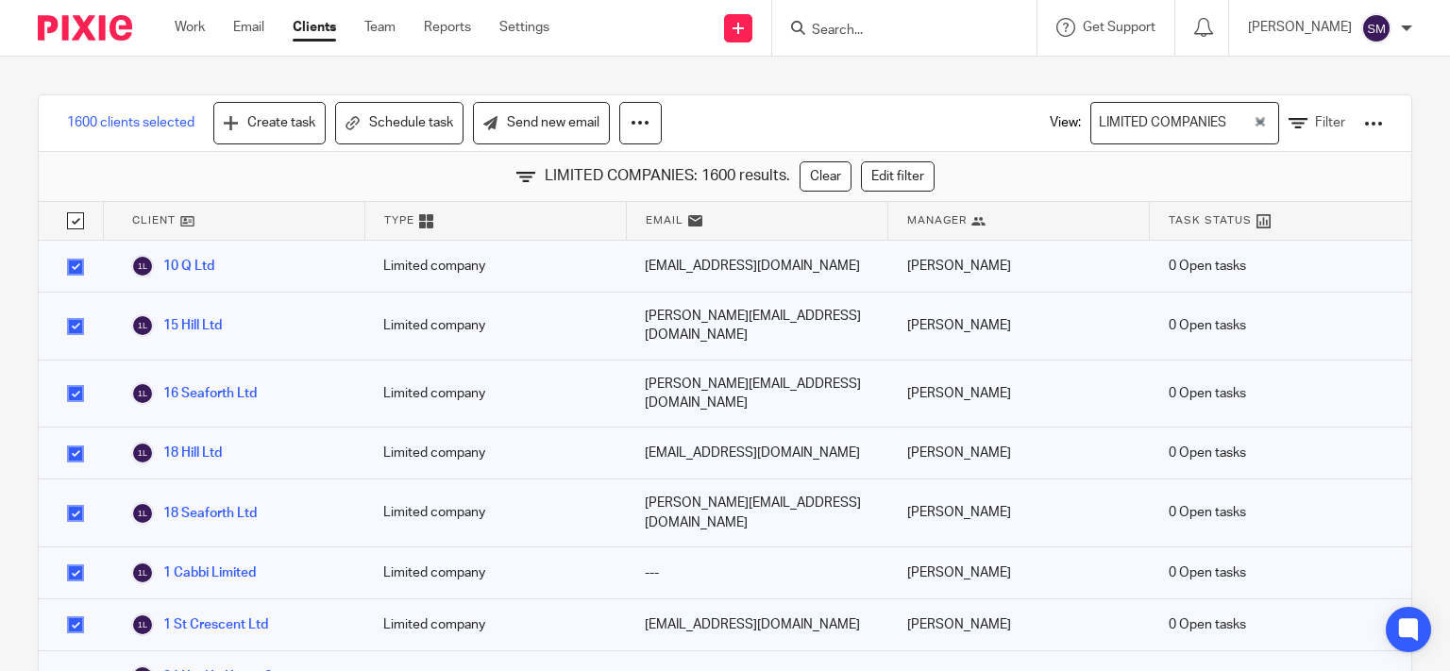
checkbox input "true"
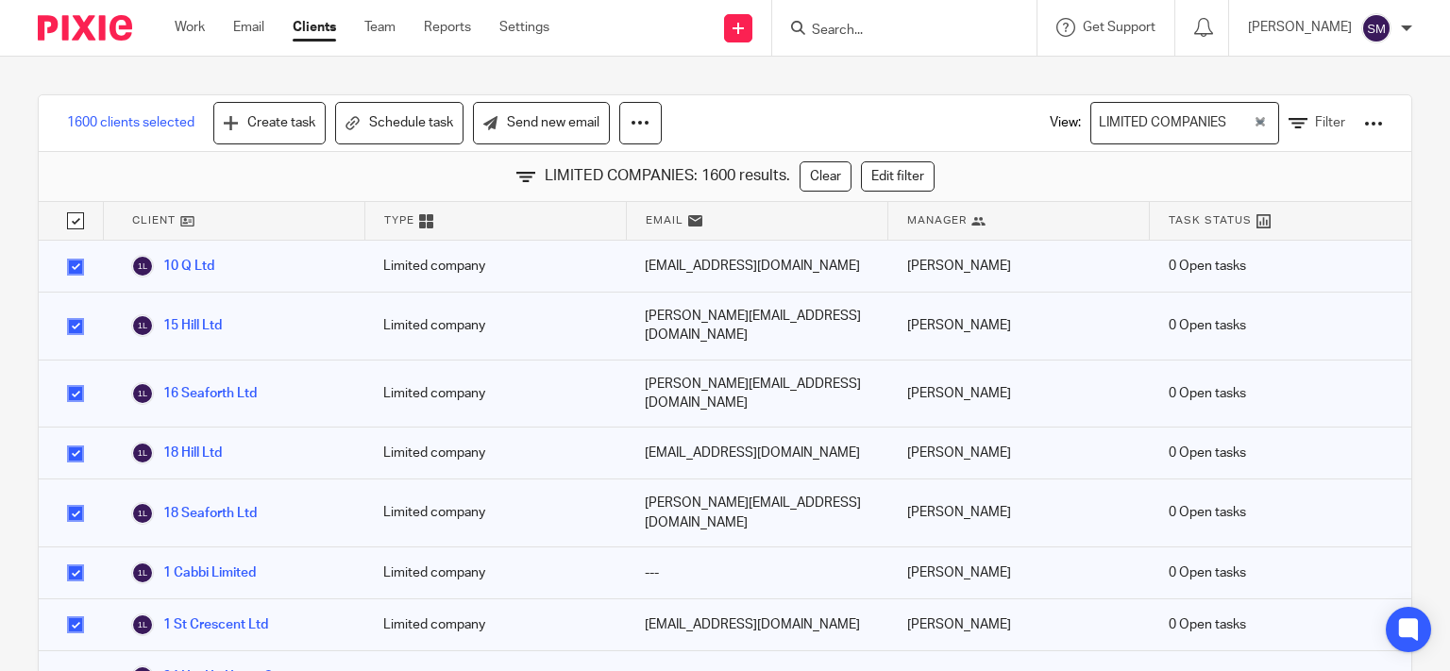
checkbox input "true"
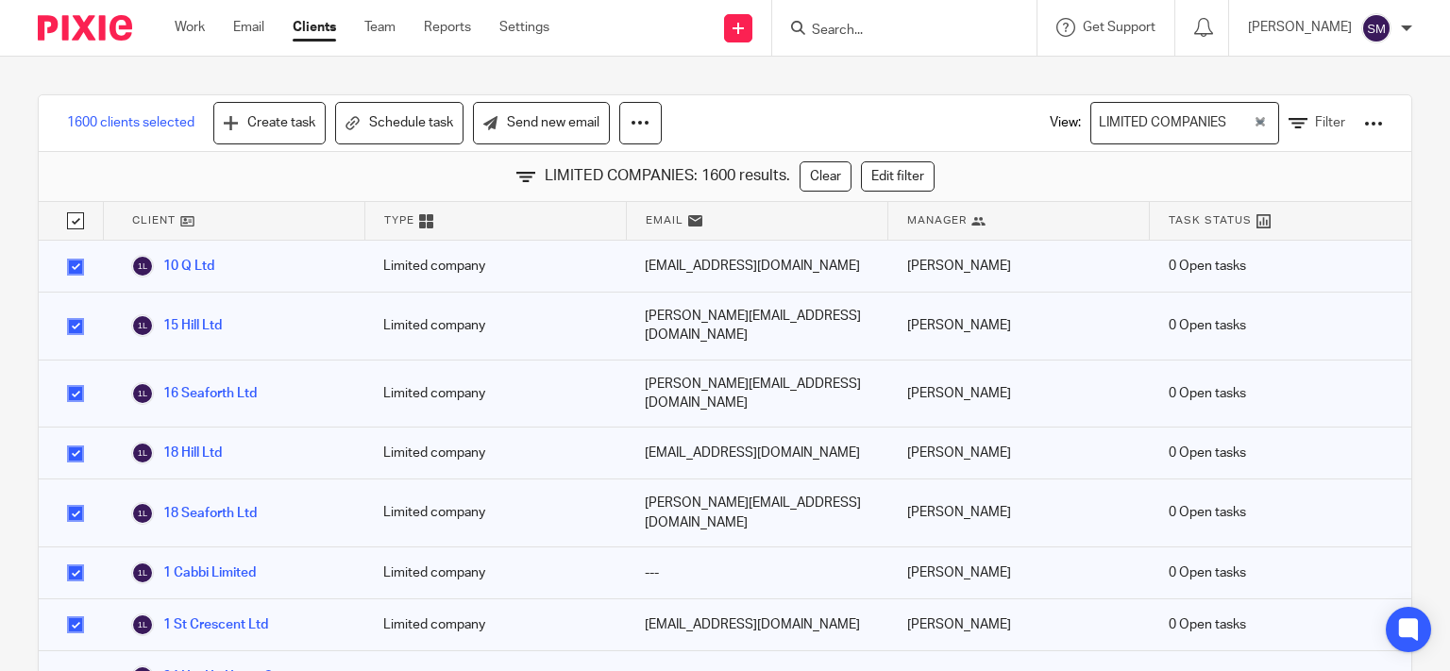
checkbox input "true"
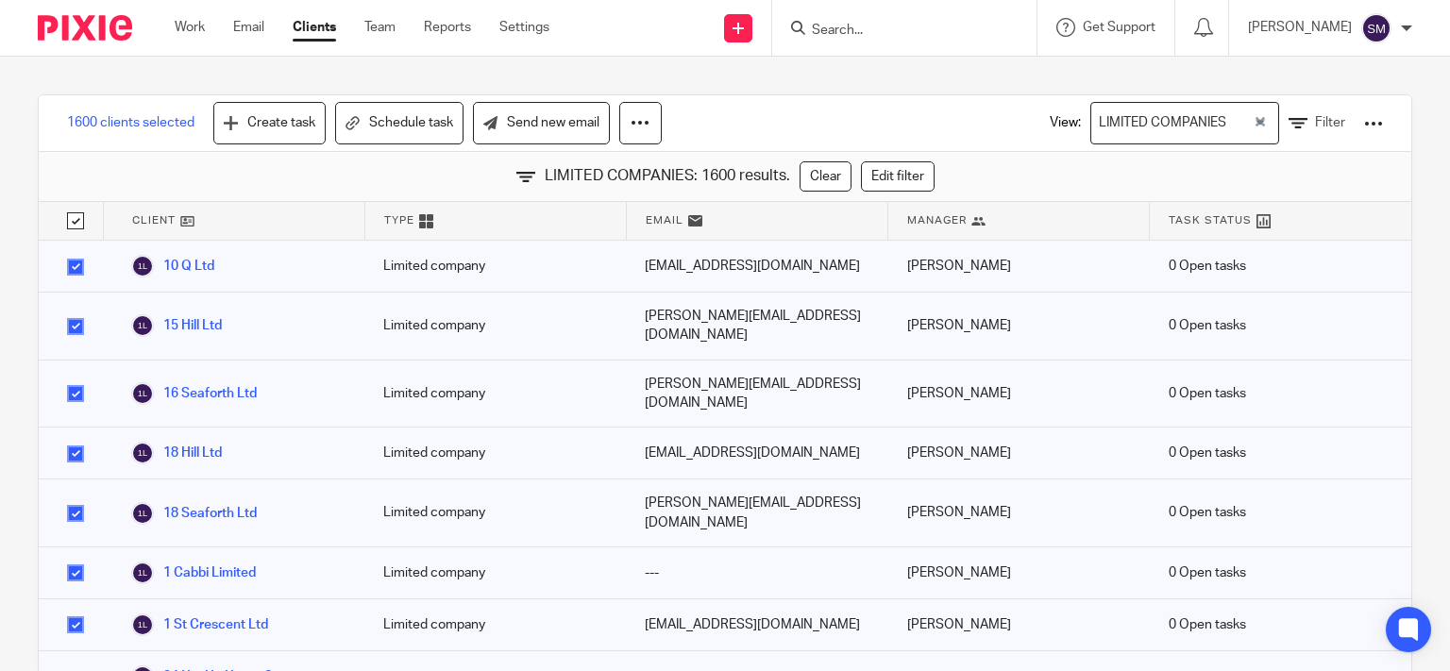
checkbox input "true"
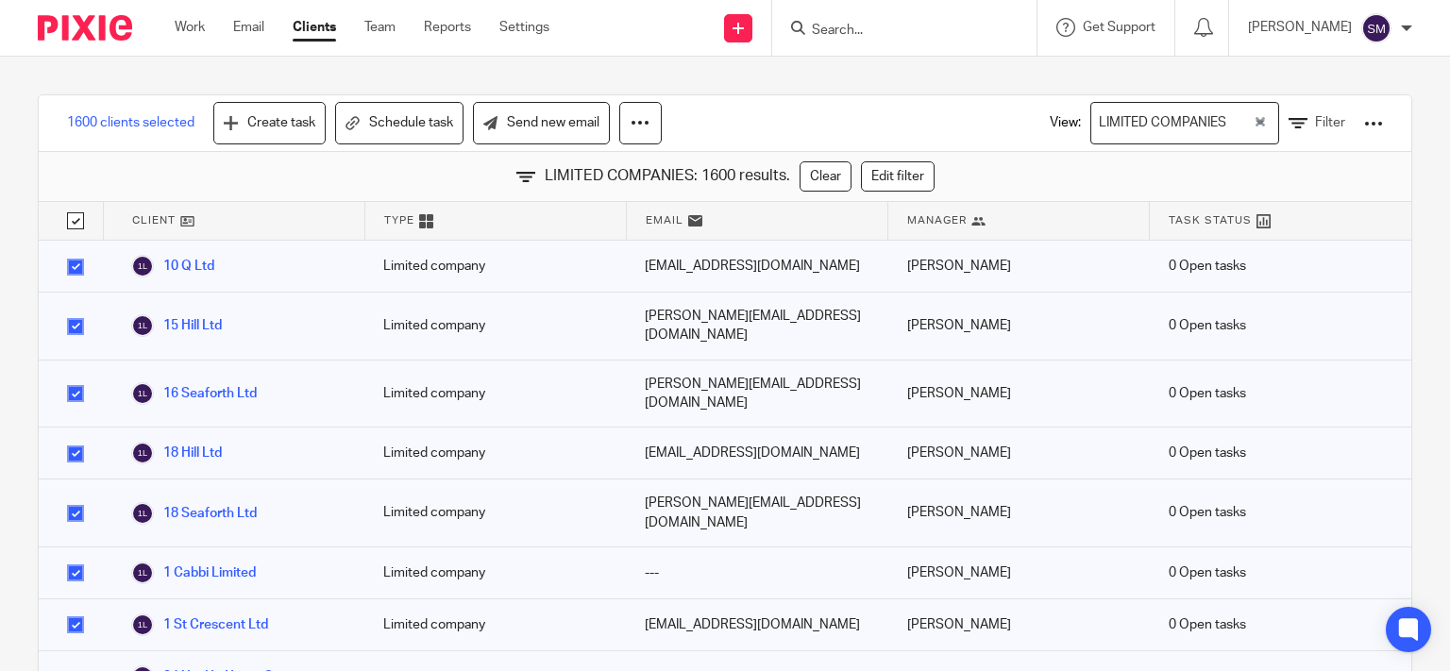
checkbox input "true"
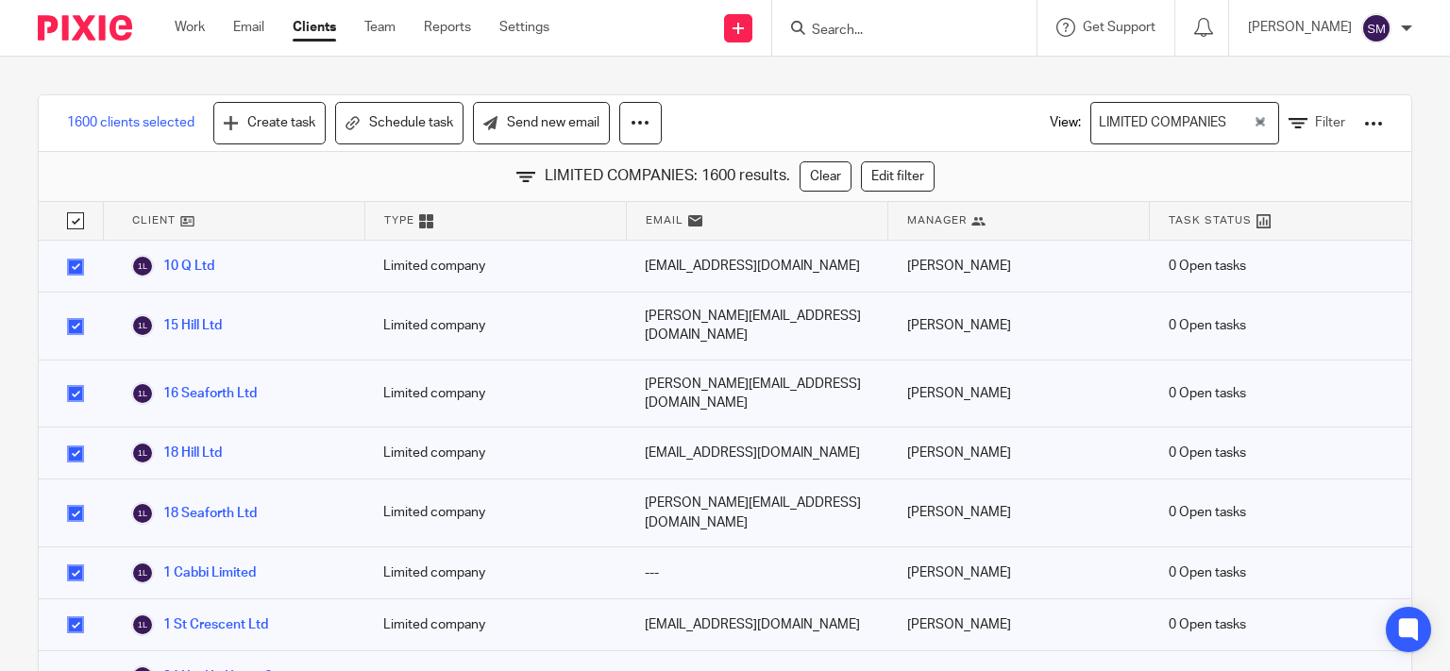
checkbox input "true"
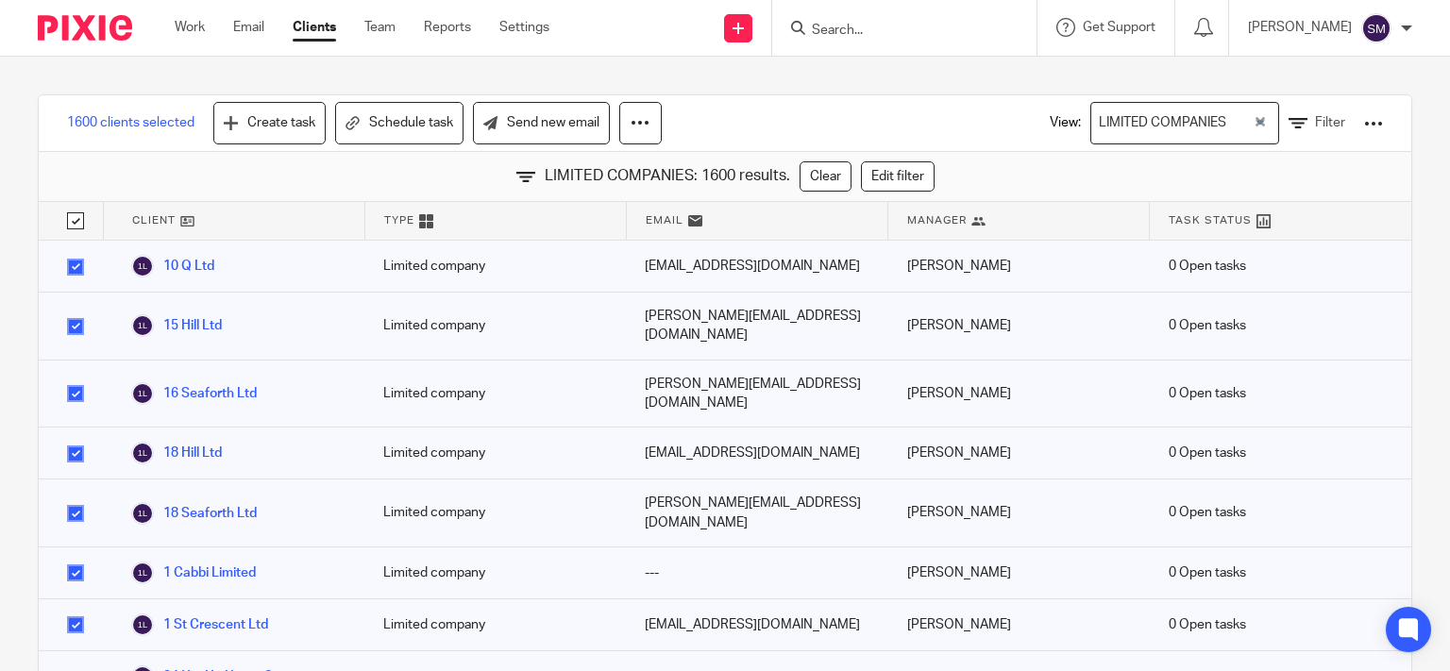
checkbox input "true"
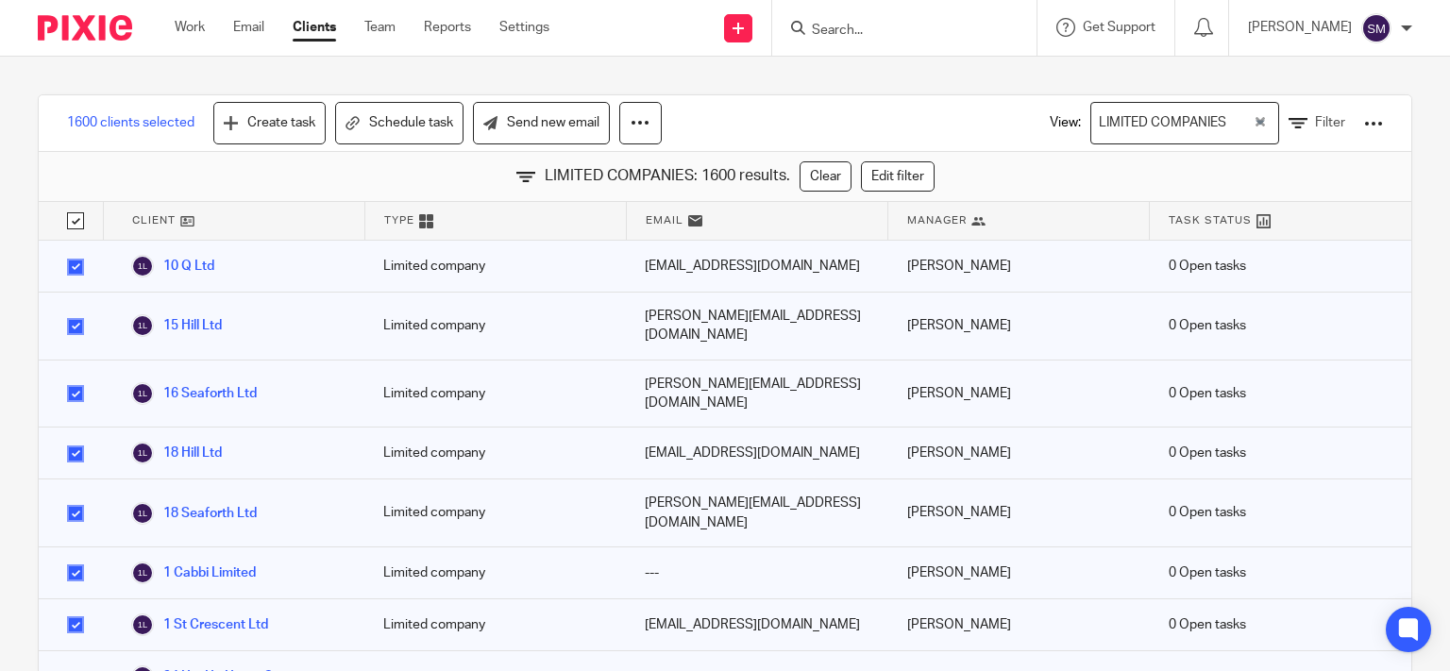
checkbox input "true"
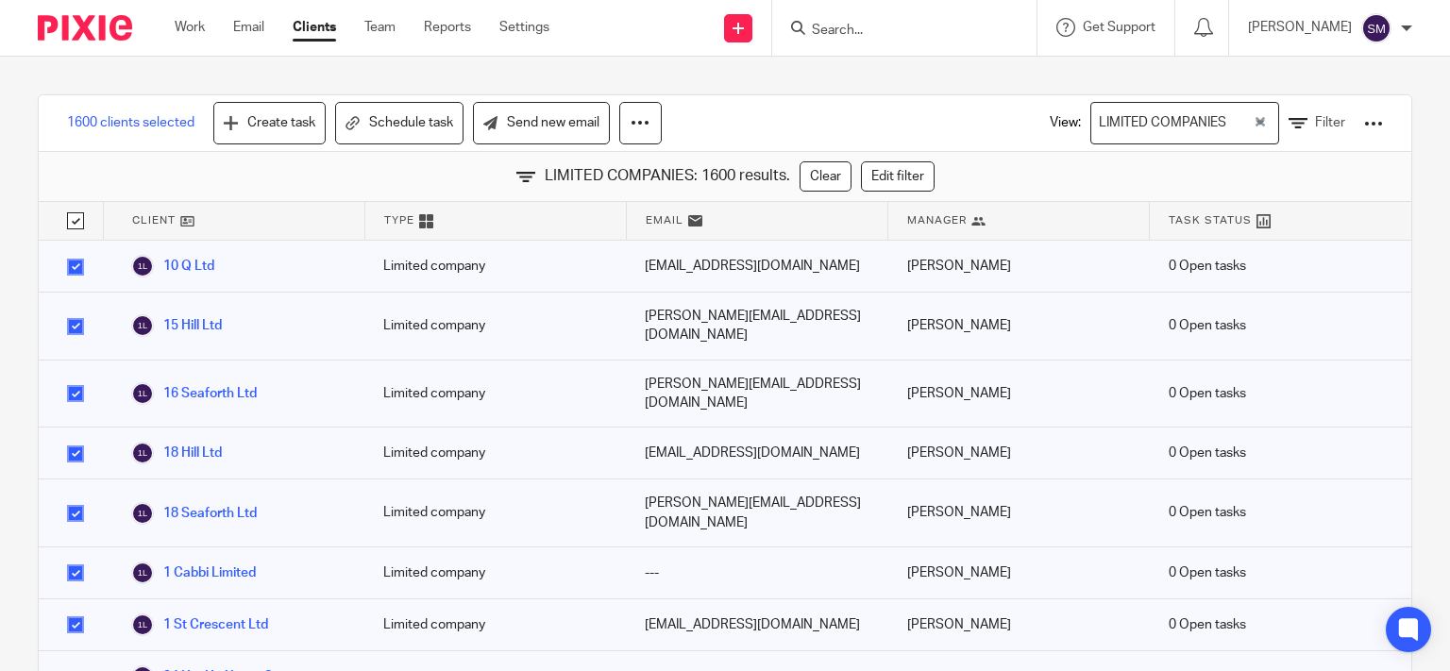
checkbox input "true"
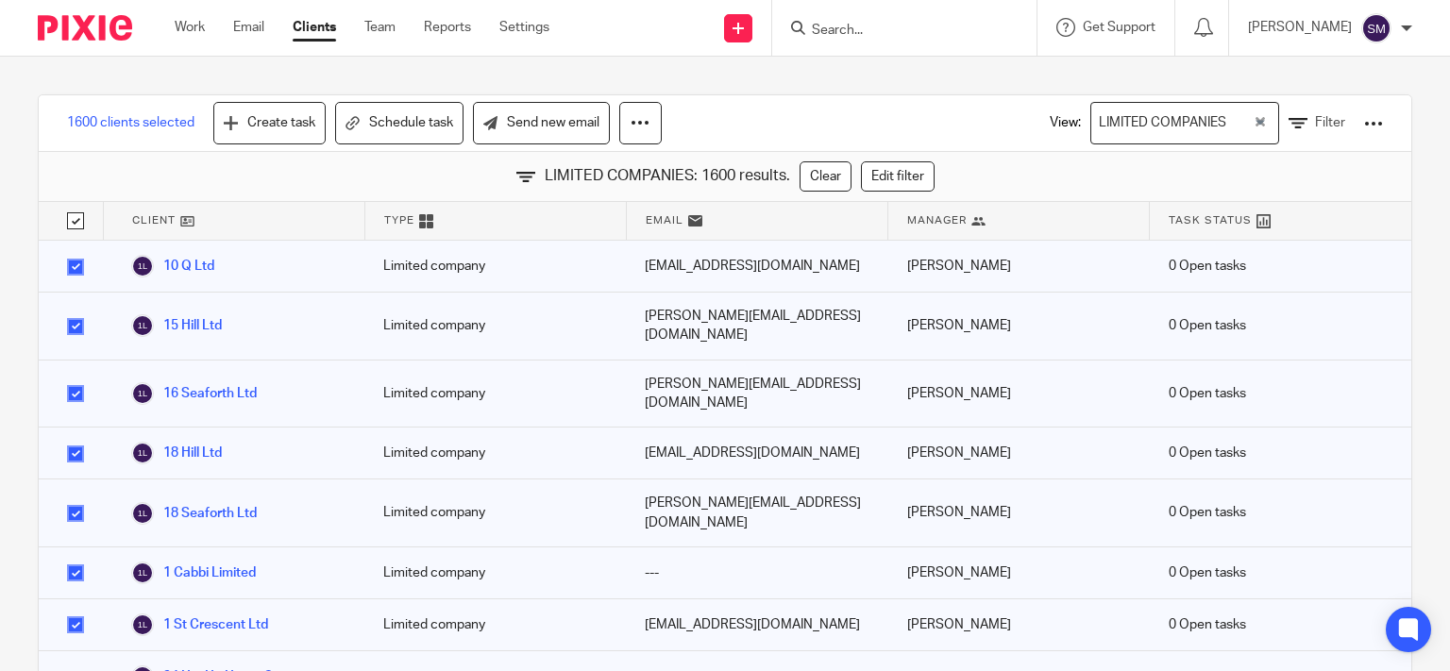
checkbox input "true"
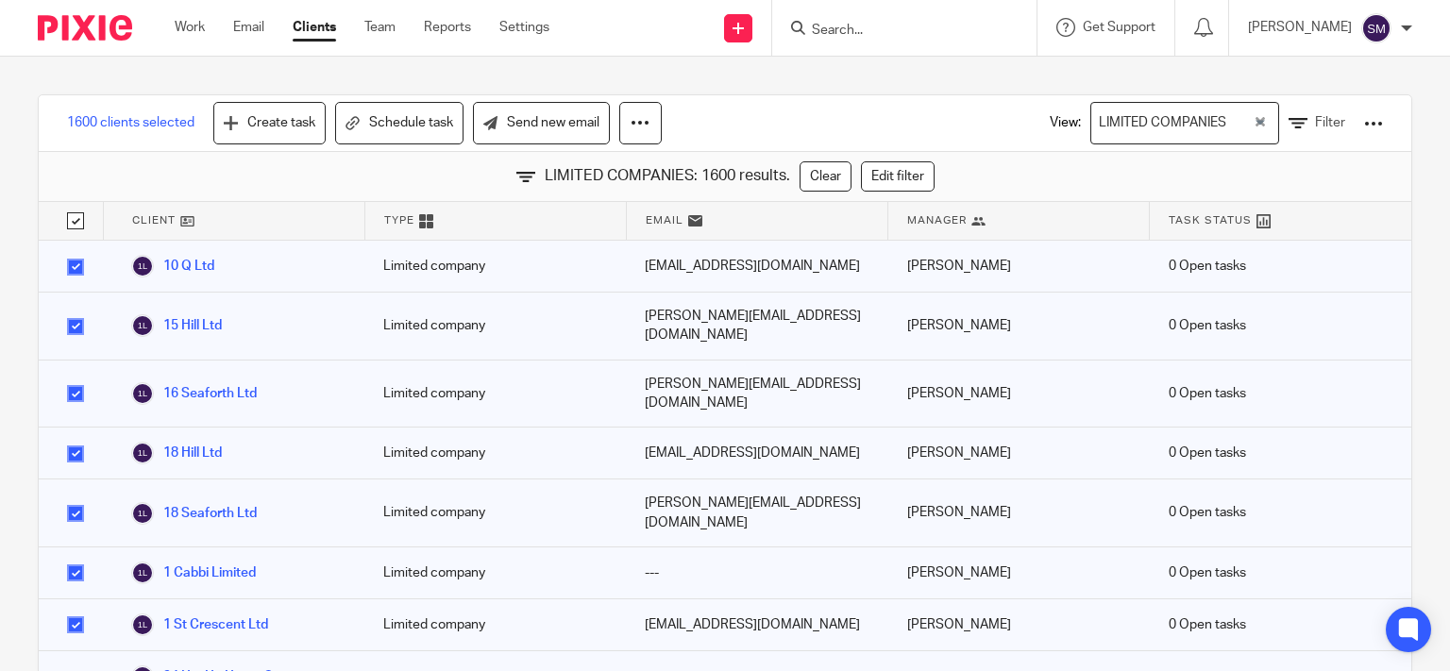
checkbox input "true"
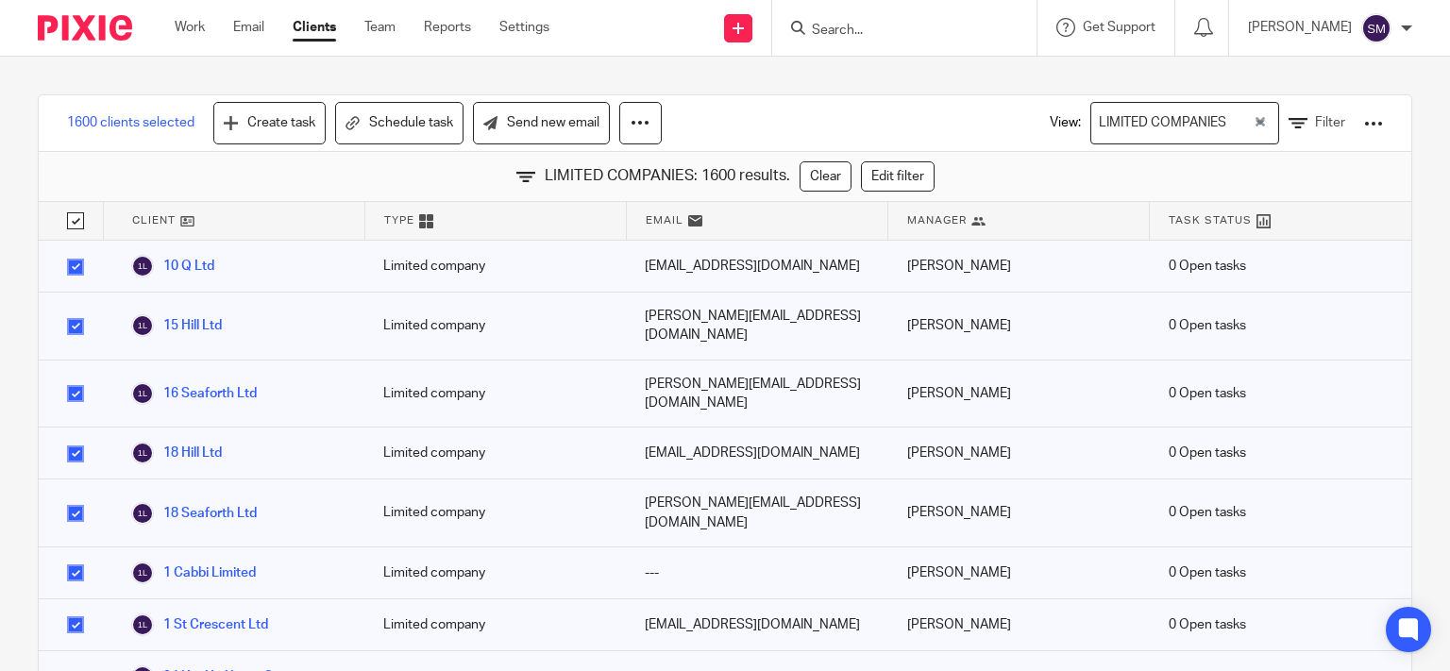
checkbox input "true"
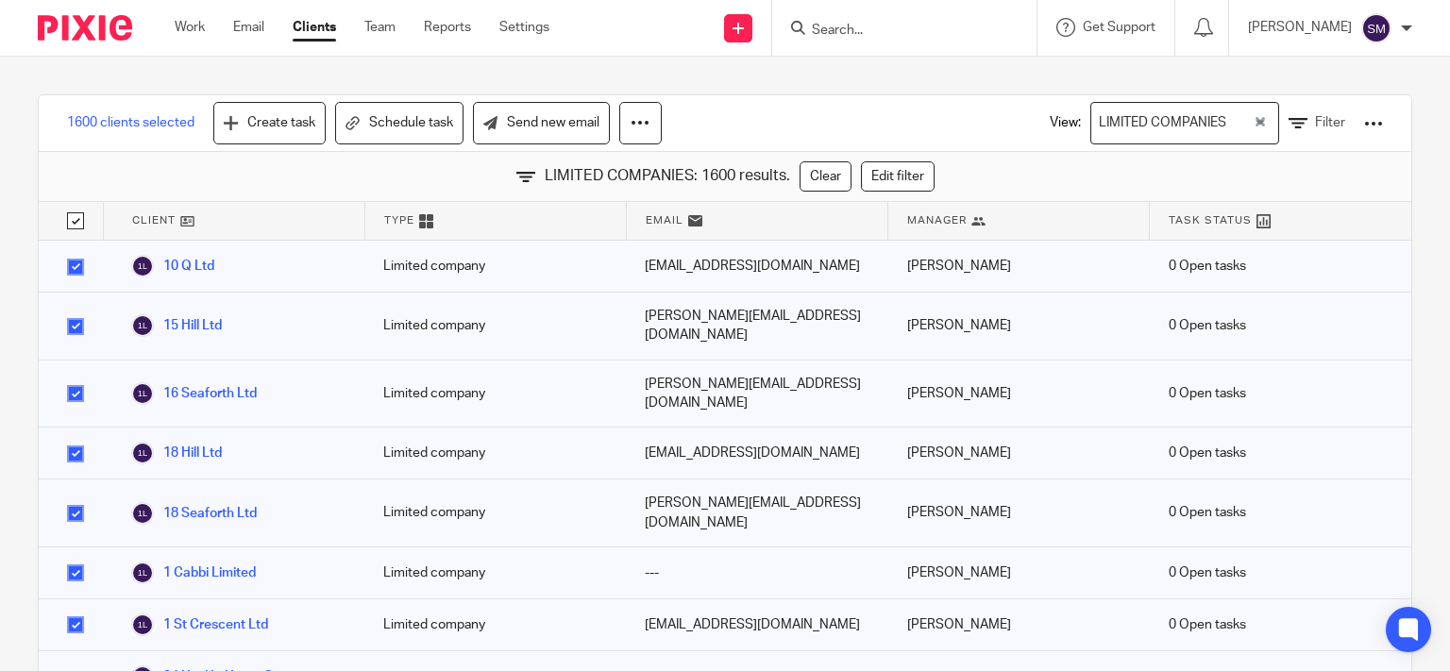
checkbox input "true"
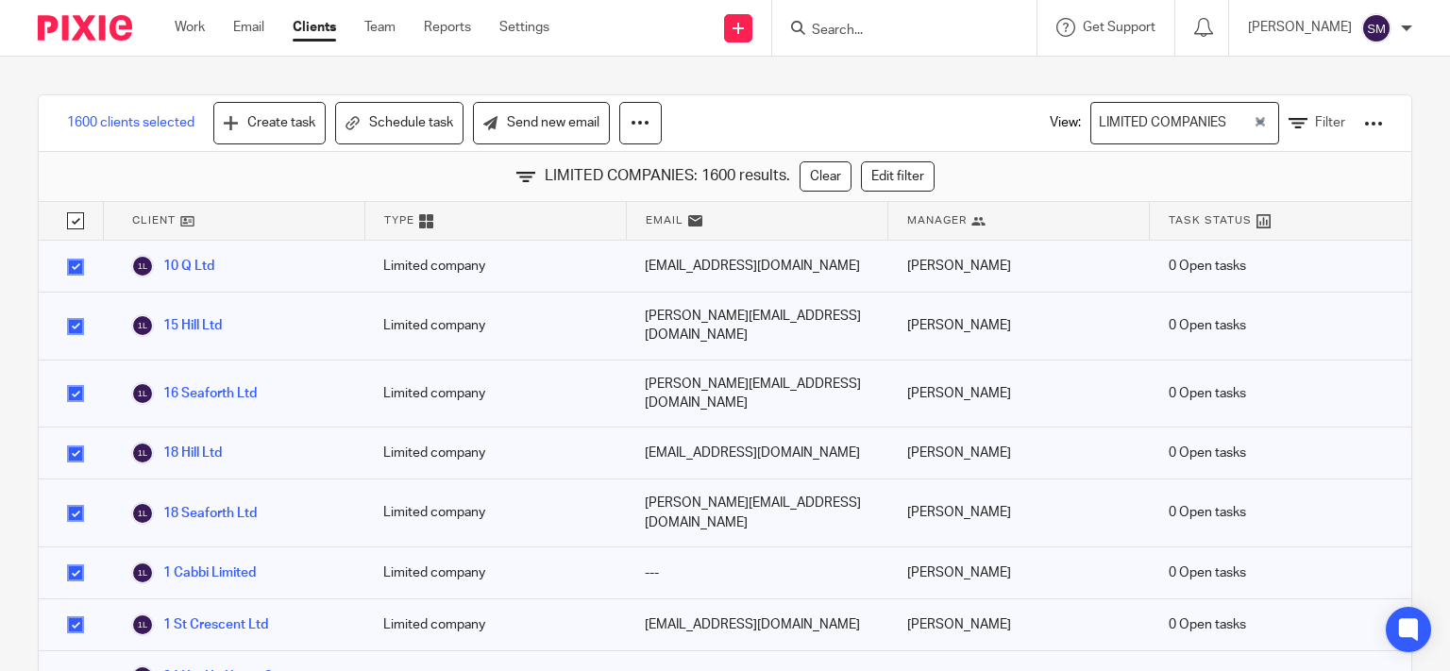
checkbox input "true"
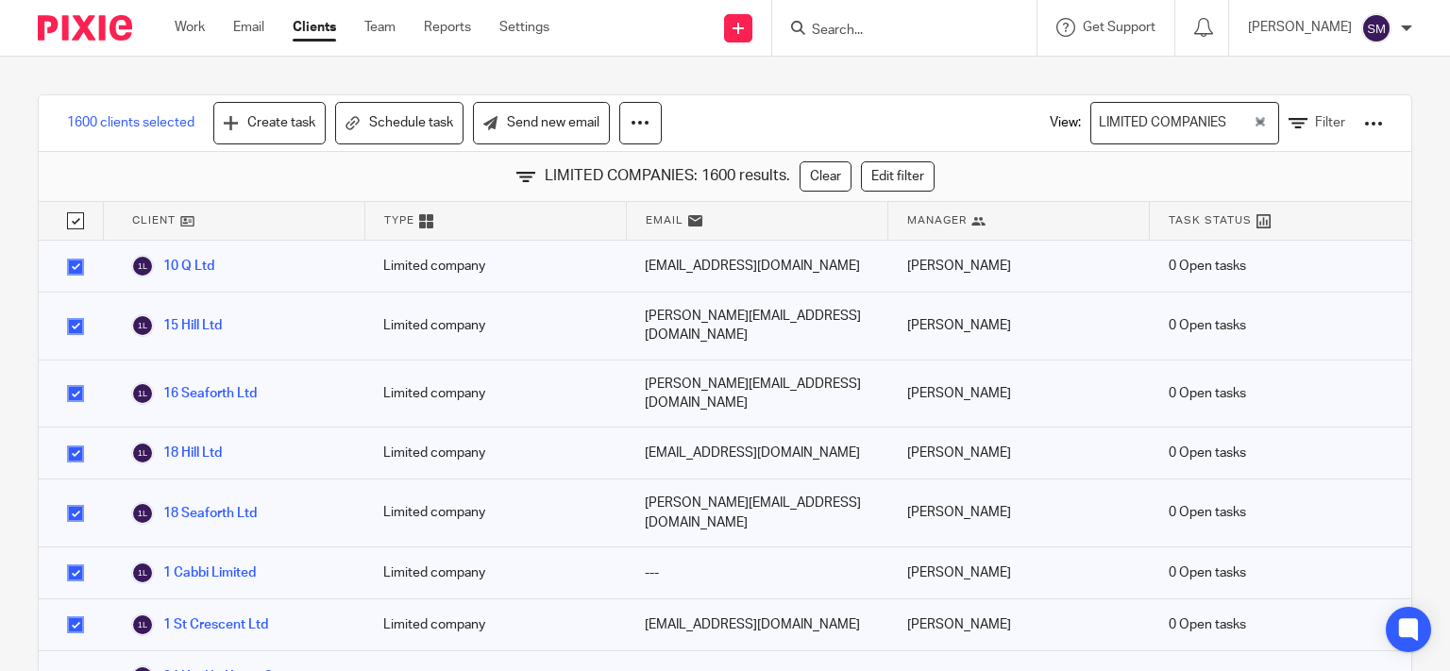
checkbox input "true"
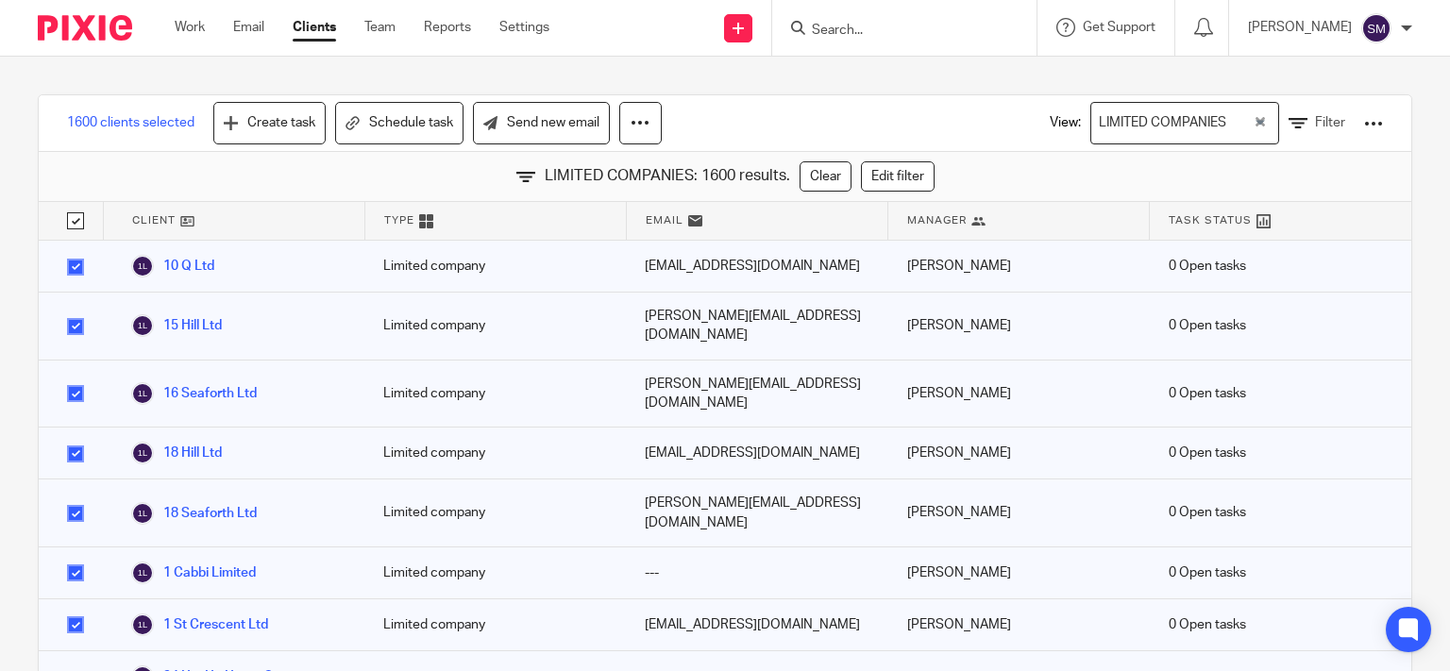
checkbox input "true"
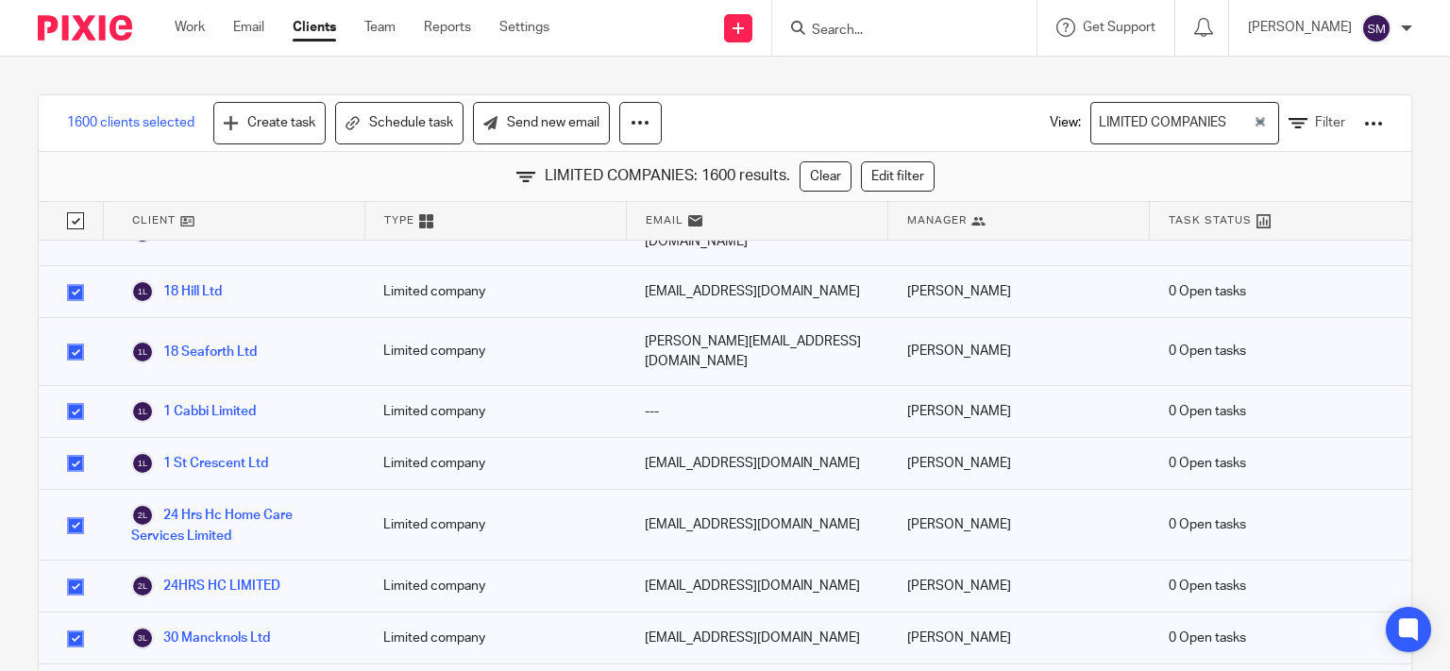
scroll to position [230, 0]
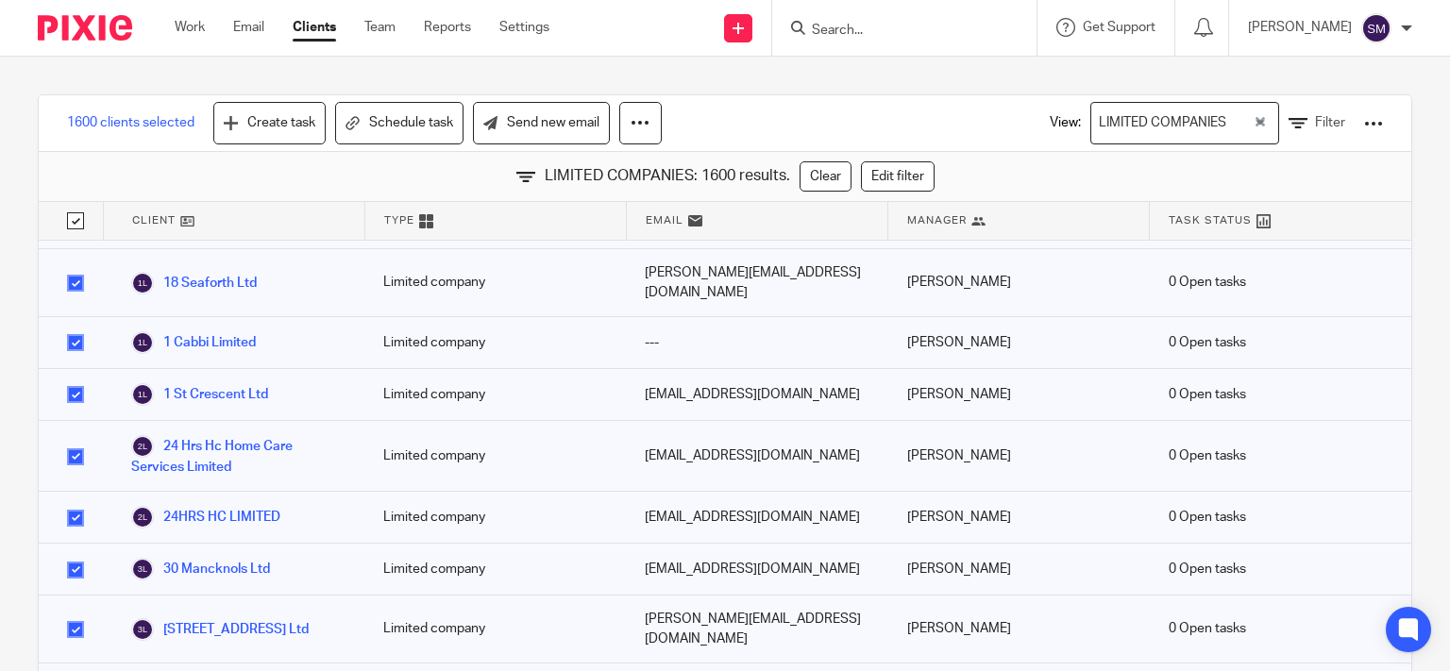
click at [1364, 126] on div at bounding box center [1373, 123] width 19 height 19
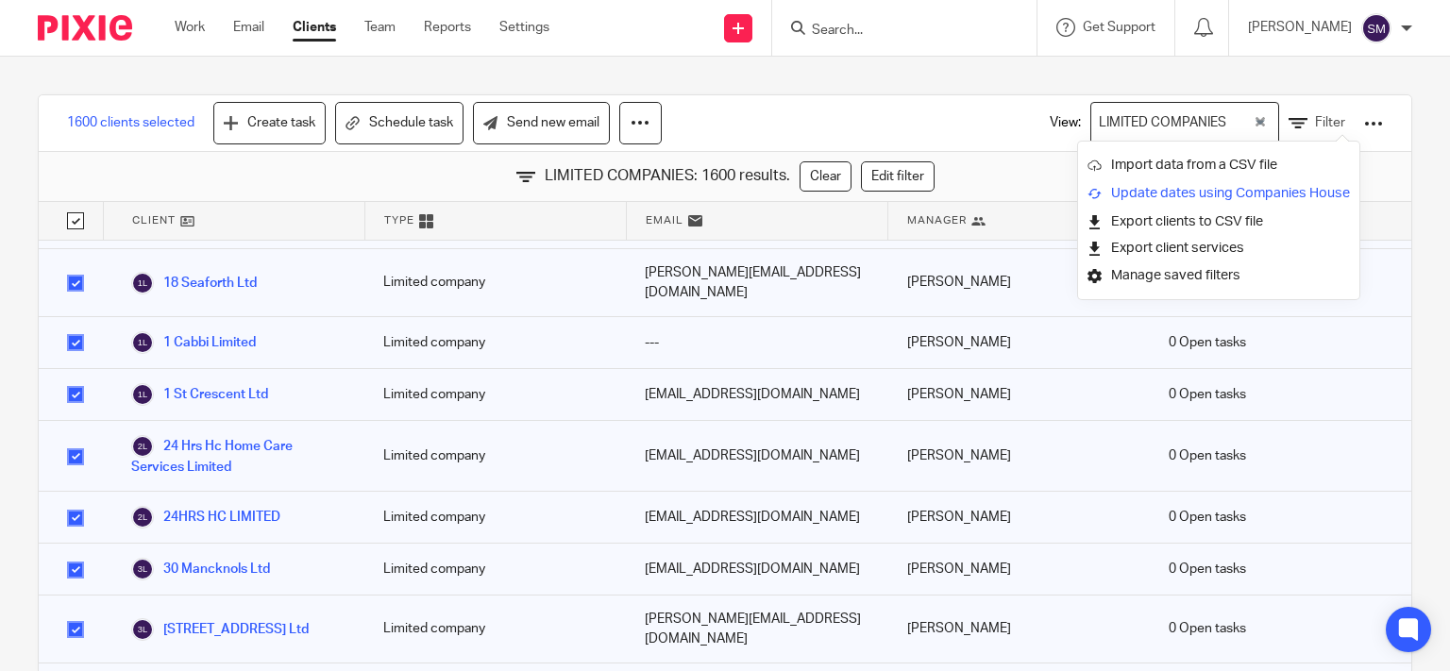
click at [1218, 198] on link "Update dates using Companies House" at bounding box center [1218, 193] width 262 height 28
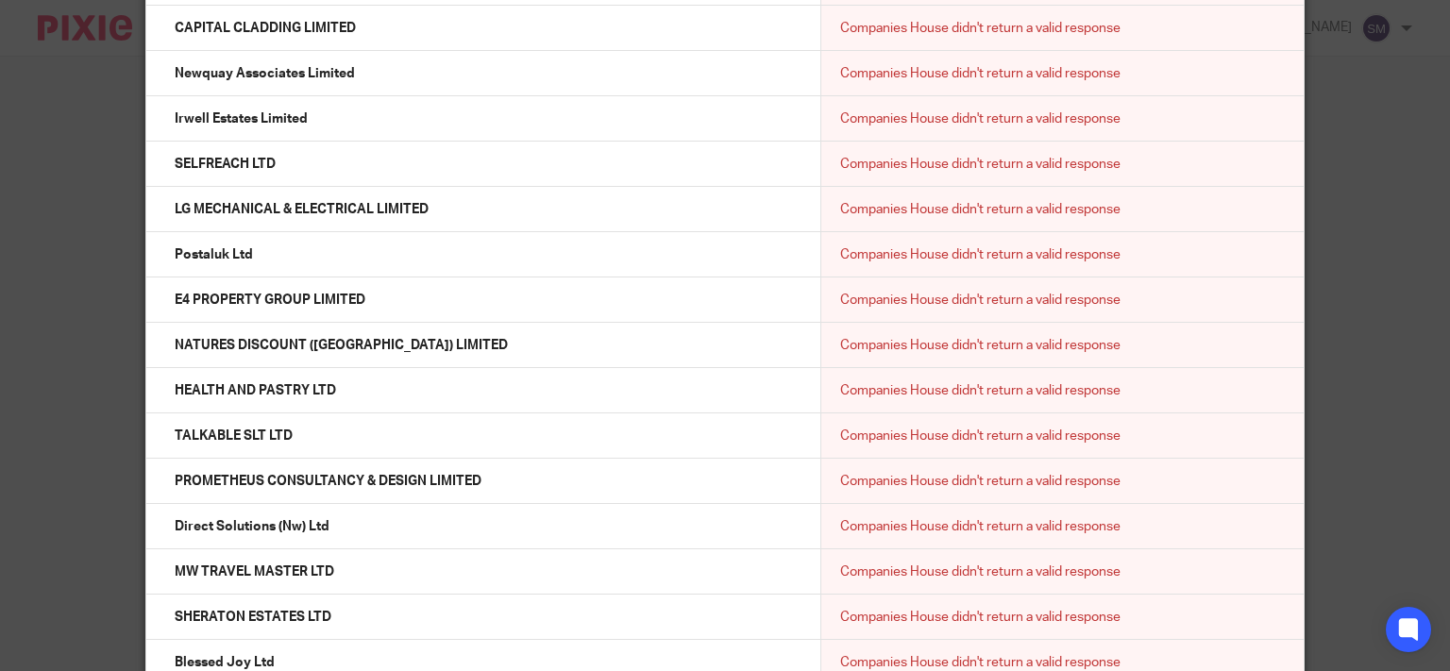
scroll to position [20209, 0]
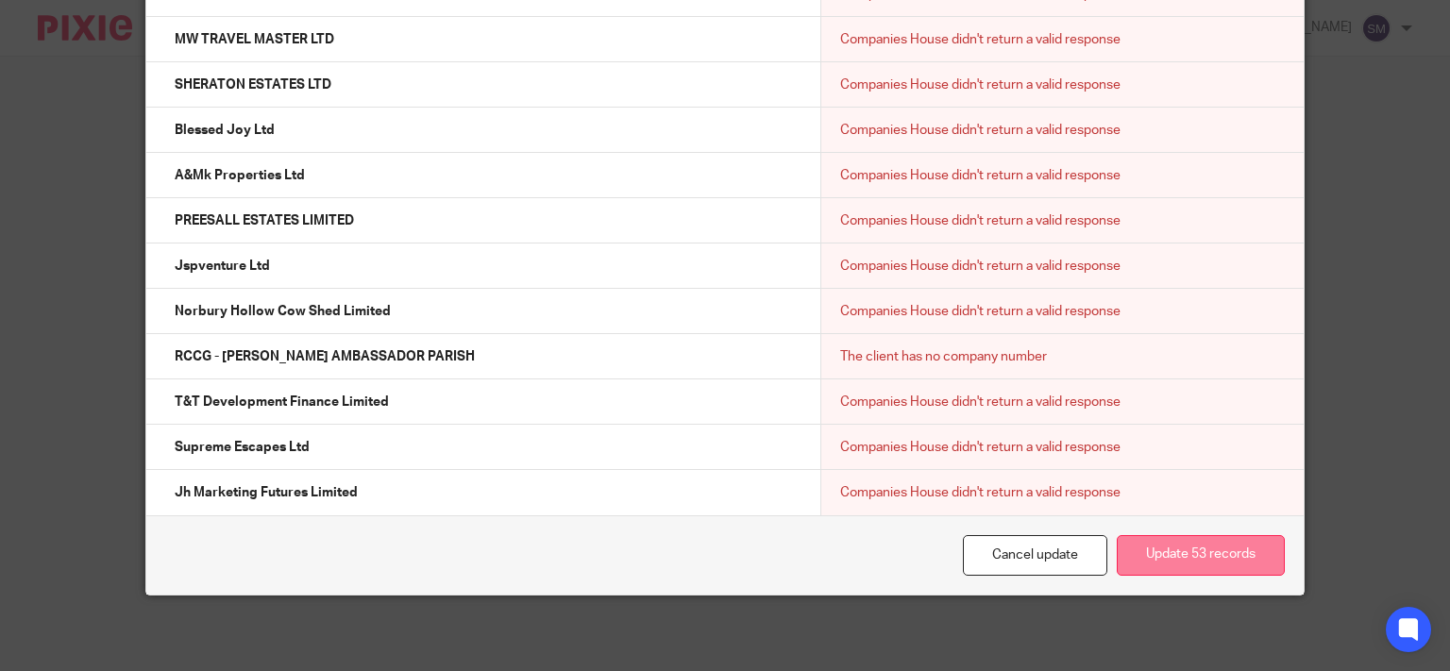
click at [1198, 560] on button "Update 53 records" at bounding box center [1201, 555] width 168 height 41
